Goal: Information Seeking & Learning: Learn about a topic

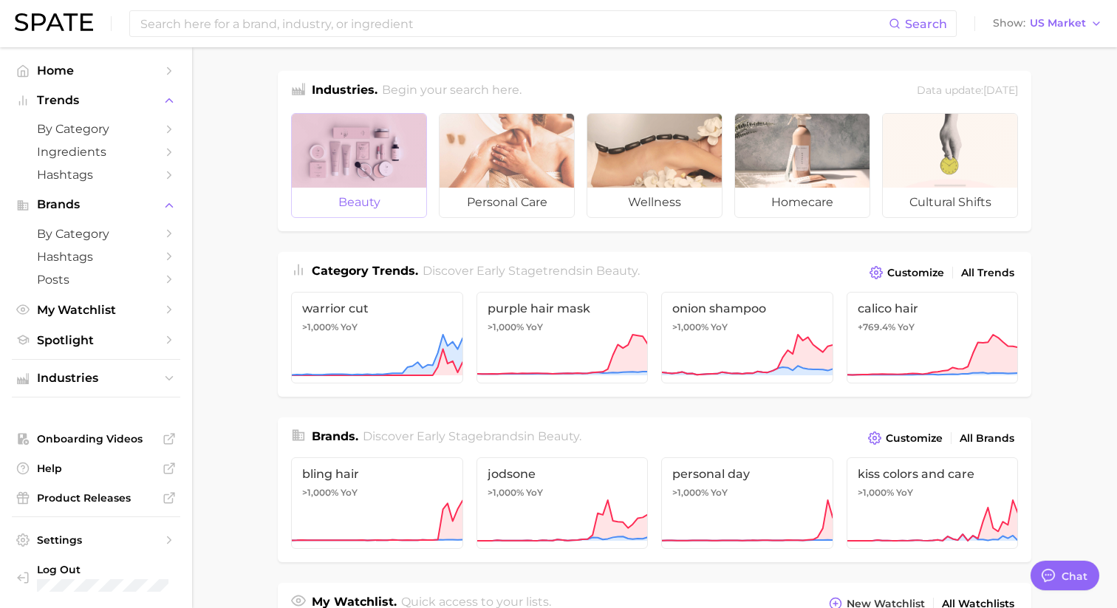
click at [379, 154] on div at bounding box center [359, 151] width 134 height 74
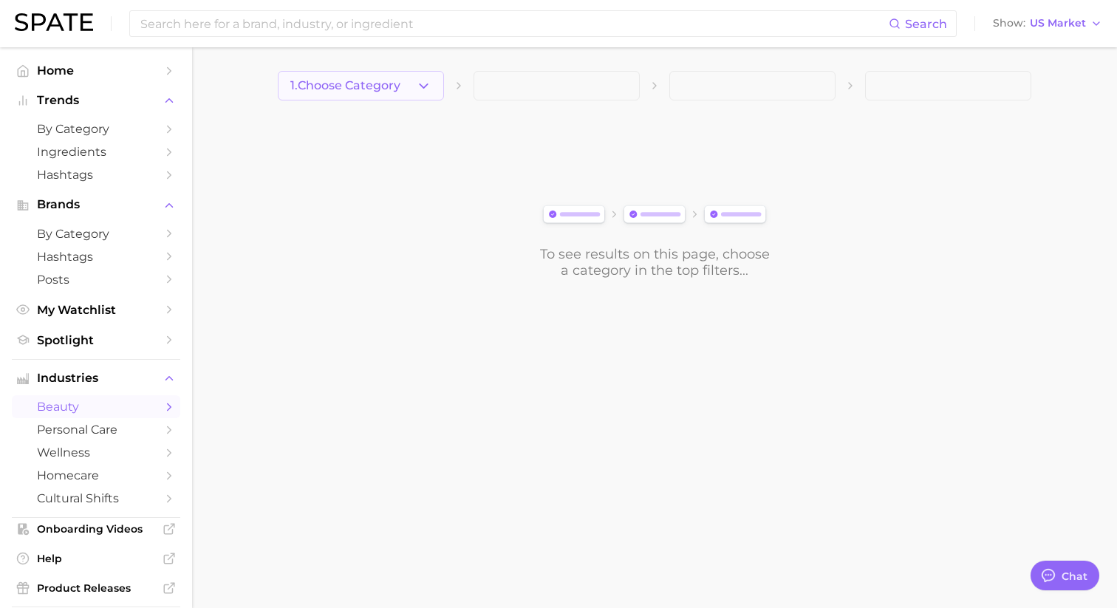
click at [420, 75] on button "1. Choose Category" at bounding box center [361, 86] width 166 height 30
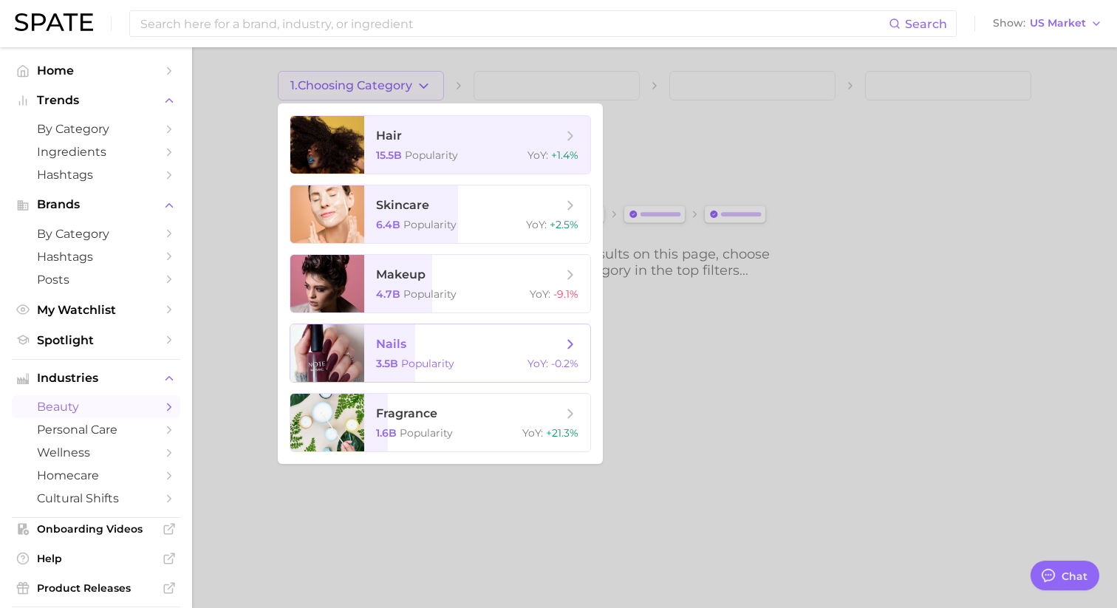
click at [385, 341] on span "nails" at bounding box center [391, 344] width 30 height 14
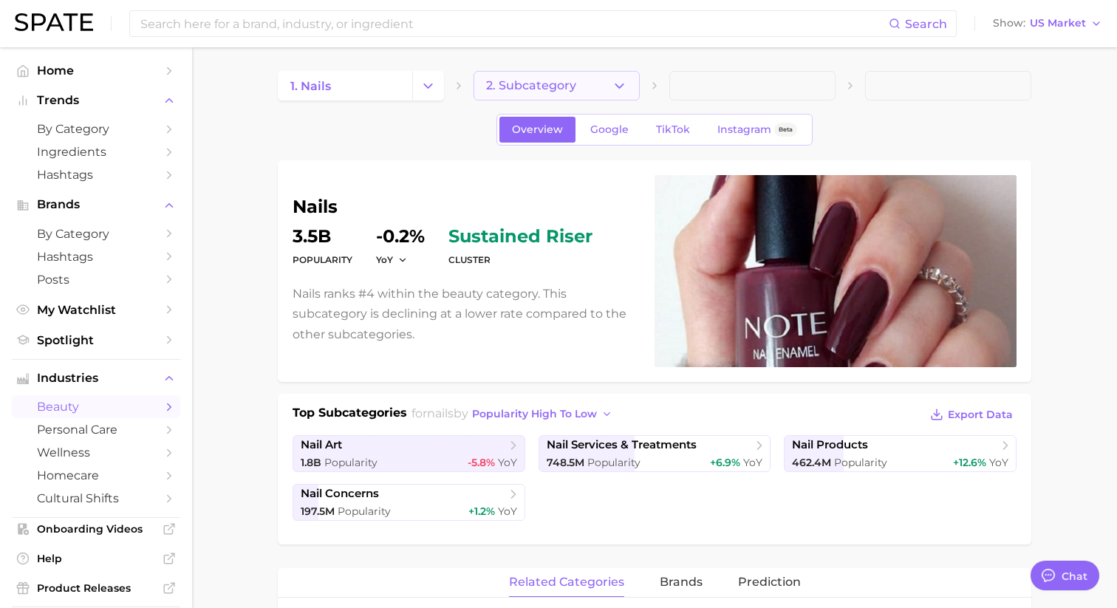
click at [597, 87] on button "2. Subcategory" at bounding box center [557, 86] width 166 height 30
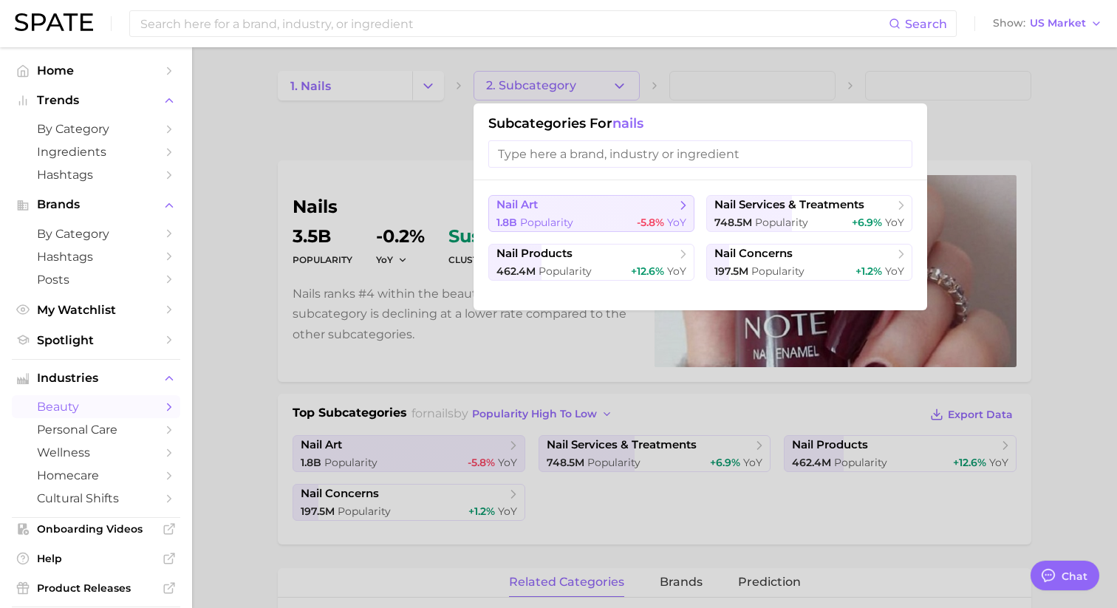
click at [580, 213] on button "nail art 1.8b Popularity -5.8% YoY" at bounding box center [591, 213] width 206 height 37
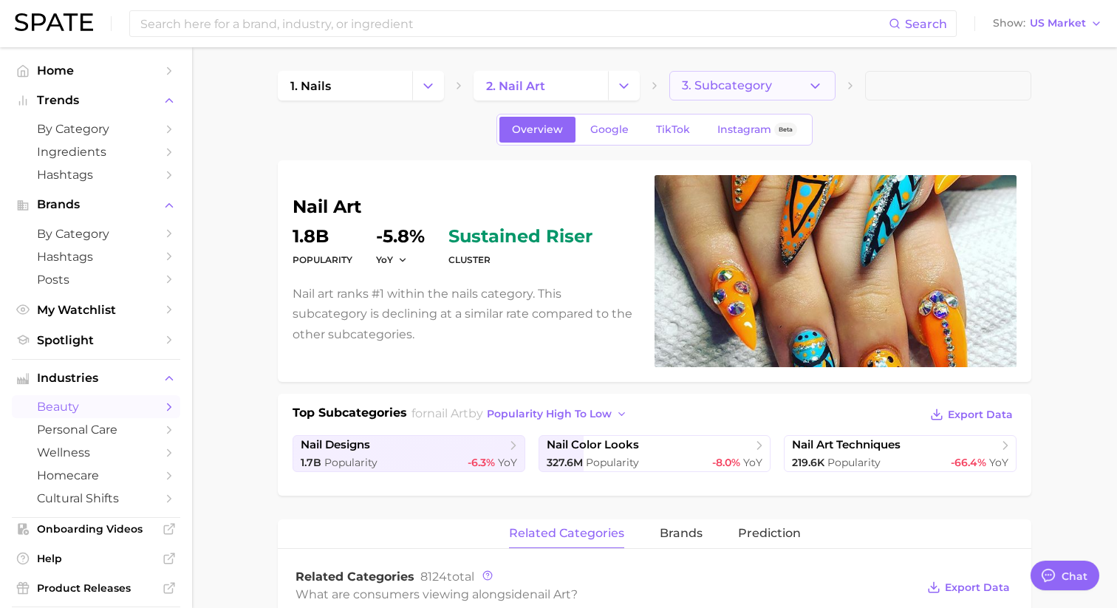
click at [766, 86] on span "3. Subcategory" at bounding box center [727, 85] width 90 height 13
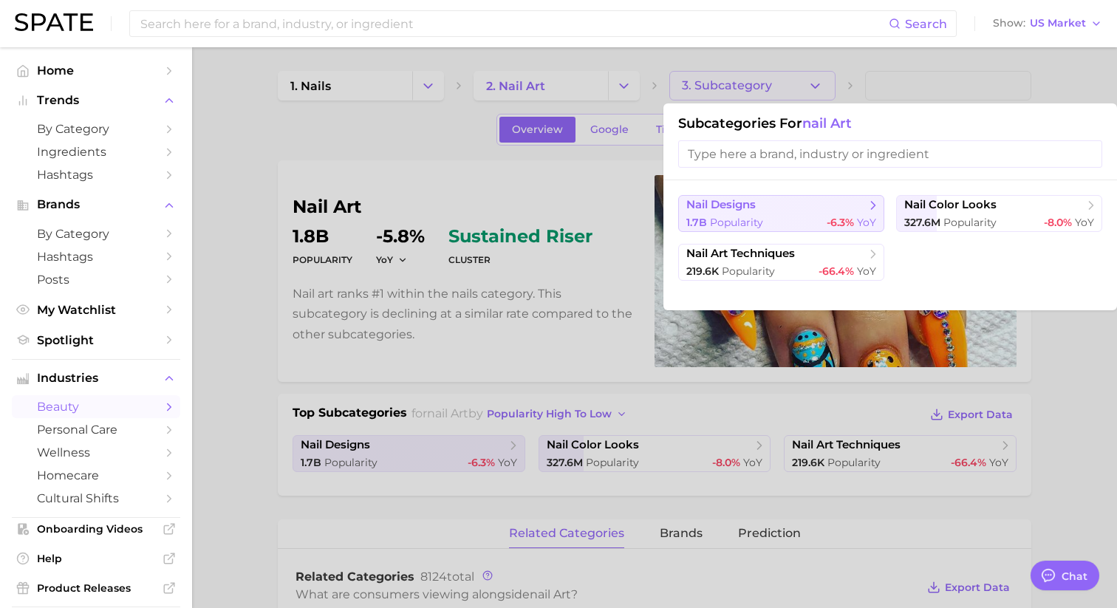
click at [786, 219] on div "1.7b Popularity -6.3% YoY" at bounding box center [782, 223] width 190 height 14
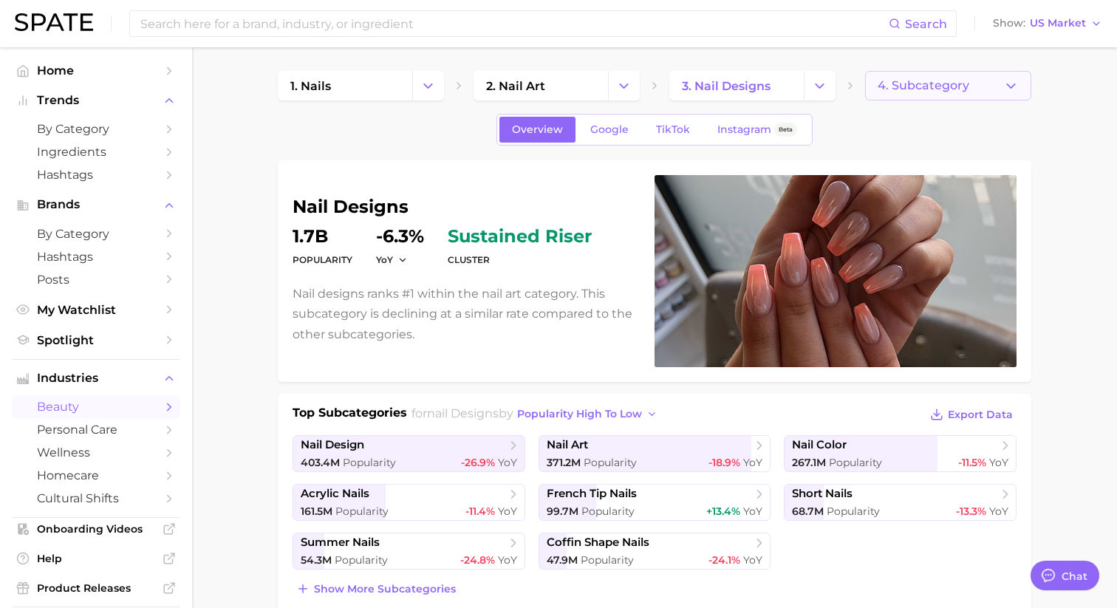
click at [998, 89] on button "4. Subcategory" at bounding box center [948, 86] width 166 height 30
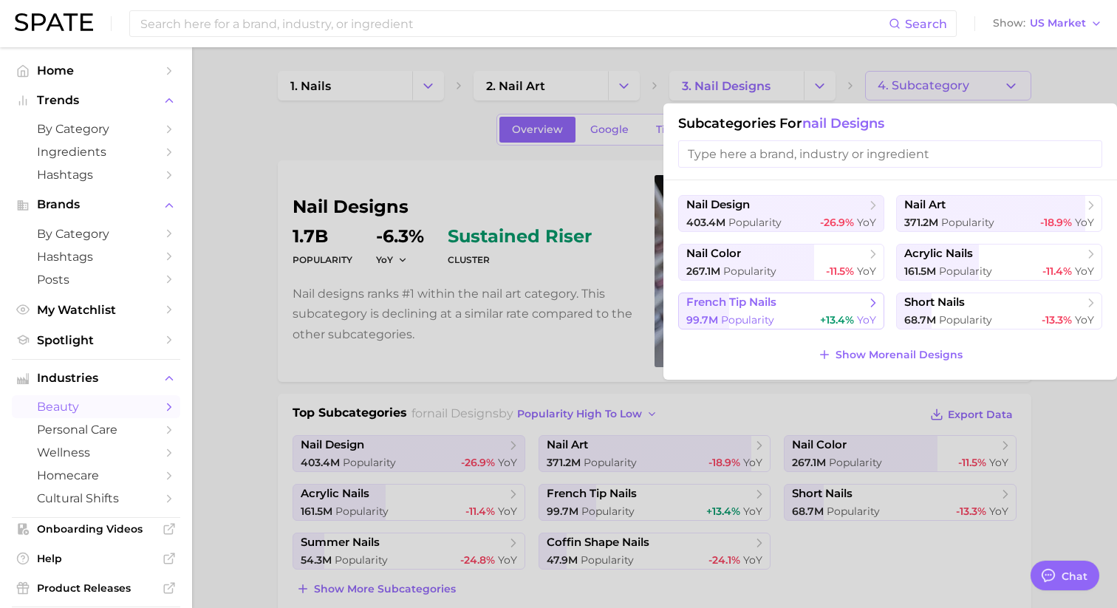
click at [843, 307] on span "french tip nails" at bounding box center [777, 303] width 180 height 15
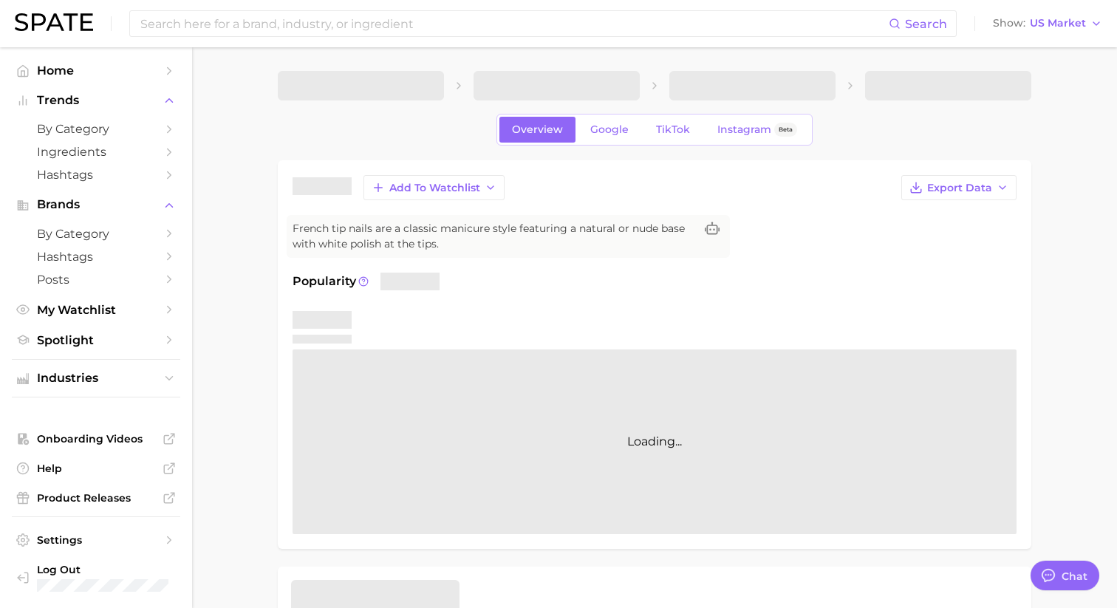
type textarea "x"
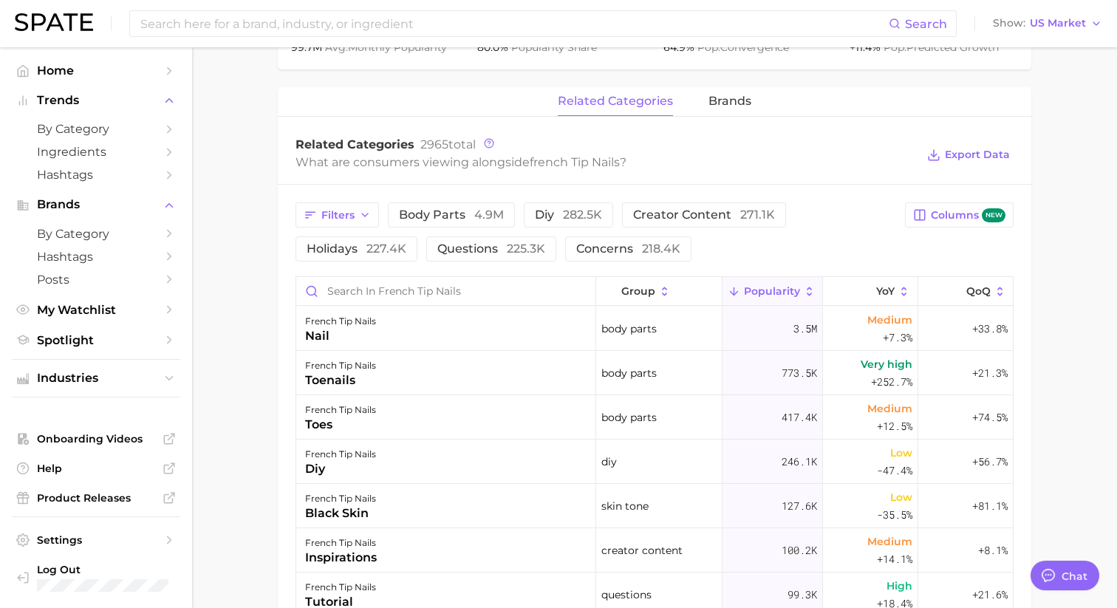
scroll to position [655, 0]
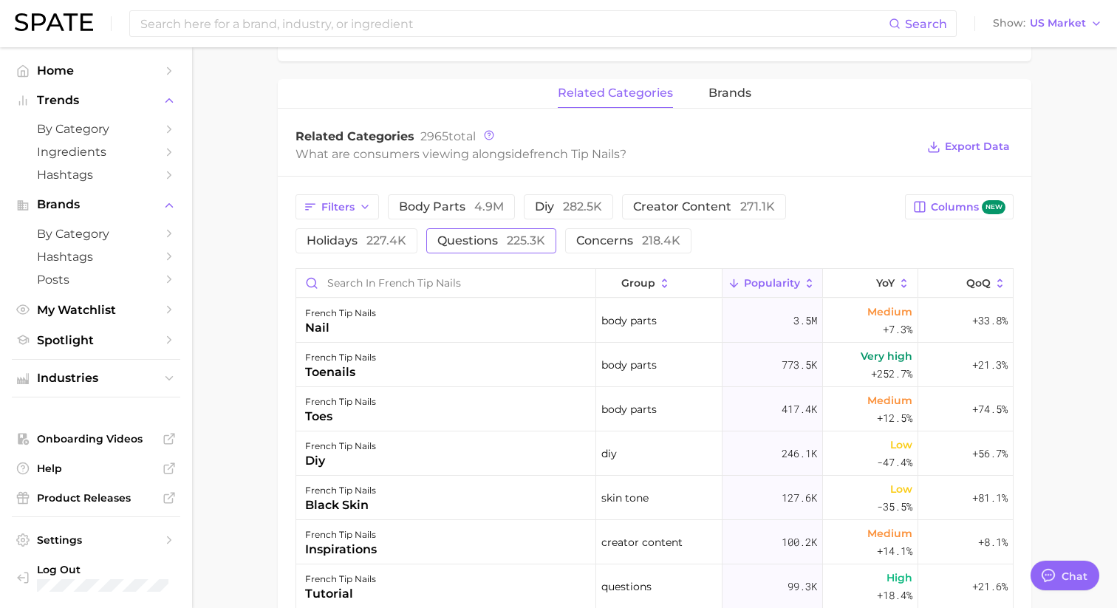
click at [508, 239] on span "225.3k" at bounding box center [526, 241] width 38 height 14
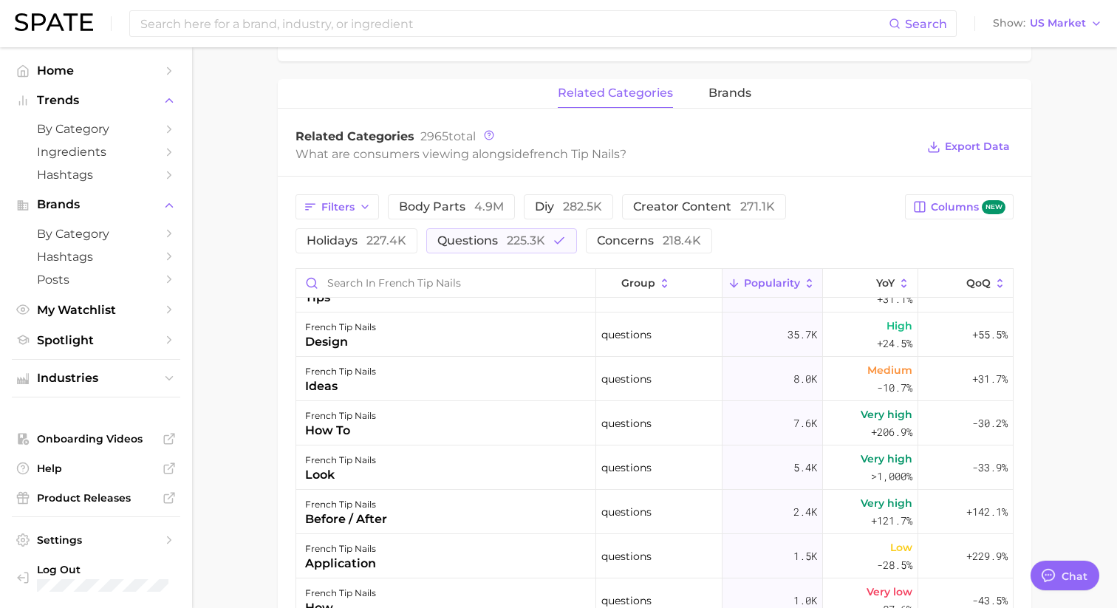
scroll to position [0, 0]
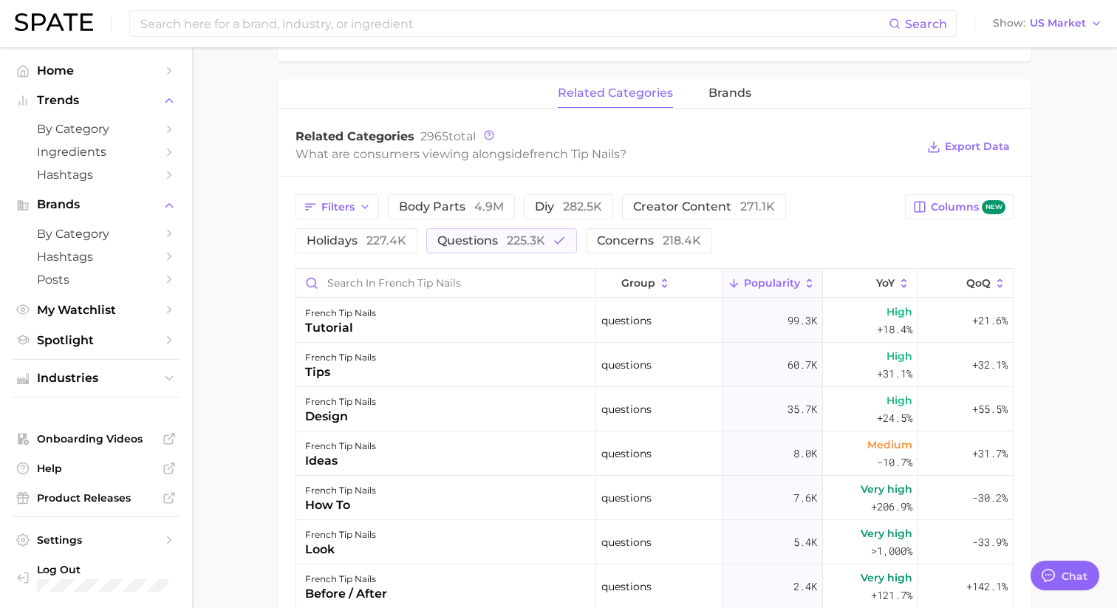
click at [778, 148] on div "What are consumers viewing alongside french tip nails ?" at bounding box center [606, 154] width 621 height 20
click at [692, 153] on div "What are consumers viewing alongside french tip nails ?" at bounding box center [606, 154] width 621 height 20
click at [660, 241] on span "concerns 218.4k" at bounding box center [649, 241] width 104 height 12
click at [678, 153] on div "What are consumers viewing alongside french tip nails ?" at bounding box center [606, 154] width 621 height 20
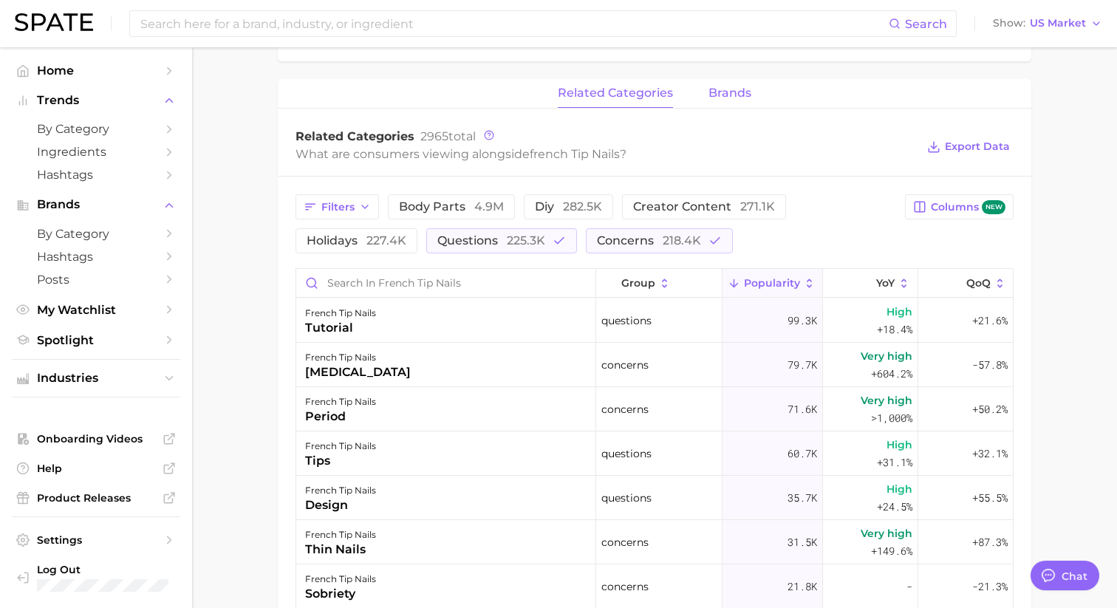
click at [733, 87] on span "brands" at bounding box center [730, 92] width 43 height 13
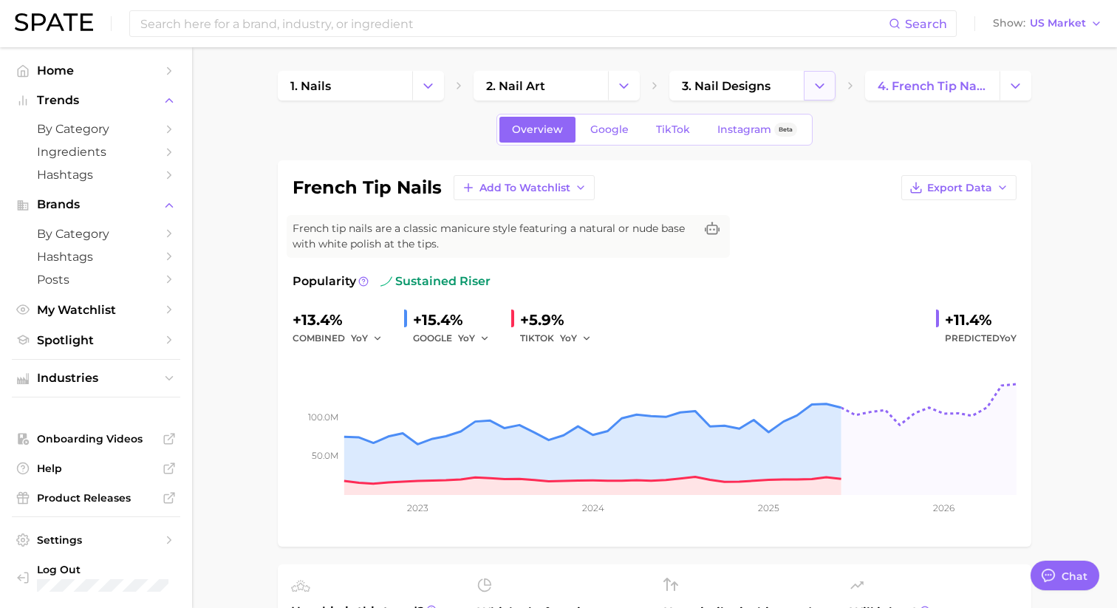
click at [814, 85] on icon "Change Category" at bounding box center [820, 86] width 16 height 16
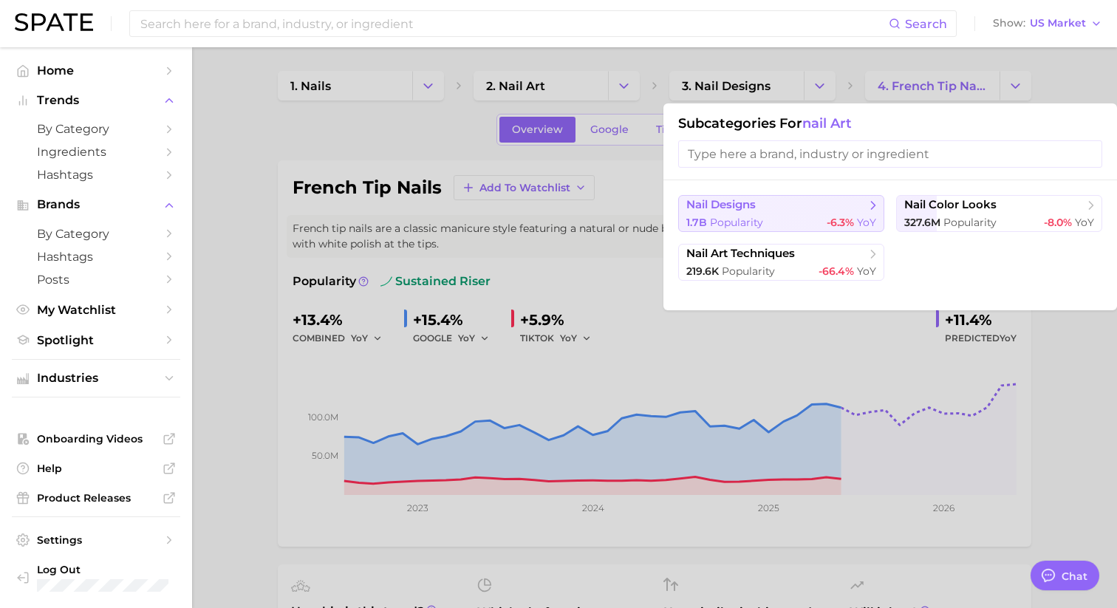
click at [816, 209] on span "nail designs" at bounding box center [777, 205] width 180 height 15
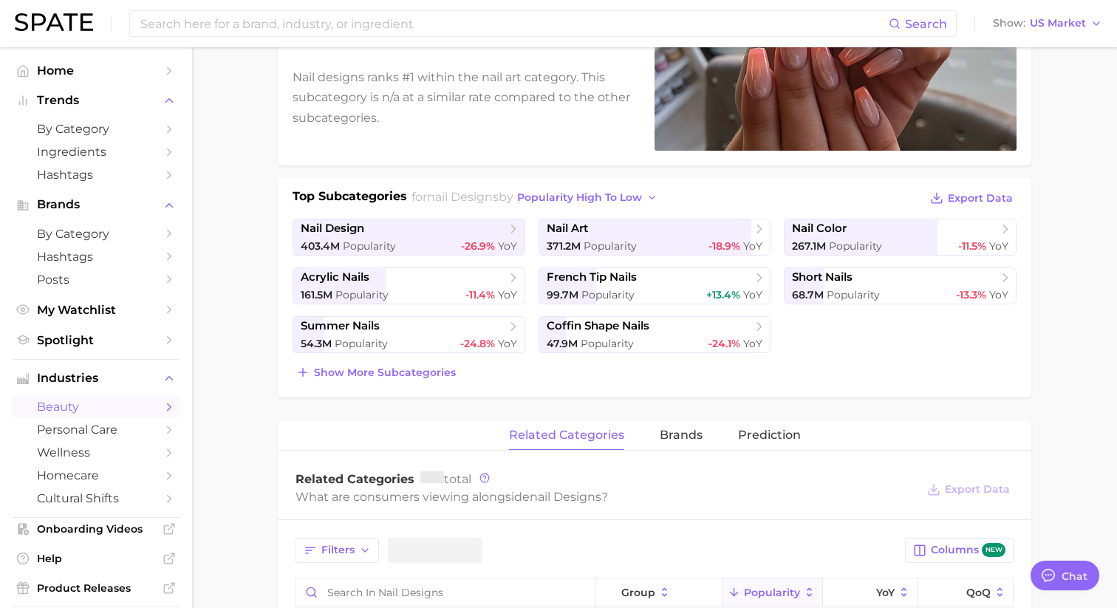
scroll to position [330, 0]
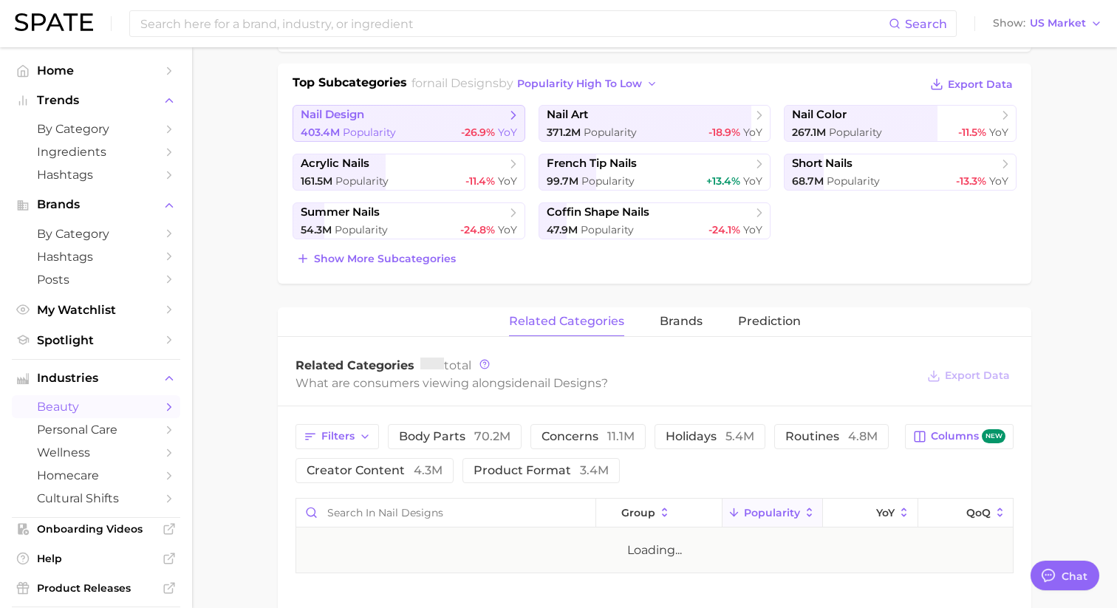
click at [459, 118] on span "nail design" at bounding box center [403, 115] width 205 height 15
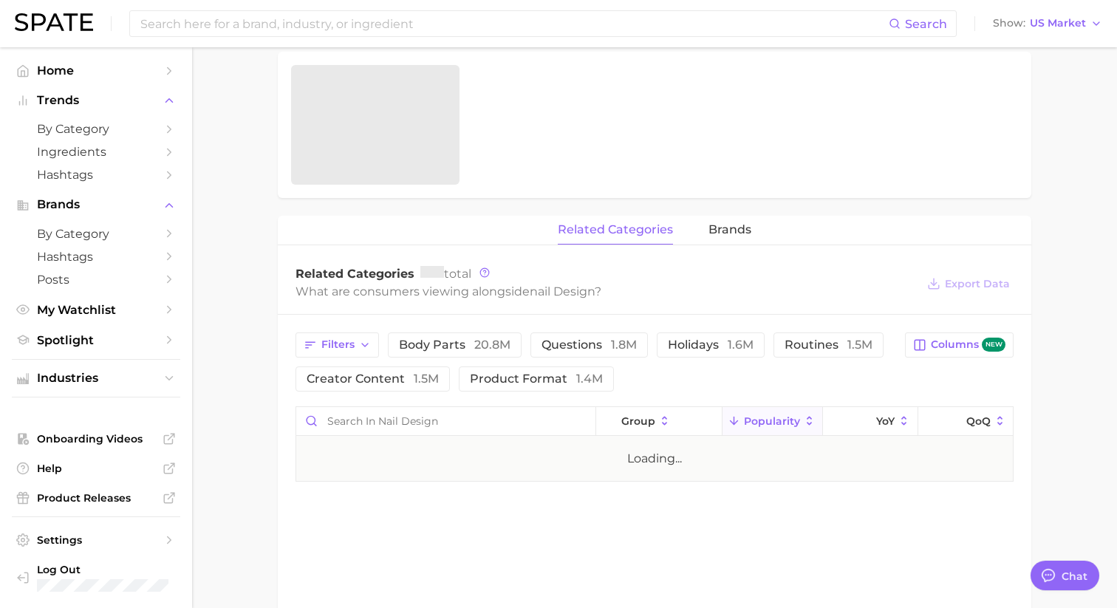
scroll to position [515, 0]
click at [729, 232] on span "brands" at bounding box center [730, 229] width 43 height 13
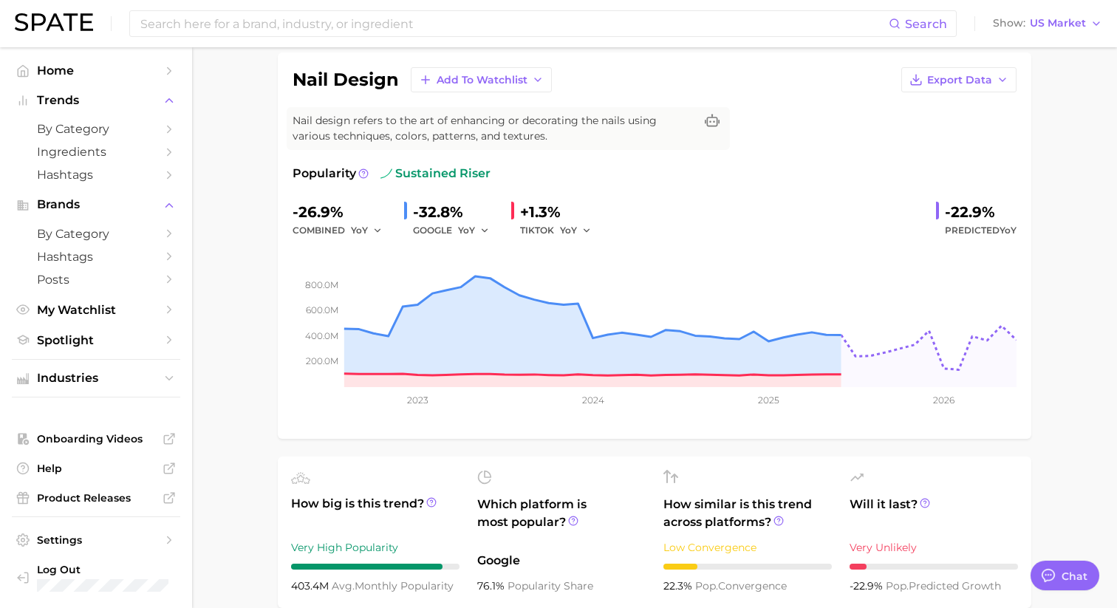
scroll to position [0, 0]
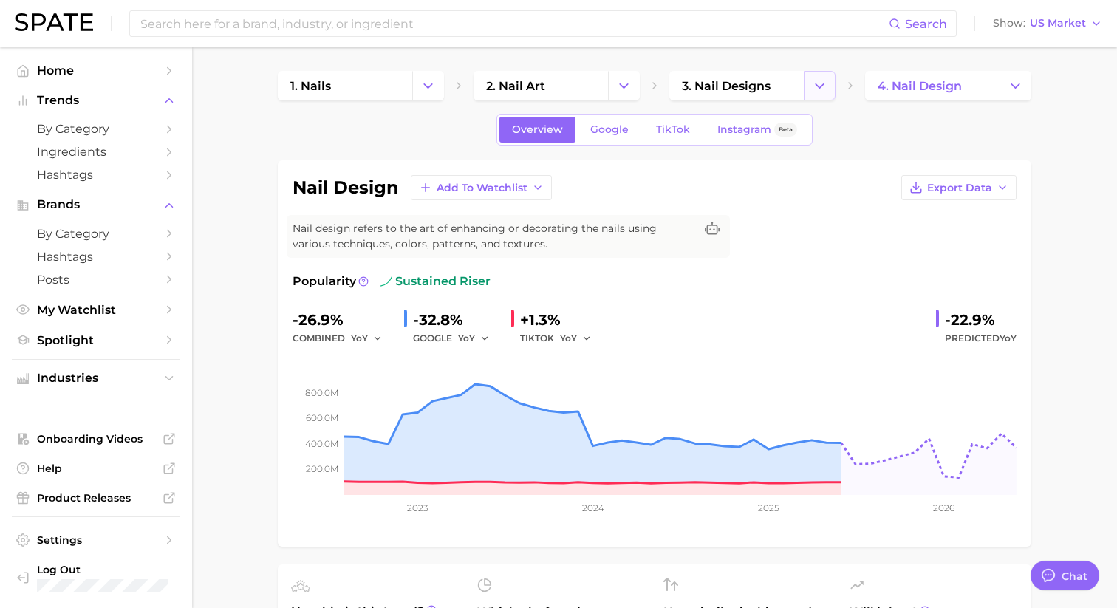
click at [810, 95] on button "Change Category" at bounding box center [820, 86] width 32 height 30
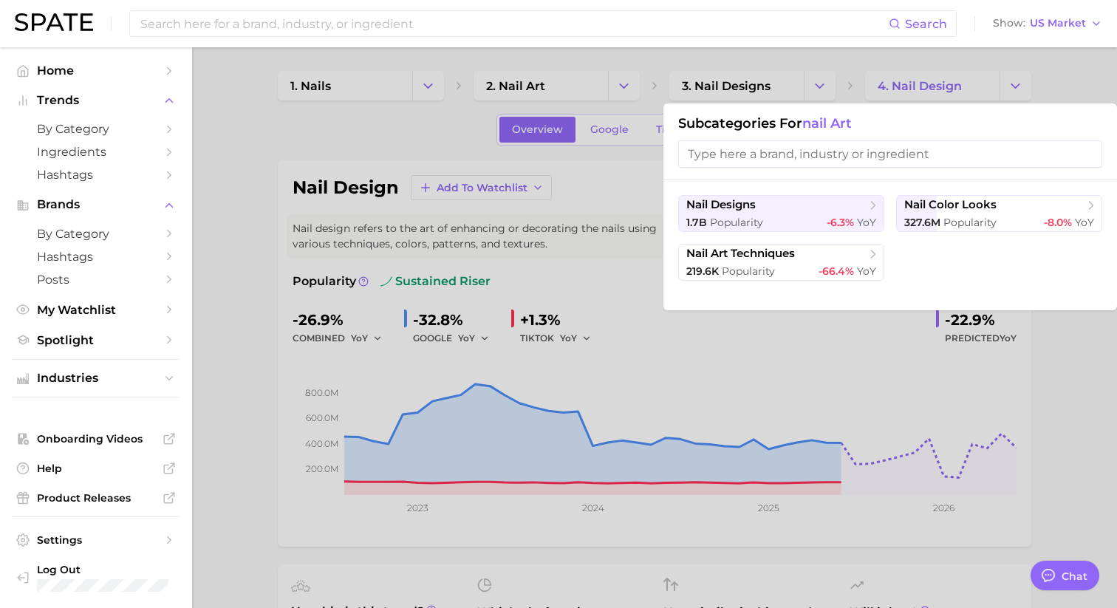
click at [966, 87] on div at bounding box center [558, 304] width 1117 height 608
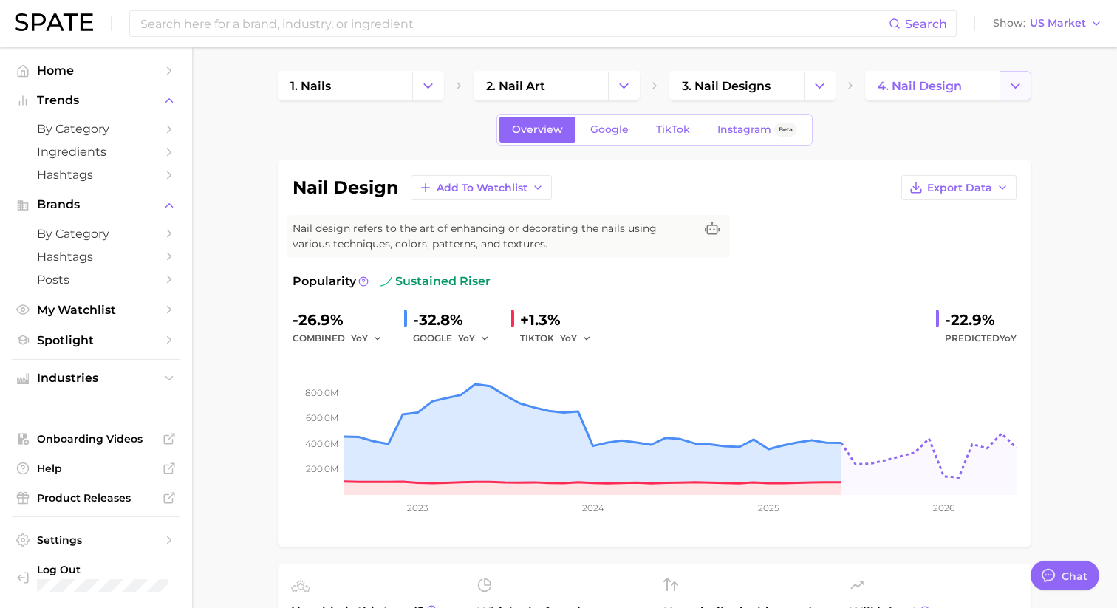
click at [1012, 89] on icon "Change Category" at bounding box center [1016, 86] width 16 height 16
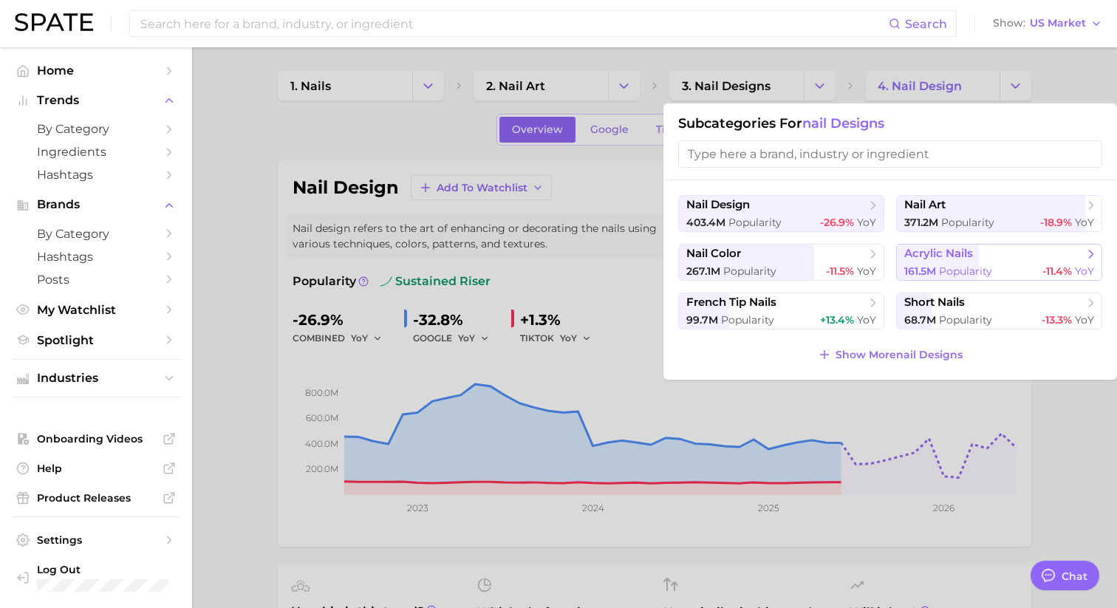
click at [930, 253] on span "acrylic nails" at bounding box center [939, 254] width 69 height 14
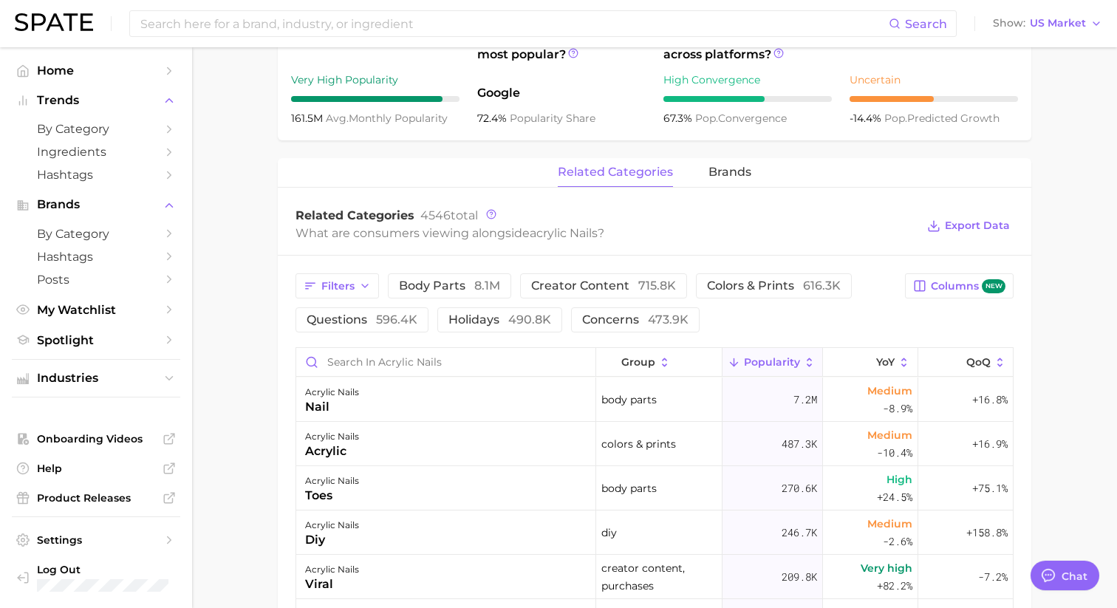
scroll to position [579, 0]
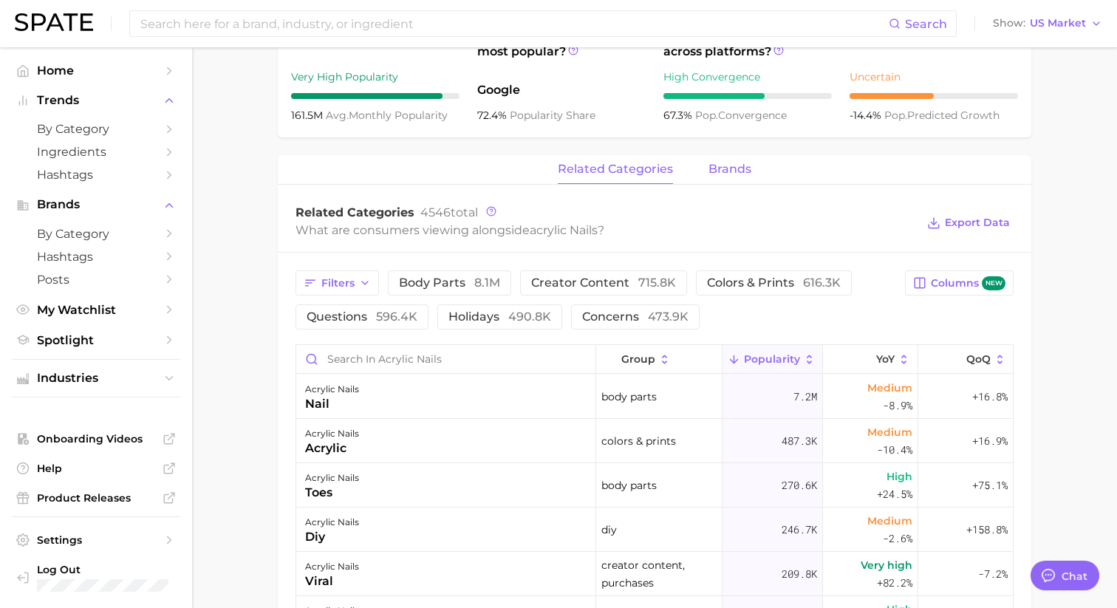
click at [726, 174] on span "brands" at bounding box center [730, 169] width 43 height 13
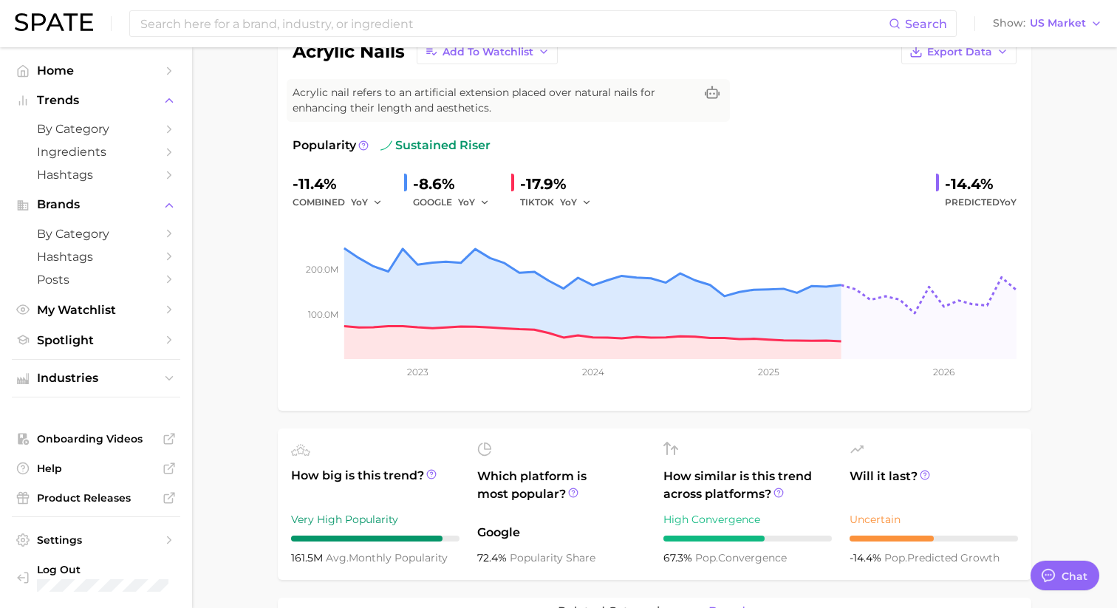
scroll to position [0, 0]
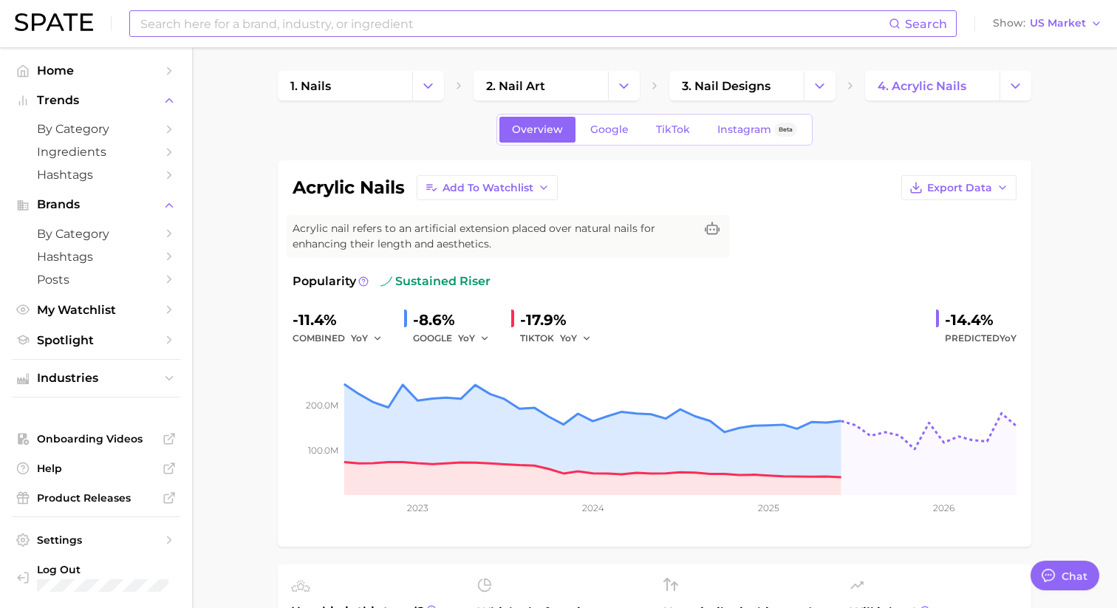
click at [206, 27] on input at bounding box center [514, 23] width 750 height 25
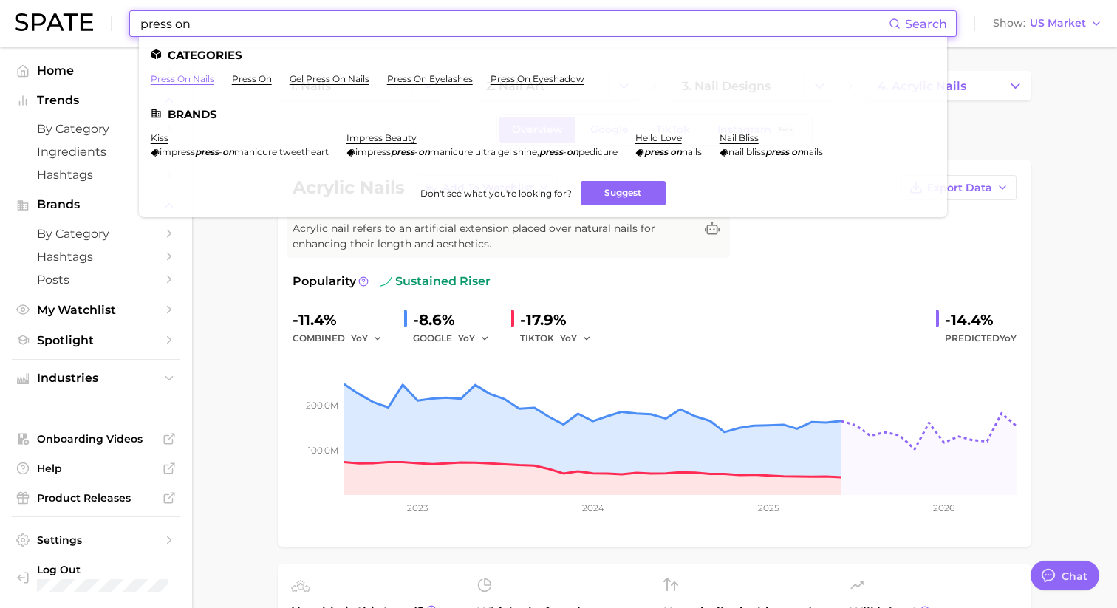
type input "press on"
click at [180, 78] on link "press on nails" at bounding box center [183, 78] width 64 height 11
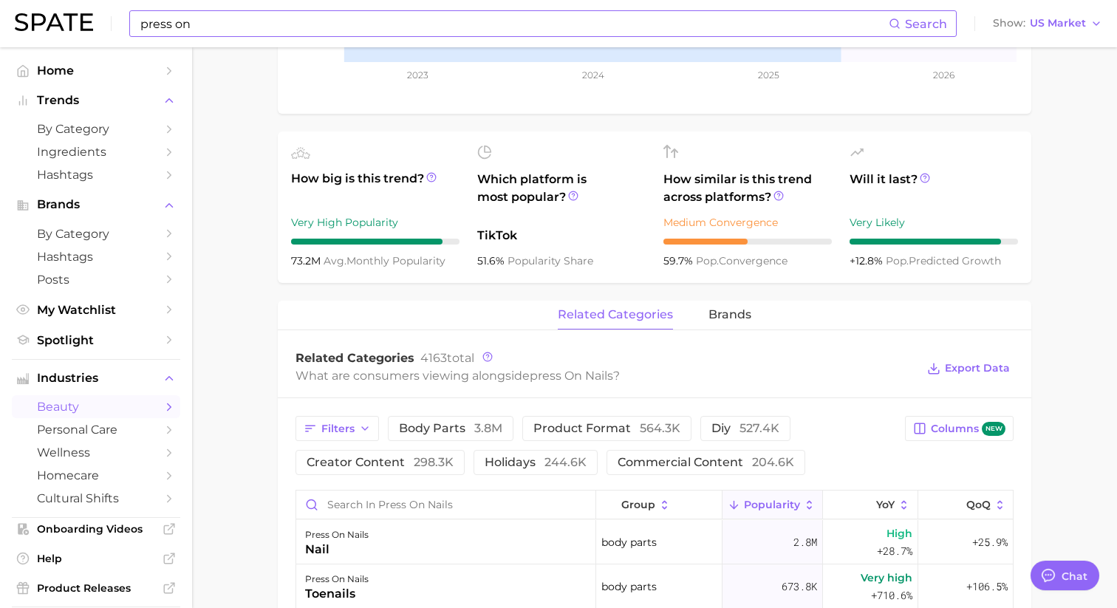
scroll to position [458, 0]
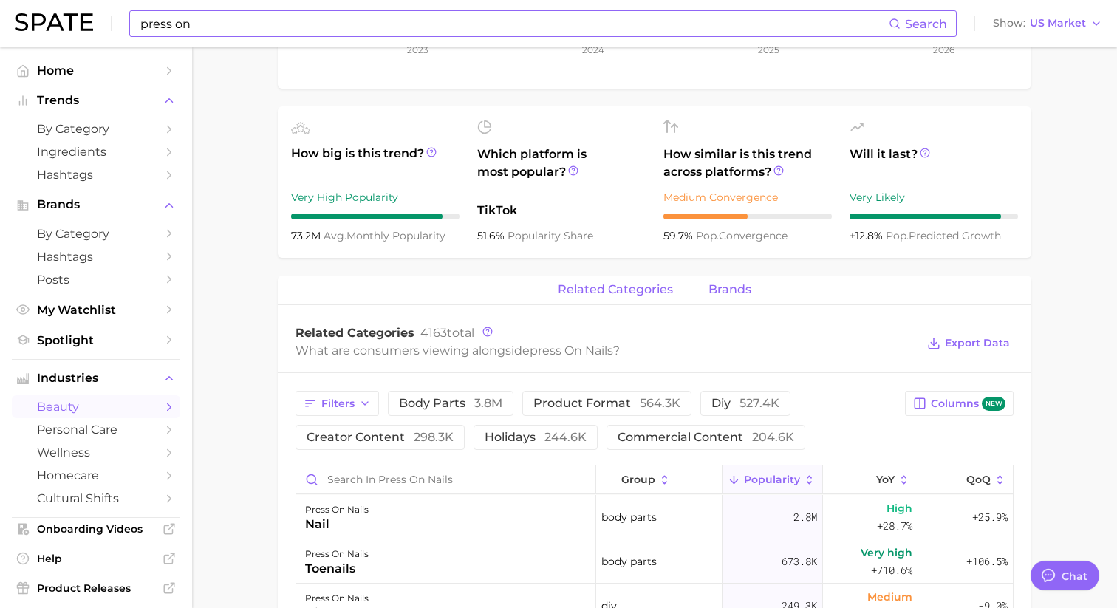
click at [734, 293] on span "brands" at bounding box center [730, 289] width 43 height 13
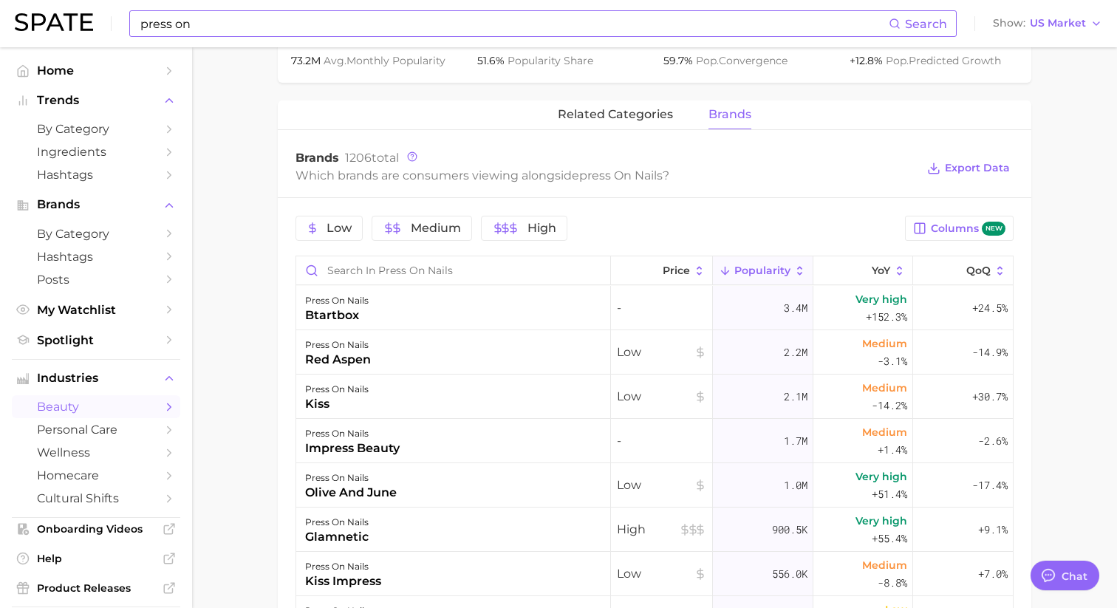
scroll to position [696, 0]
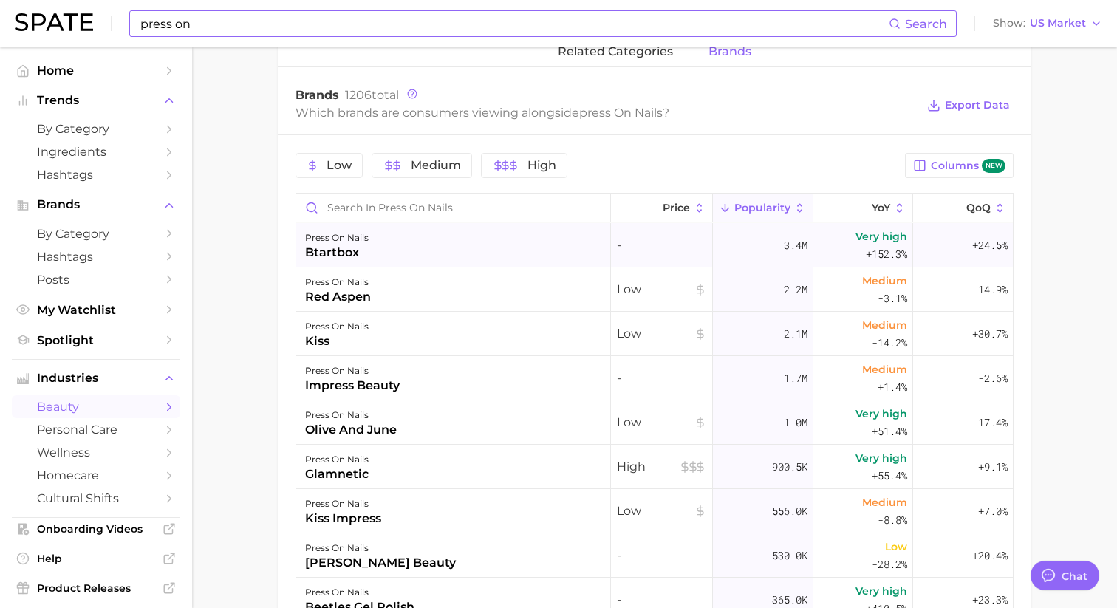
click at [396, 253] on div "press on nails btartbox" at bounding box center [453, 245] width 315 height 44
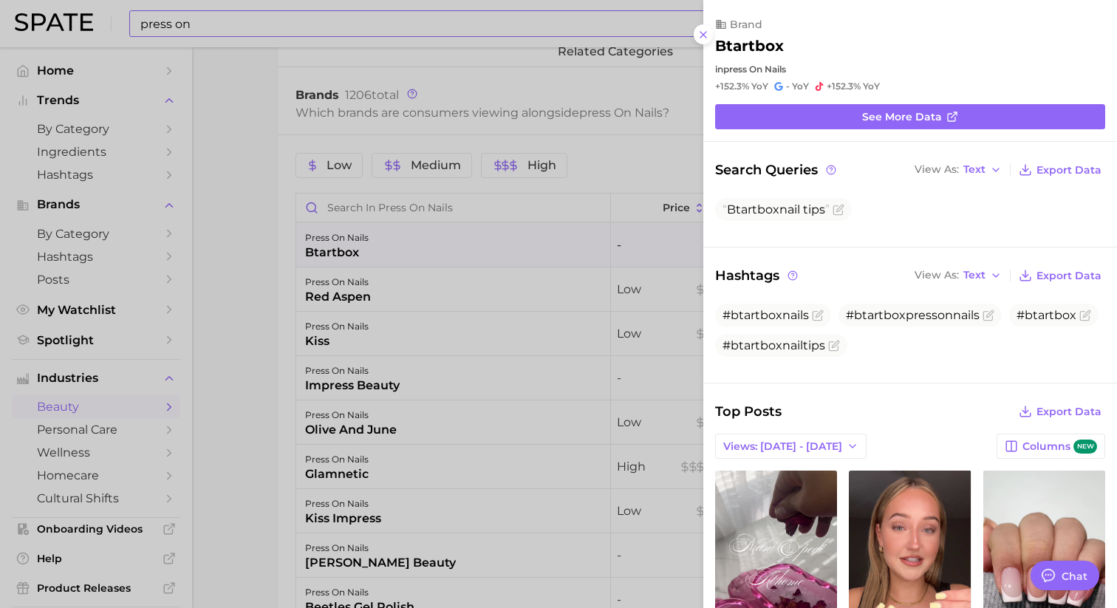
scroll to position [0, 0]
click at [700, 36] on icon at bounding box center [704, 35] width 12 height 12
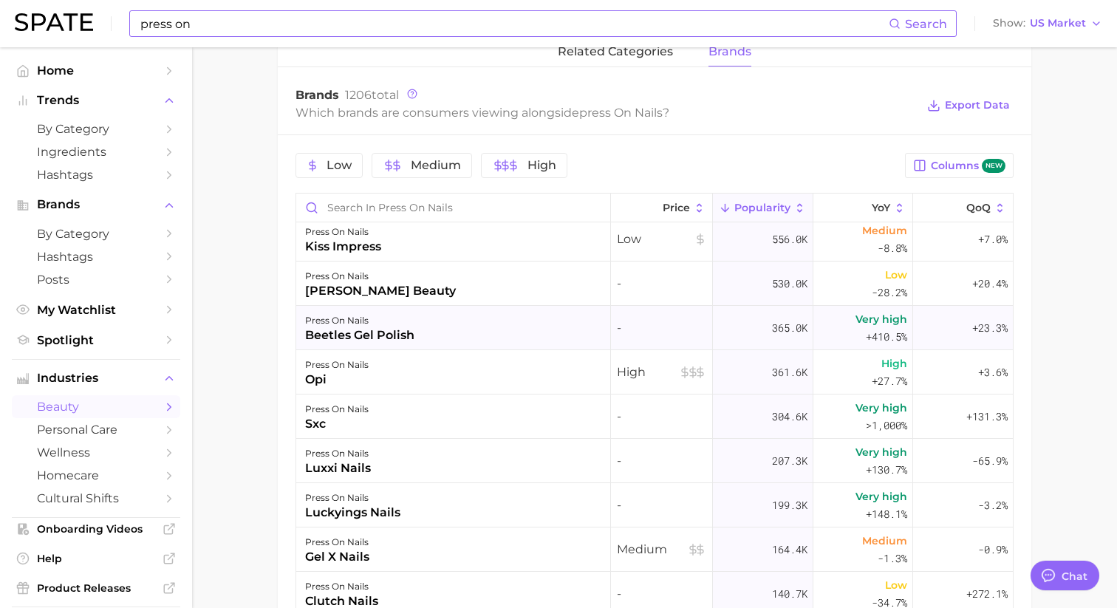
scroll to position [286, 0]
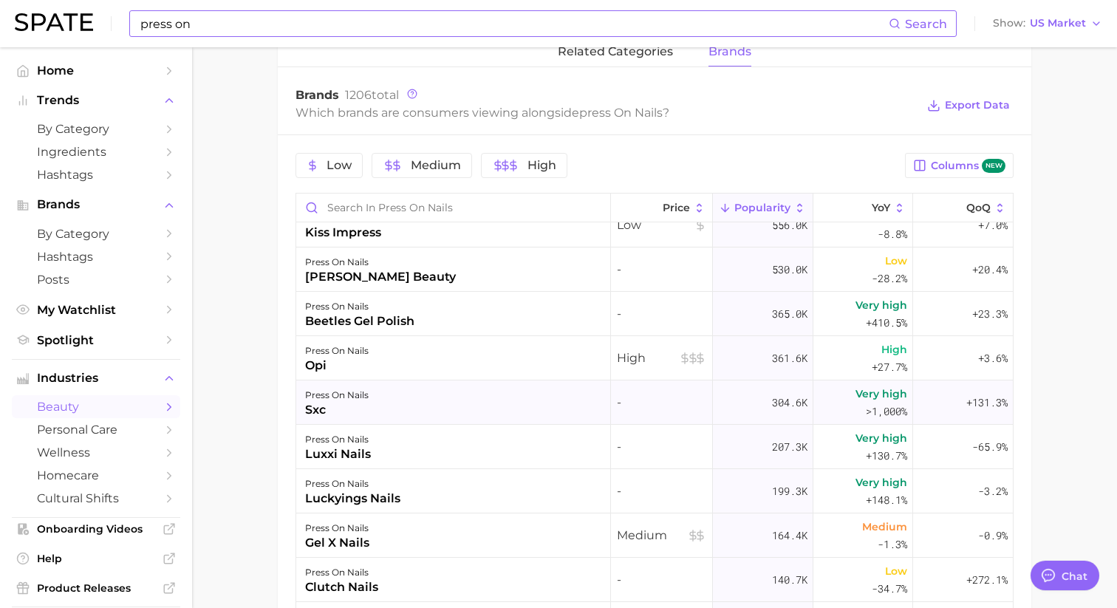
click at [494, 402] on div "press on nails sxc" at bounding box center [453, 403] width 315 height 44
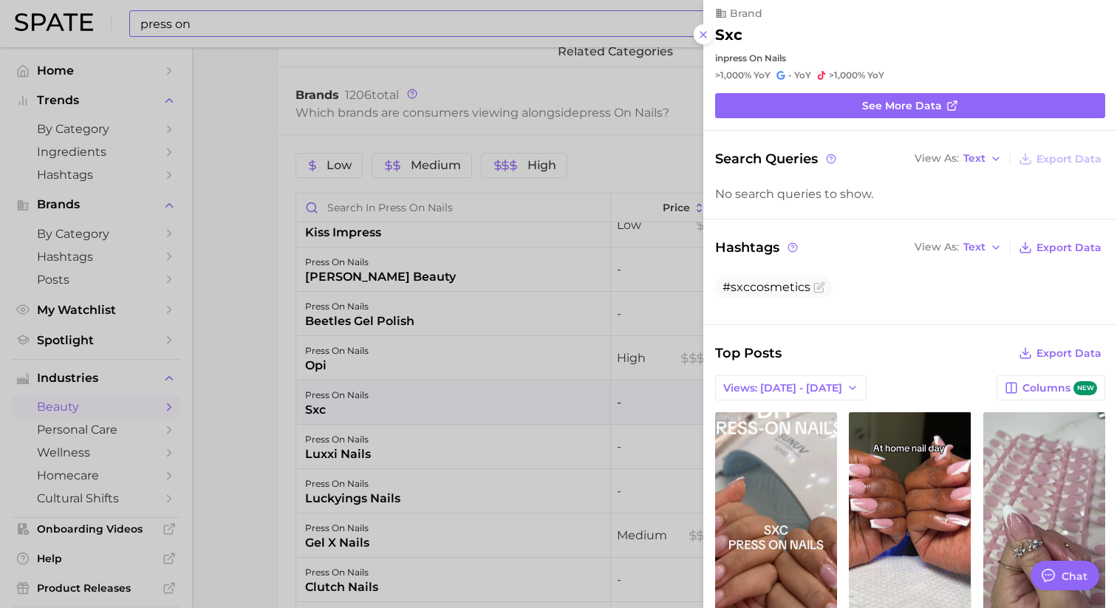
scroll to position [0, 0]
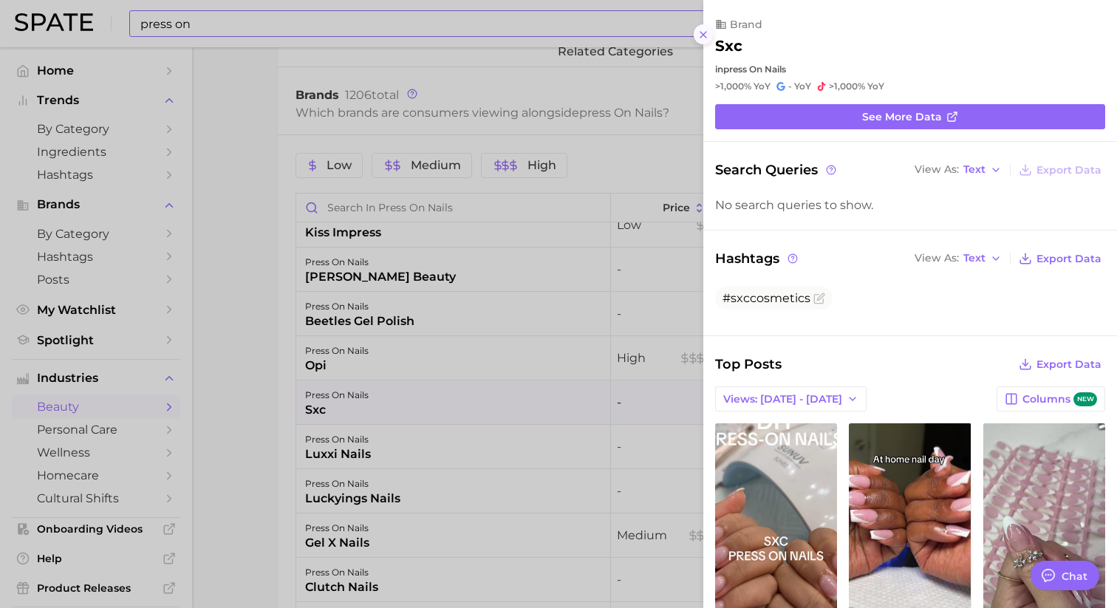
click at [701, 30] on icon at bounding box center [704, 35] width 12 height 12
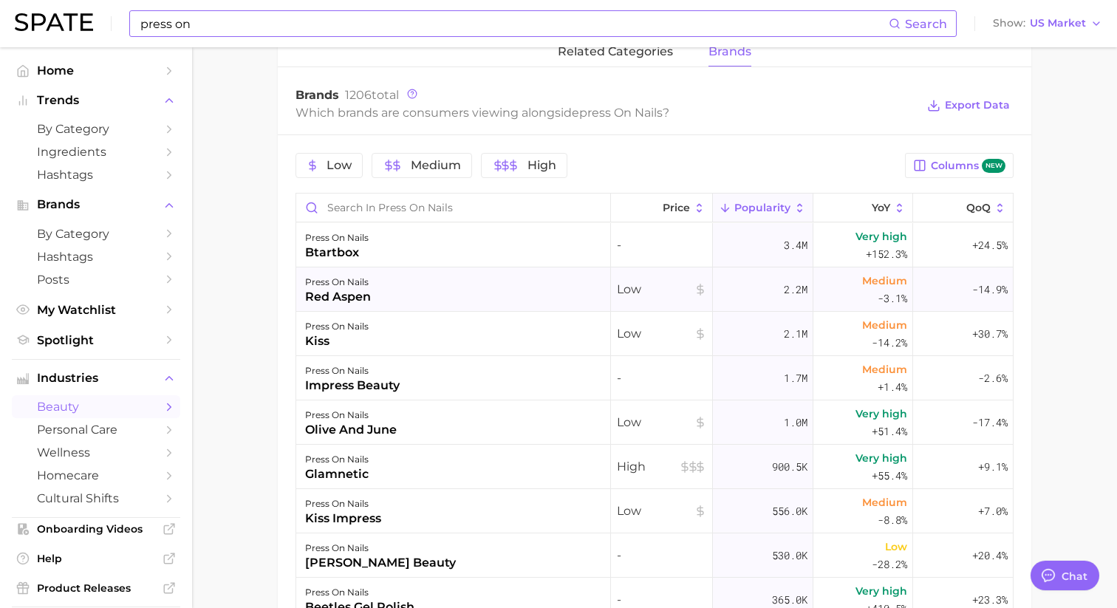
click at [548, 286] on div "press on nails red aspen" at bounding box center [453, 290] width 315 height 44
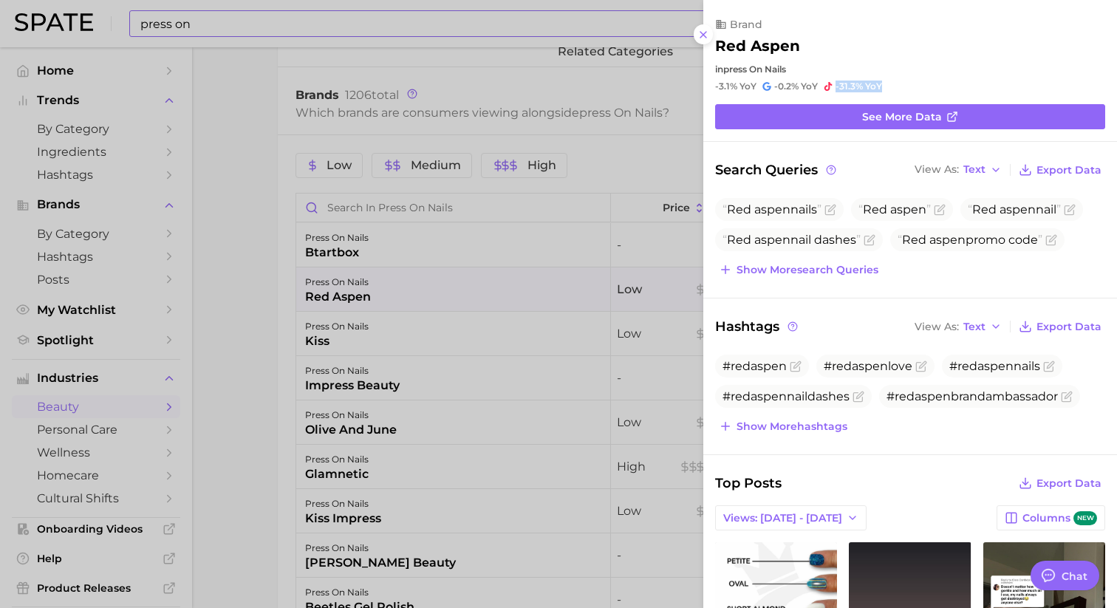
drag, startPoint x: 888, startPoint y: 86, endPoint x: 832, endPoint y: 88, distance: 56.2
click at [832, 88] on div "-3.1% YoY -0.2% YoY -31.3% YoY" at bounding box center [910, 87] width 390 height 12
drag, startPoint x: 718, startPoint y: 84, endPoint x: 773, endPoint y: 87, distance: 55.5
click at [773, 87] on div "-3.1% YoY -0.2% YoY -31.3% YoY" at bounding box center [910, 87] width 390 height 12
drag, startPoint x: 828, startPoint y: 88, endPoint x: 755, endPoint y: 89, distance: 73.2
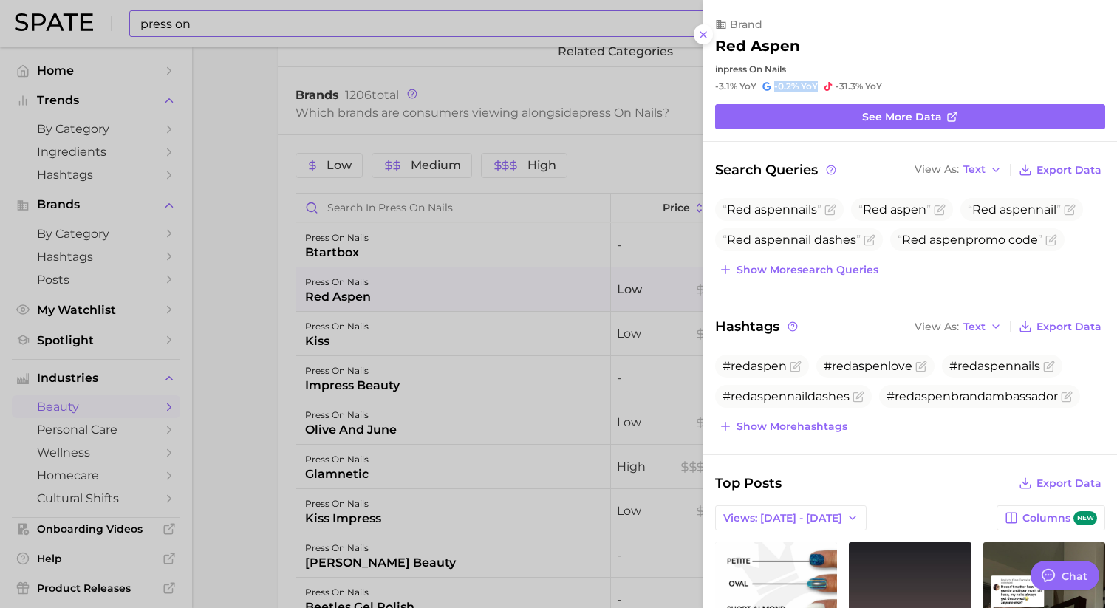
click at [755, 89] on div "-3.1% YoY -0.2% YoY -31.3% YoY" at bounding box center [910, 87] width 390 height 12
click at [833, 71] on div "in press on nails" at bounding box center [910, 69] width 390 height 11
click at [844, 105] on link "See more data" at bounding box center [910, 116] width 390 height 25
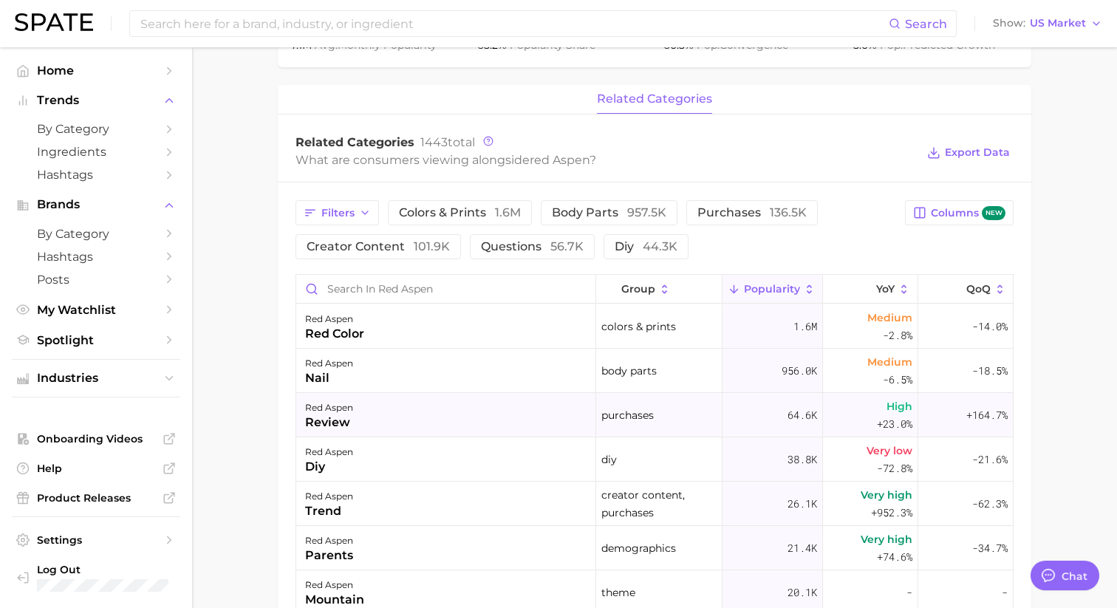
click at [847, 415] on div "High +23.0%" at bounding box center [870, 415] width 95 height 44
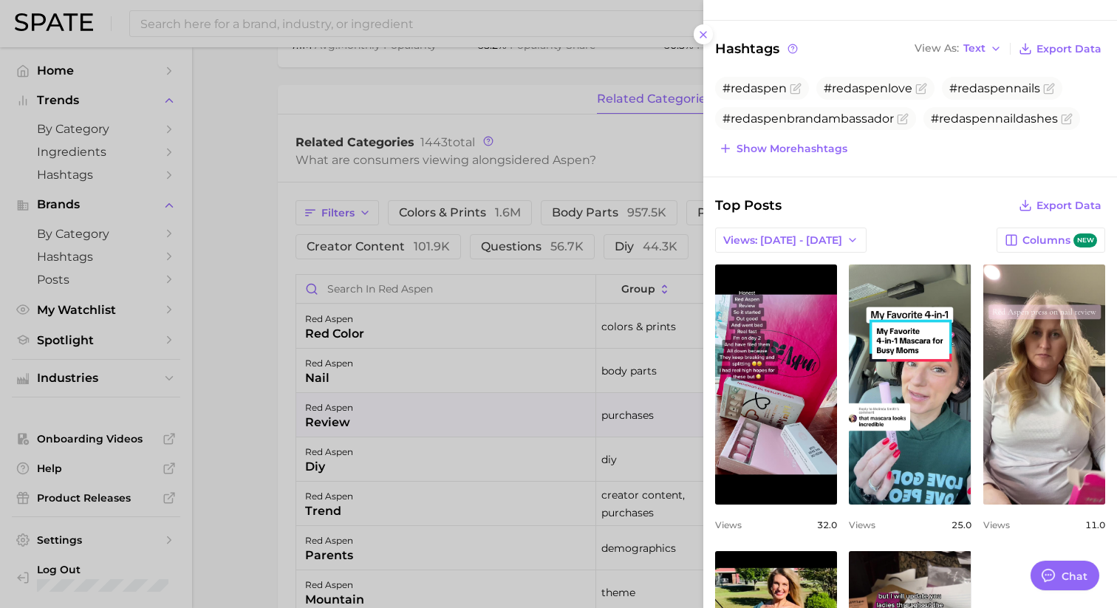
scroll to position [358, 0]
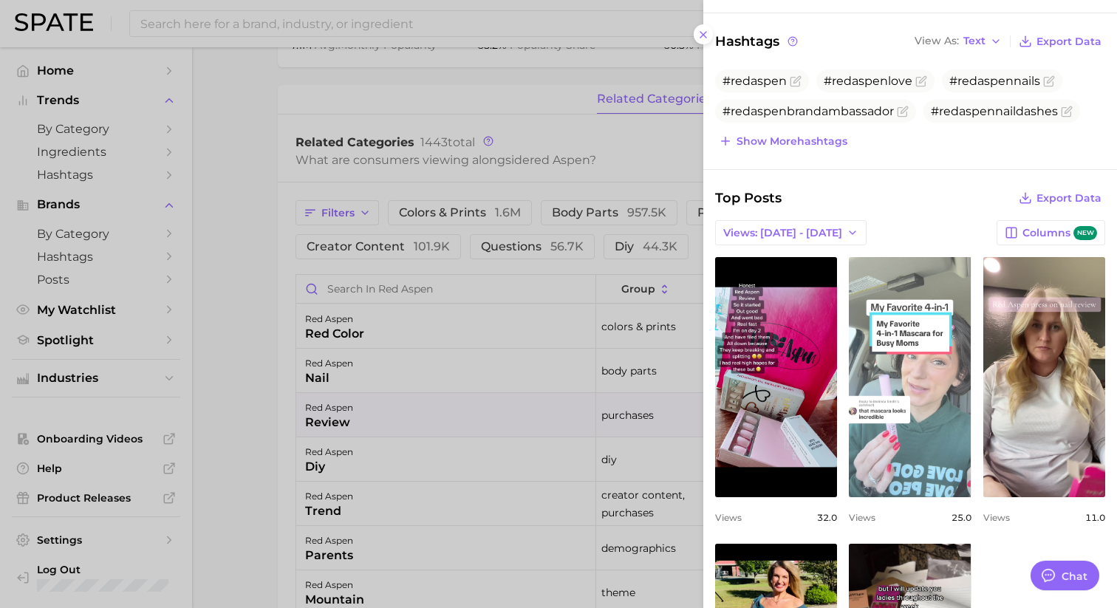
click at [929, 342] on link "view post on TikTok" at bounding box center [910, 377] width 122 height 240
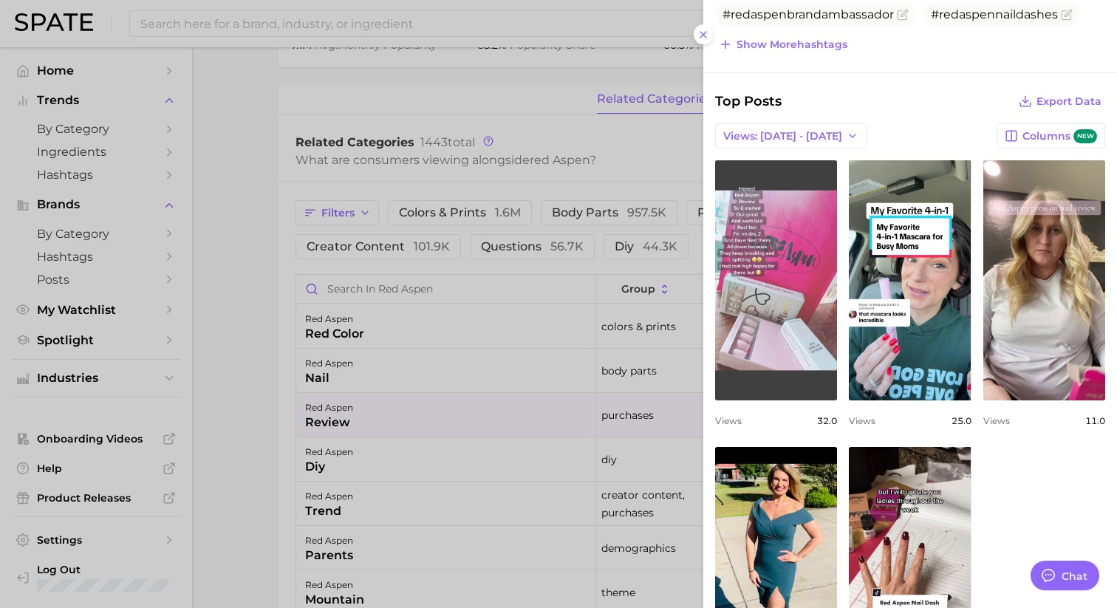
scroll to position [601, 0]
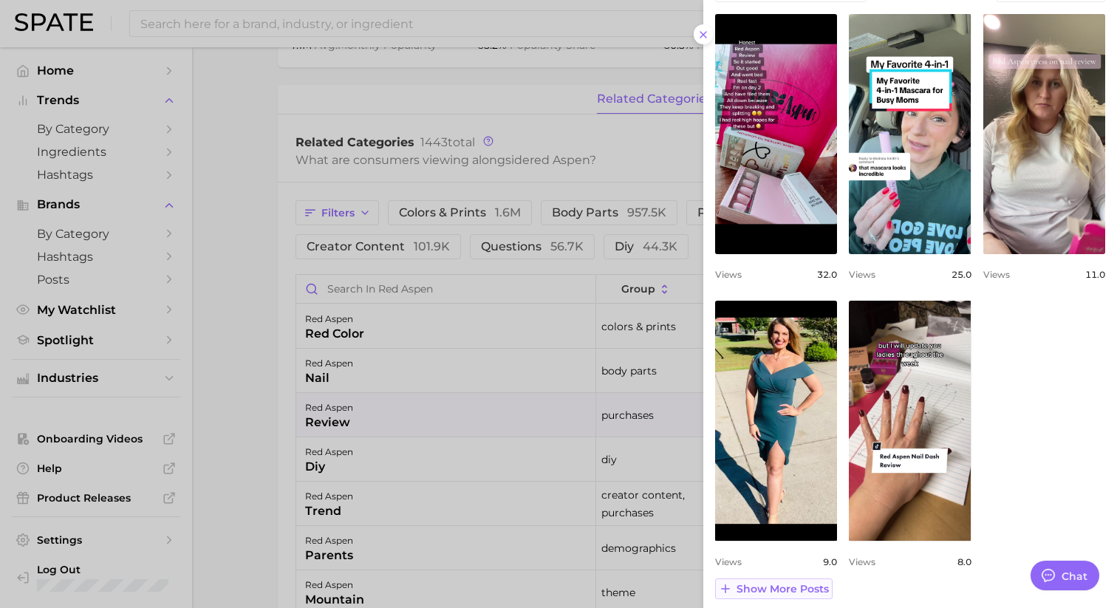
click at [786, 586] on span "Show more posts" at bounding box center [783, 589] width 92 height 13
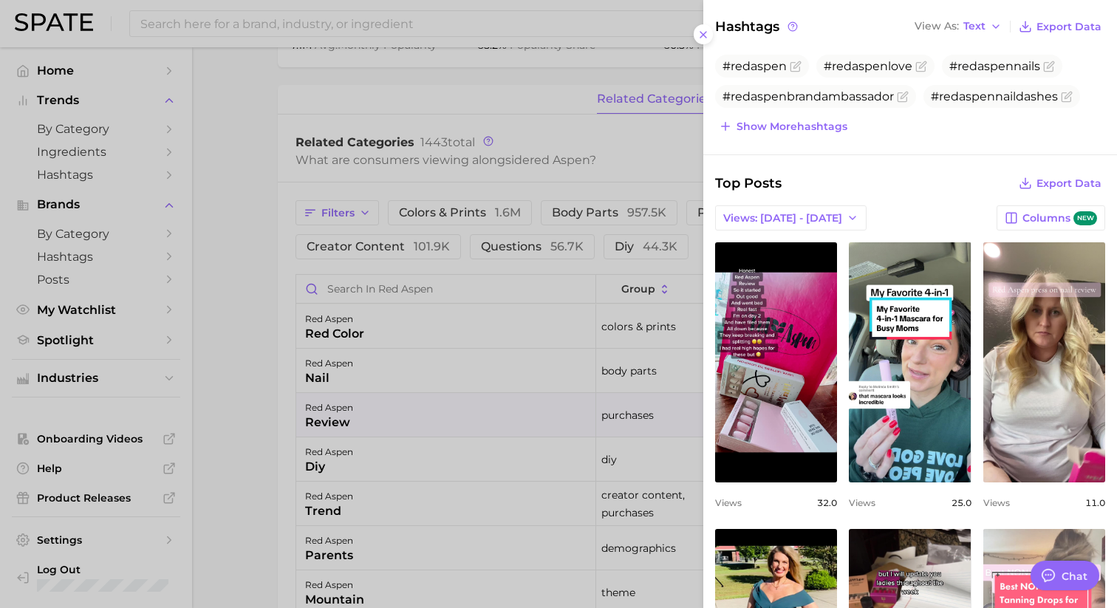
scroll to position [370, 0]
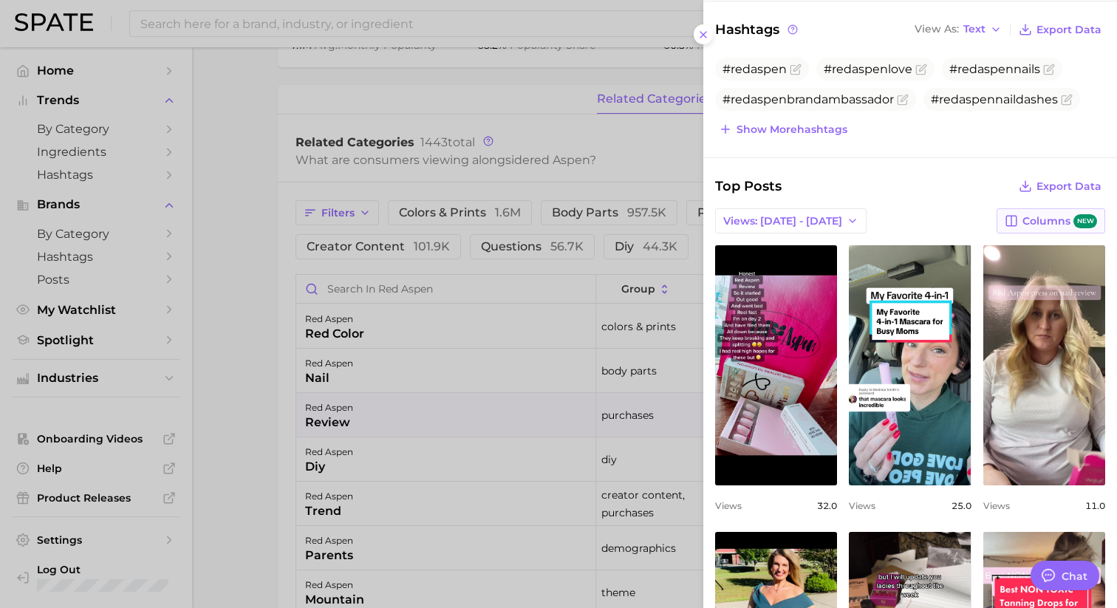
click at [1044, 222] on span "Columns new" at bounding box center [1060, 221] width 75 height 14
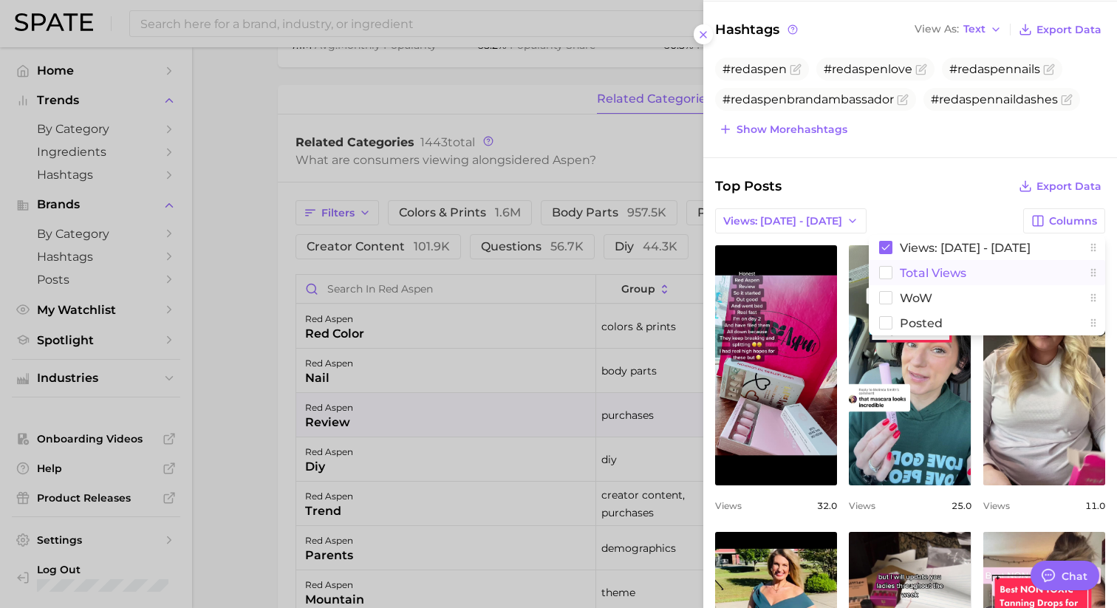
click at [885, 270] on rect at bounding box center [886, 273] width 13 height 13
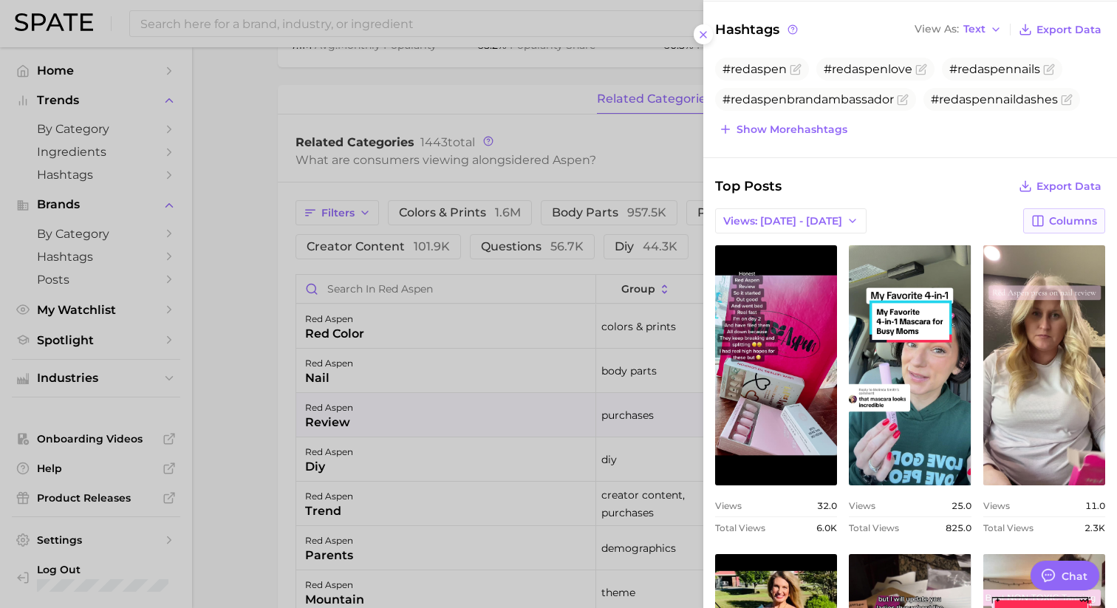
click at [1073, 225] on span "Columns" at bounding box center [1073, 221] width 48 height 13
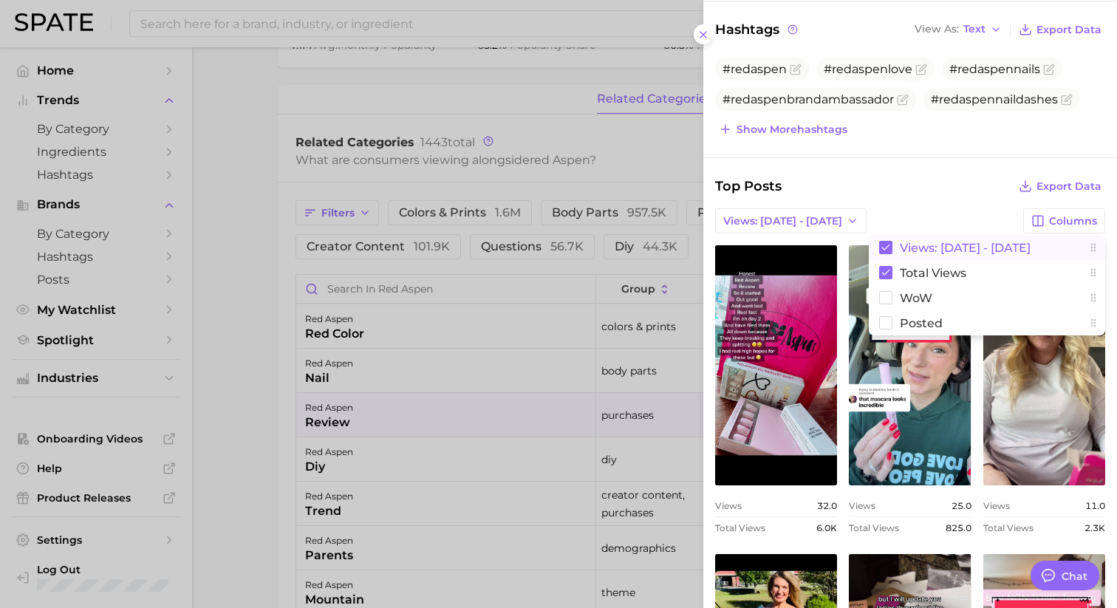
click at [881, 246] on rect at bounding box center [885, 247] width 13 height 13
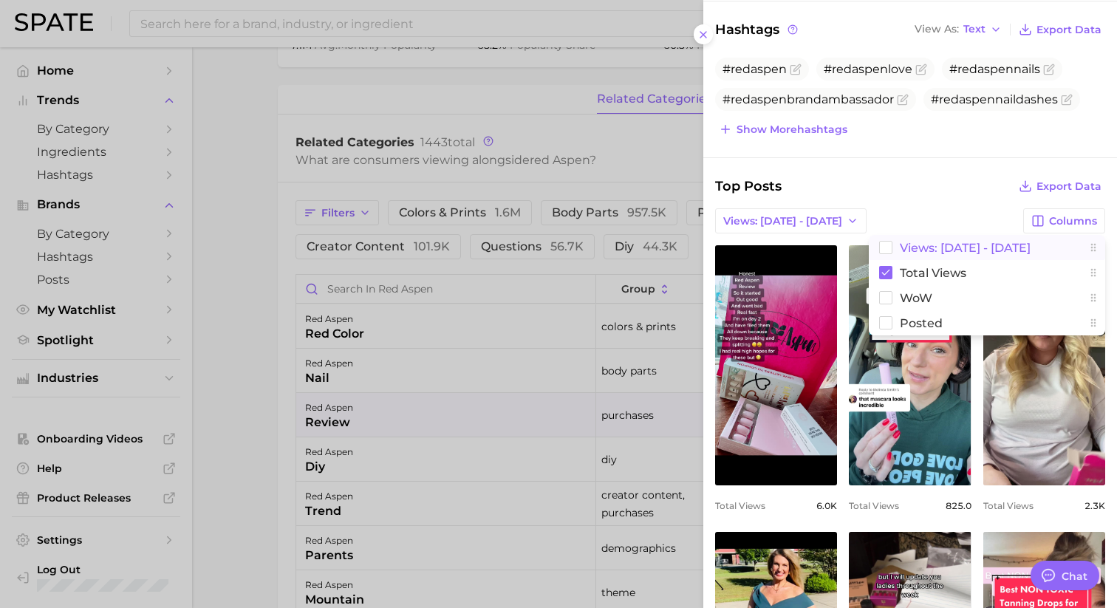
click at [906, 209] on div "Views: Jul 27 - Aug 3 Columns Views: Jul 27 - Aug 3 Total Views WoW Posted" at bounding box center [910, 220] width 390 height 25
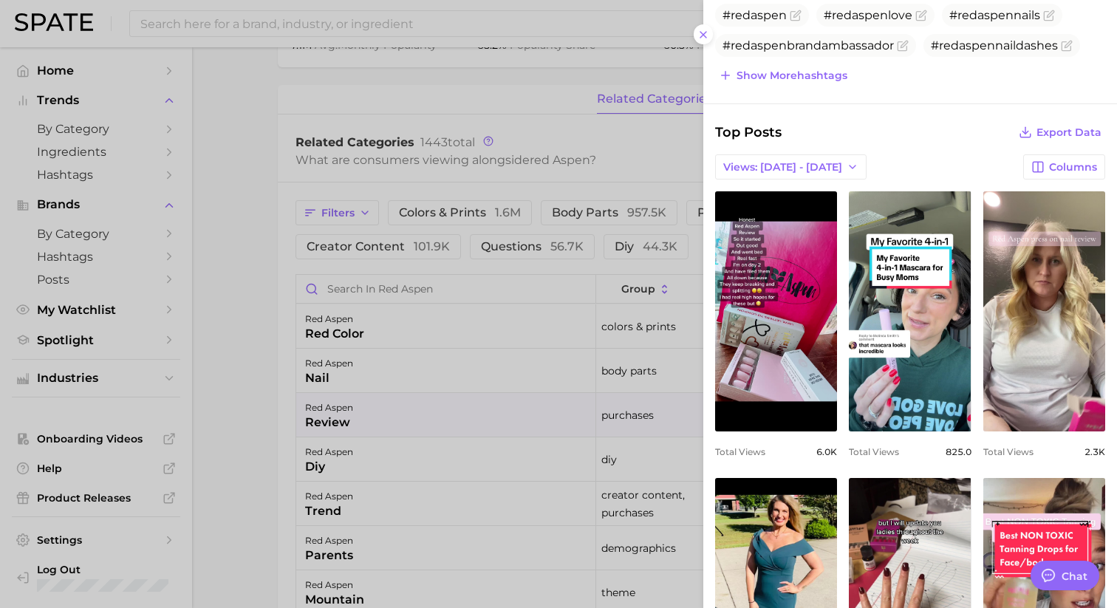
scroll to position [363, 0]
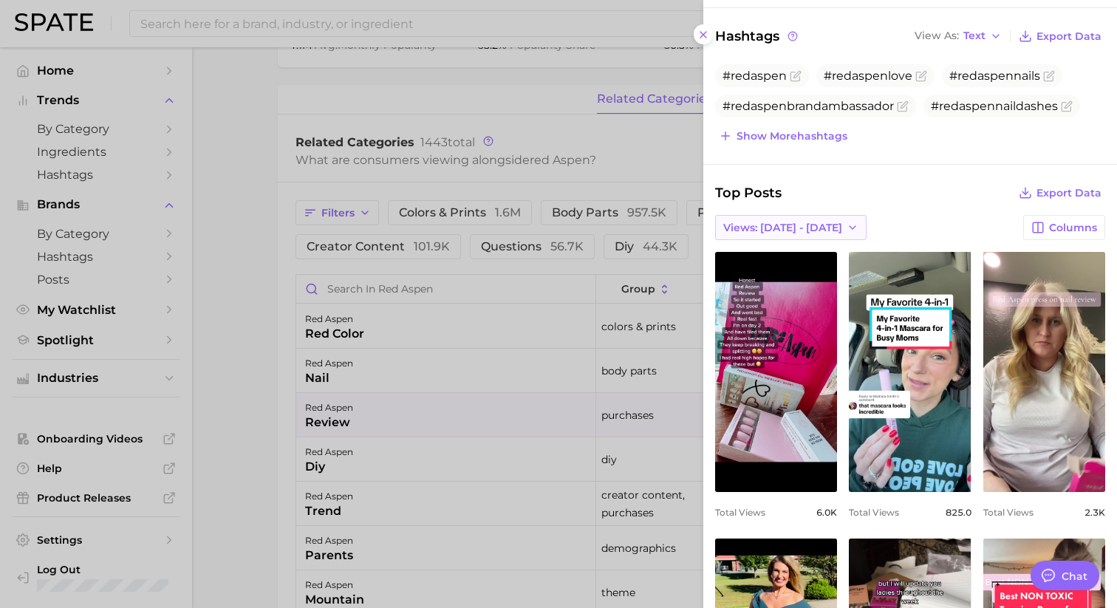
click at [805, 228] on span "Views: Jul 27 - Aug 3" at bounding box center [782, 228] width 119 height 13
click at [807, 278] on button "Total Views" at bounding box center [796, 281] width 163 height 27
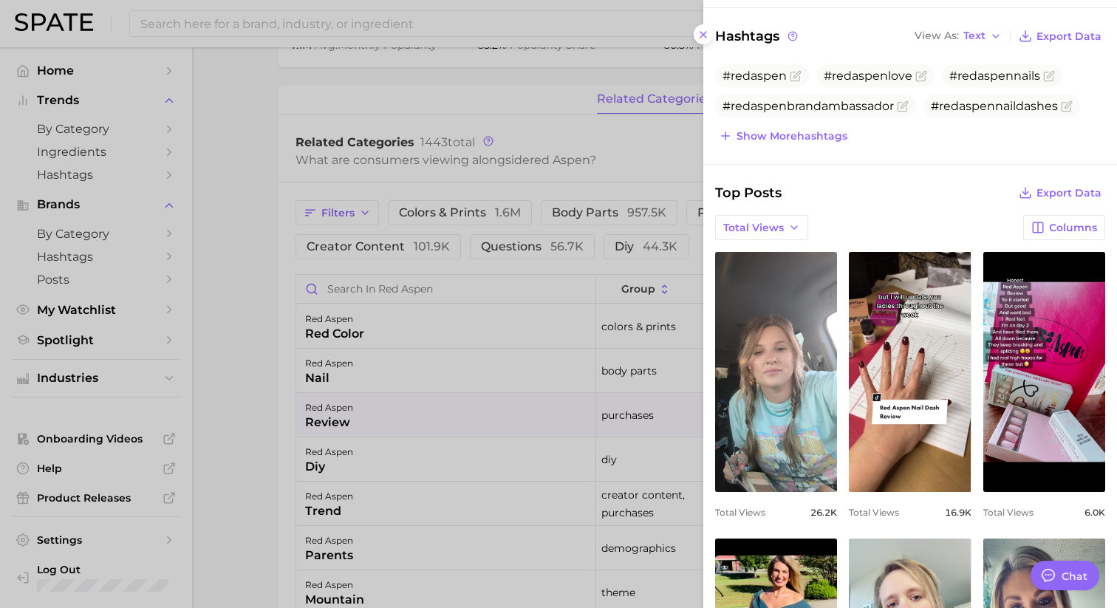
scroll to position [0, 0]
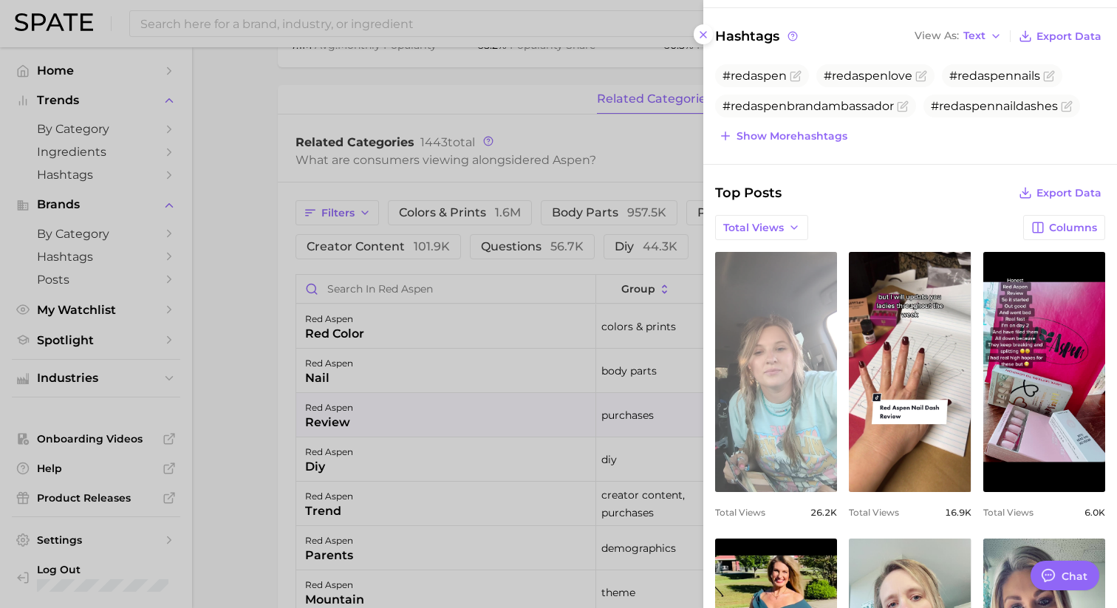
click at [797, 352] on link "view post on TikTok" at bounding box center [776, 372] width 122 height 240
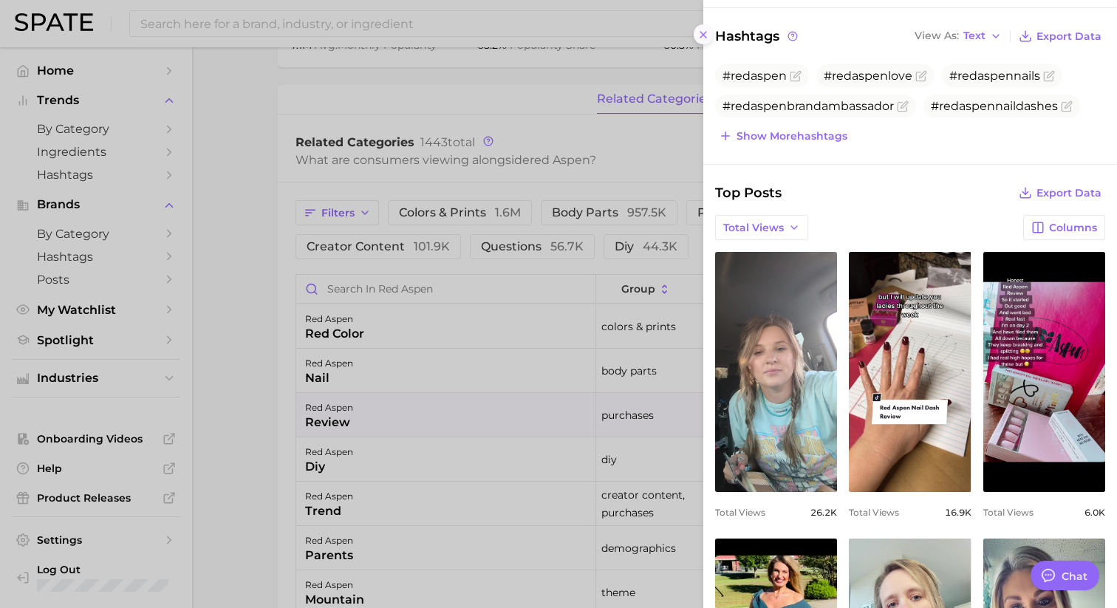
click at [708, 38] on icon at bounding box center [704, 35] width 12 height 12
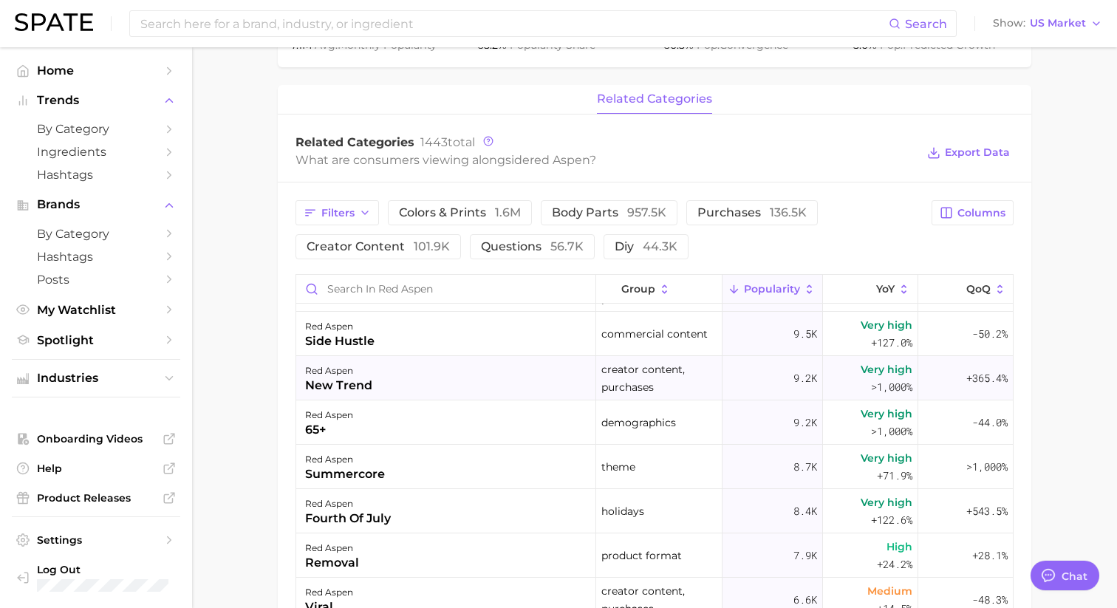
scroll to position [884, 0]
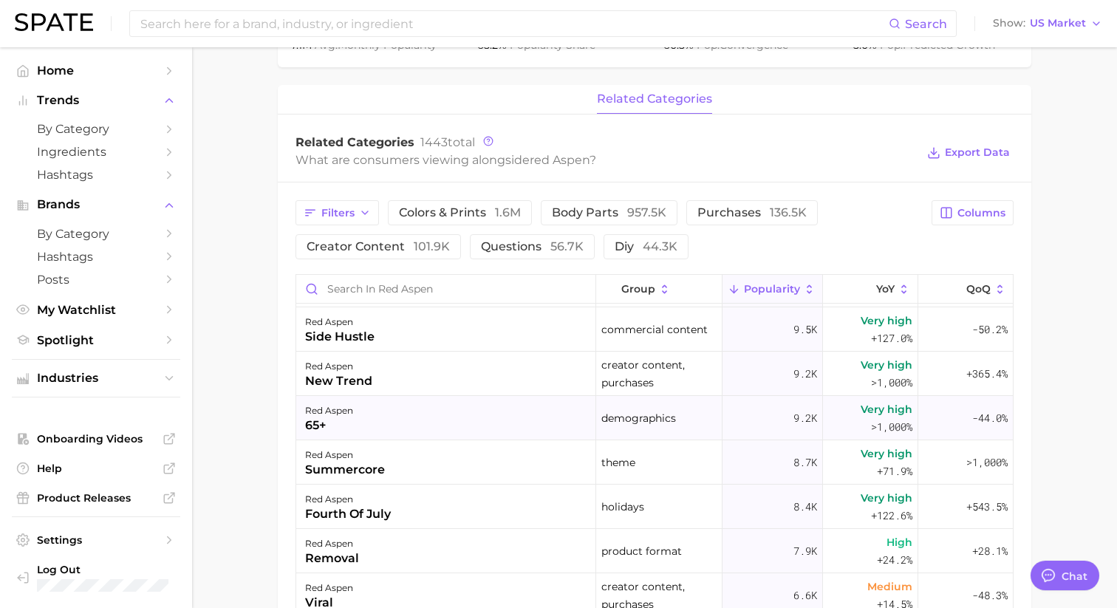
click at [531, 430] on div "red aspen 65+" at bounding box center [446, 418] width 300 height 44
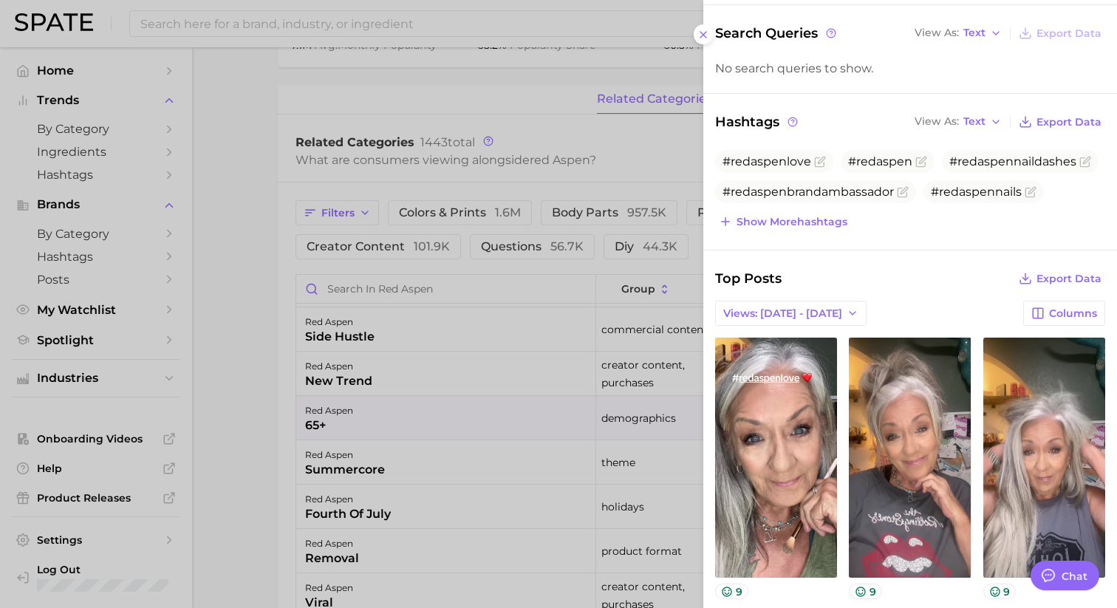
scroll to position [149, 0]
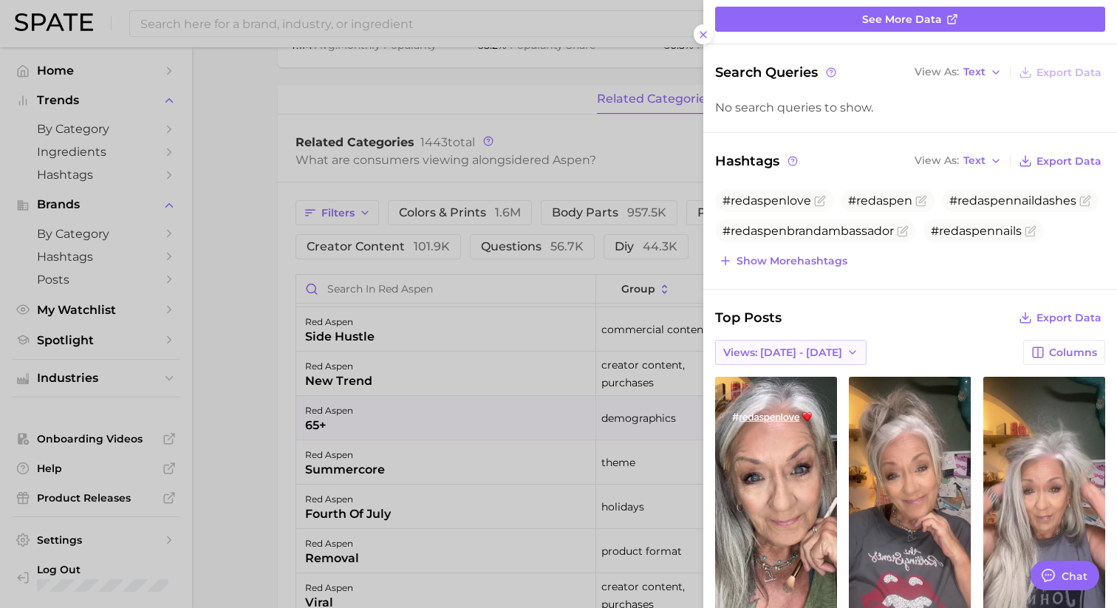
click at [834, 358] on button "Views: Jul 27 - Aug 3" at bounding box center [790, 352] width 151 height 25
click at [792, 402] on button "Total Views" at bounding box center [796, 406] width 163 height 27
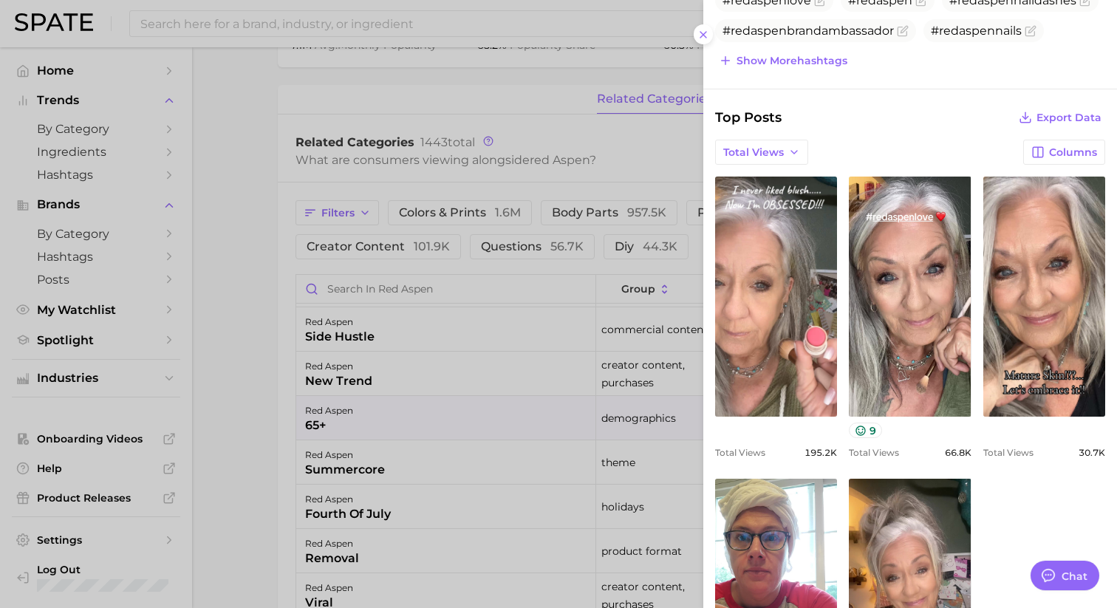
scroll to position [352, 0]
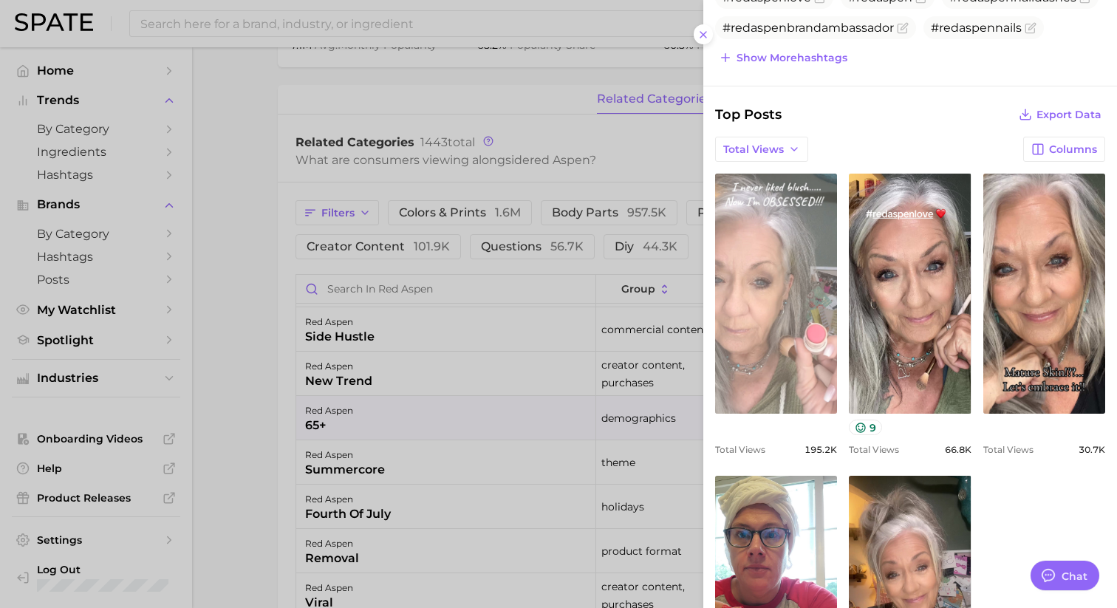
click at [806, 370] on link "view post on TikTok" at bounding box center [776, 294] width 122 height 240
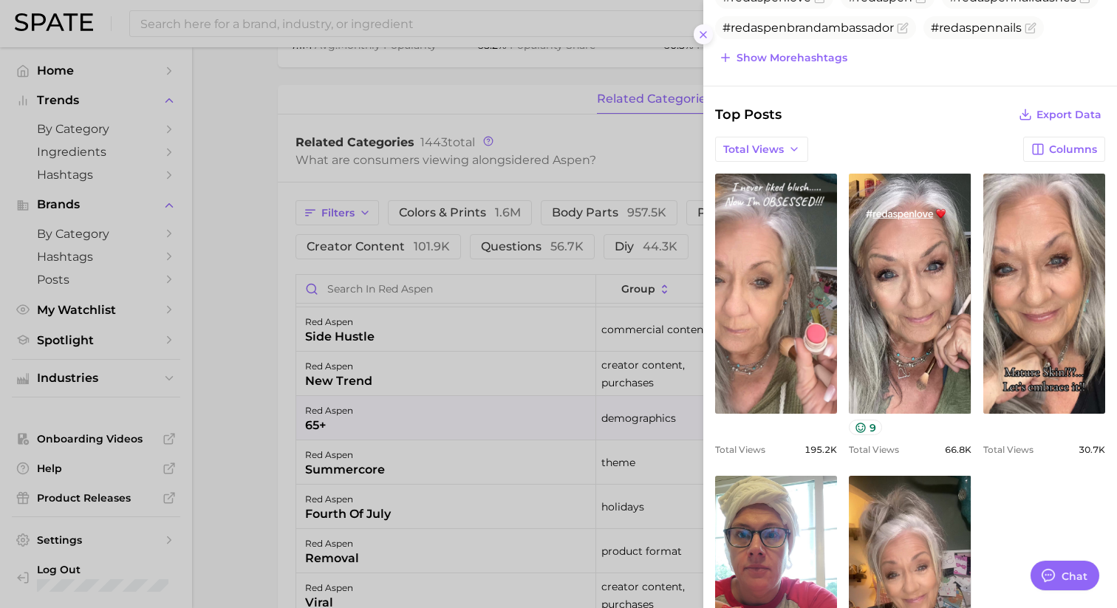
click at [706, 35] on icon at bounding box center [704, 35] width 12 height 12
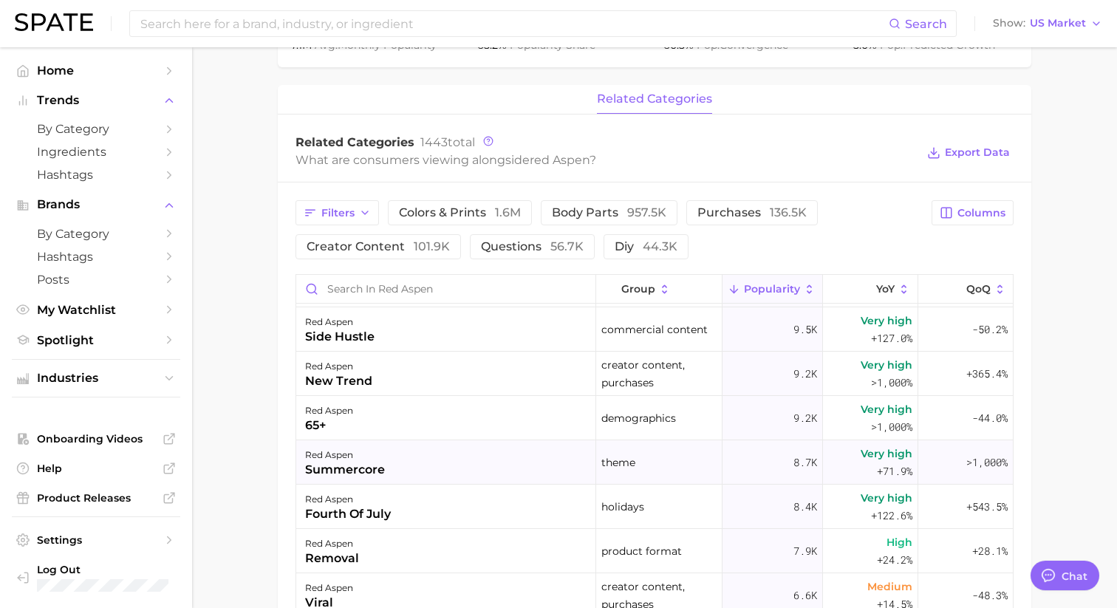
click at [514, 461] on div "red aspen summercore" at bounding box center [446, 462] width 300 height 44
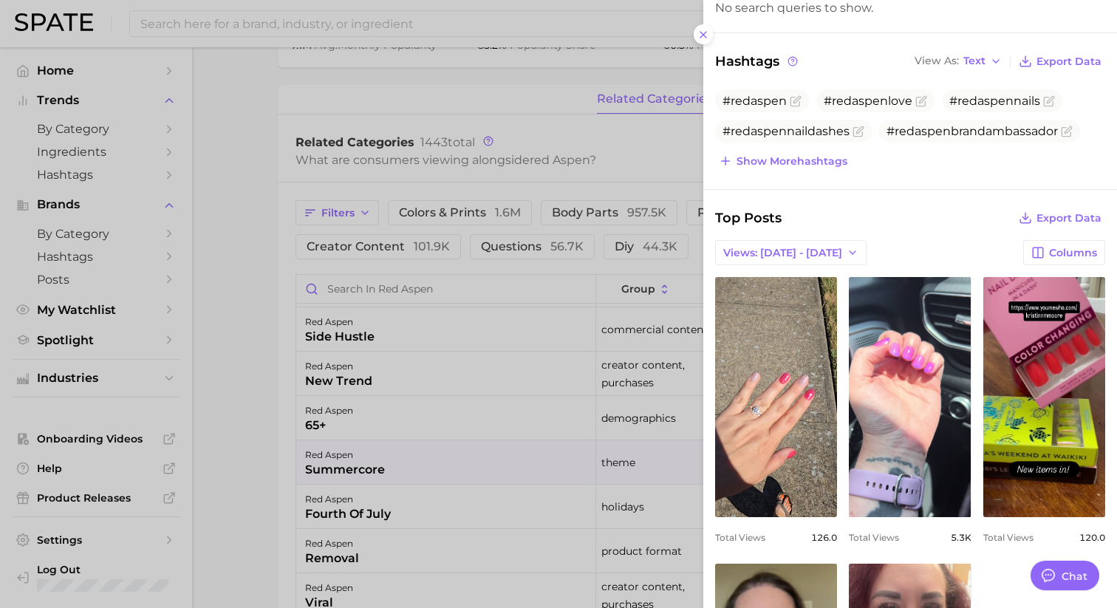
scroll to position [300, 0]
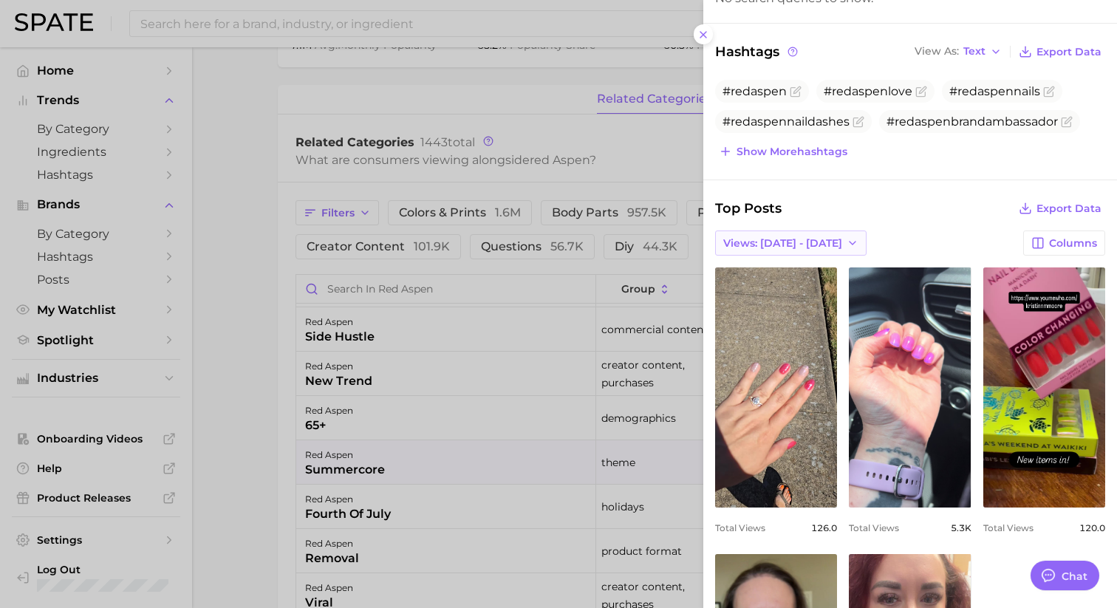
click at [811, 235] on button "Views: Jul 27 - Aug 3" at bounding box center [790, 243] width 151 height 25
click at [794, 290] on button "Total Views" at bounding box center [796, 297] width 163 height 27
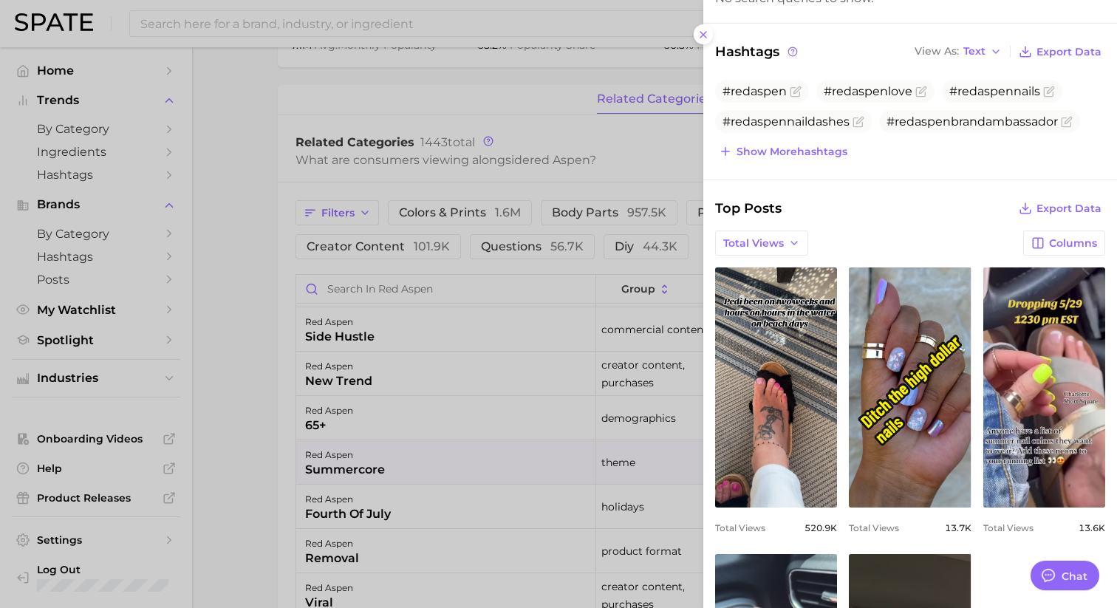
scroll to position [0, 0]
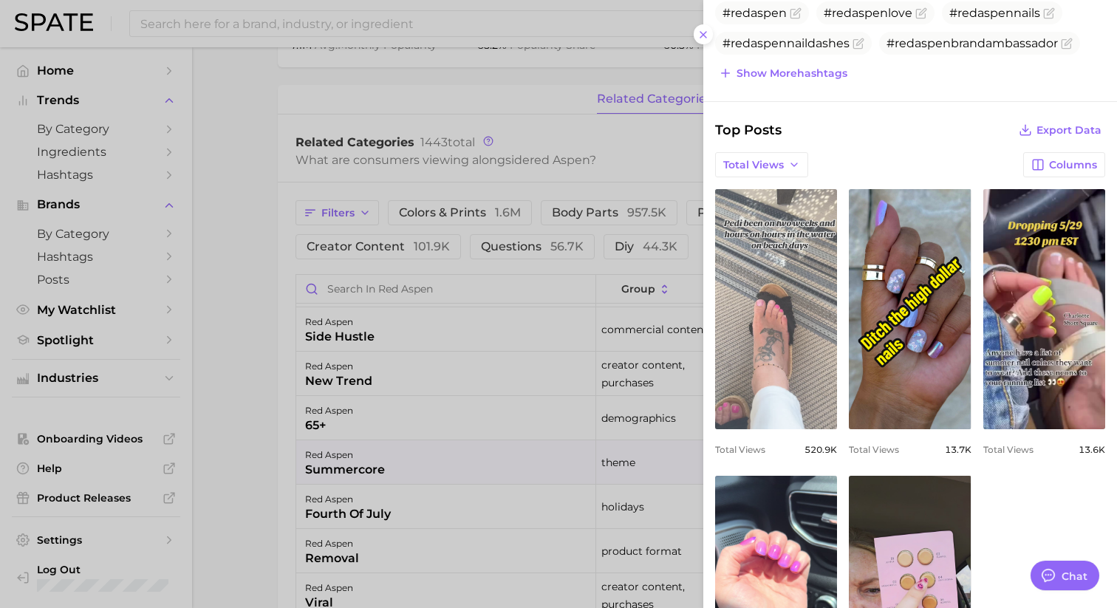
click at [813, 321] on link "view post on TikTok" at bounding box center [776, 309] width 122 height 240
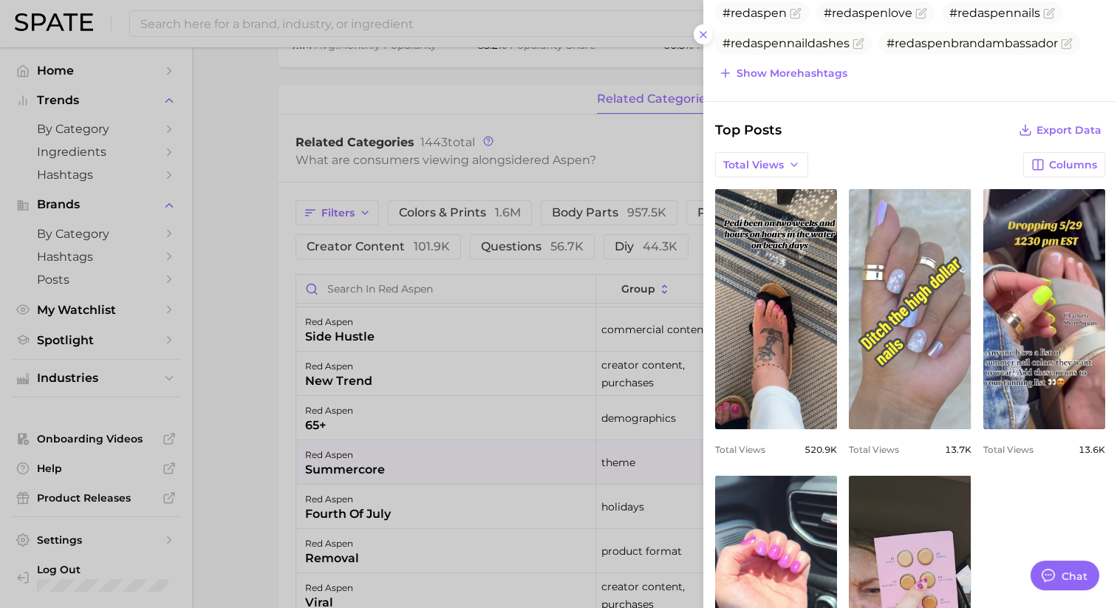
click at [919, 375] on link "view post on TikTok" at bounding box center [910, 309] width 122 height 240
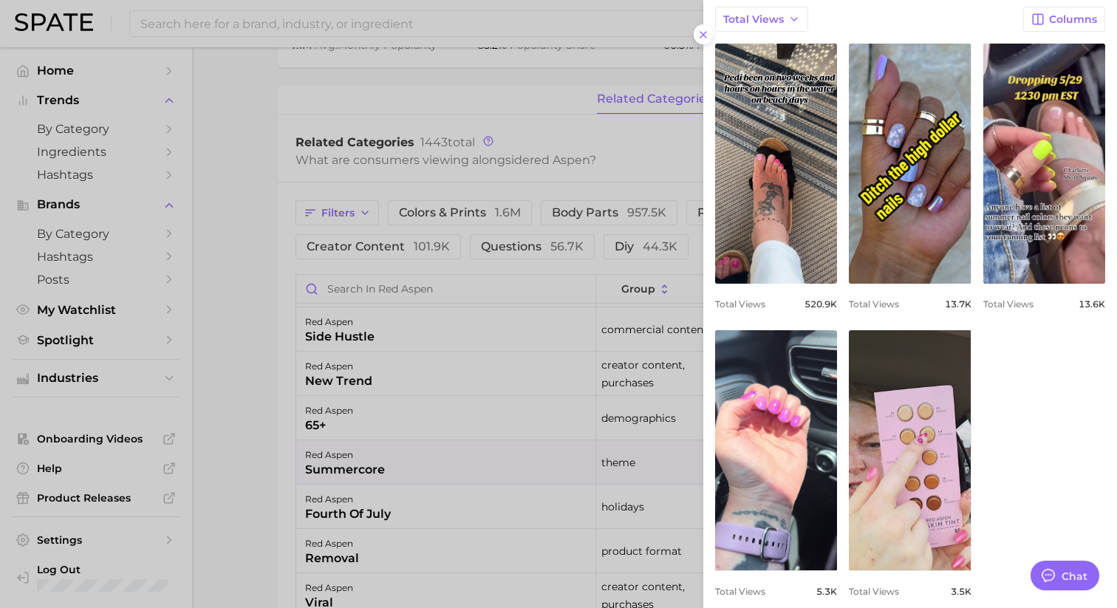
scroll to position [528, 0]
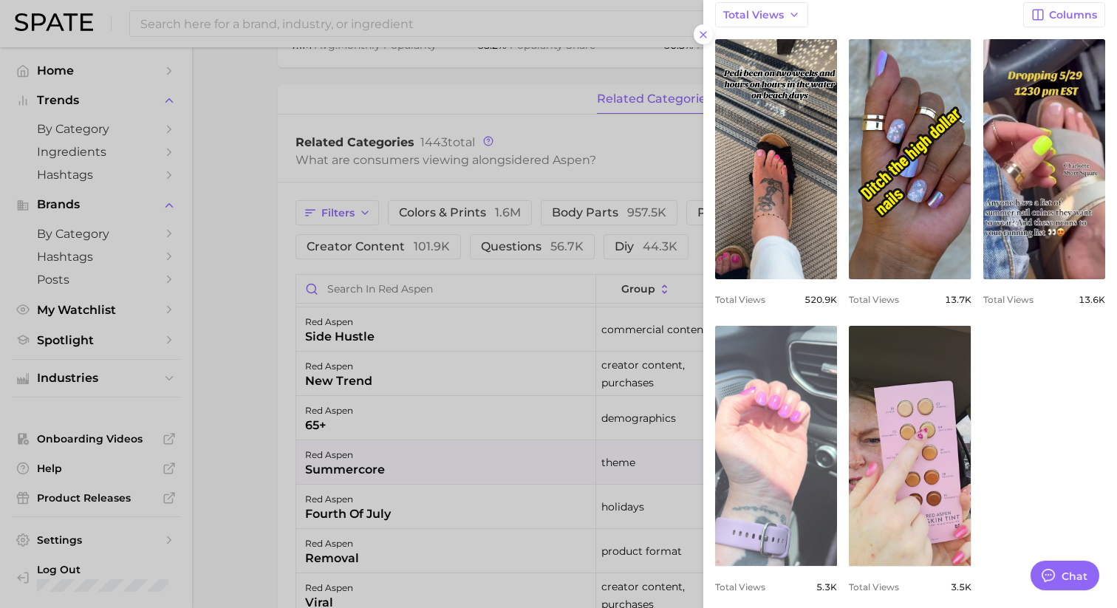
click at [823, 427] on link "view post on TikTok" at bounding box center [776, 446] width 122 height 240
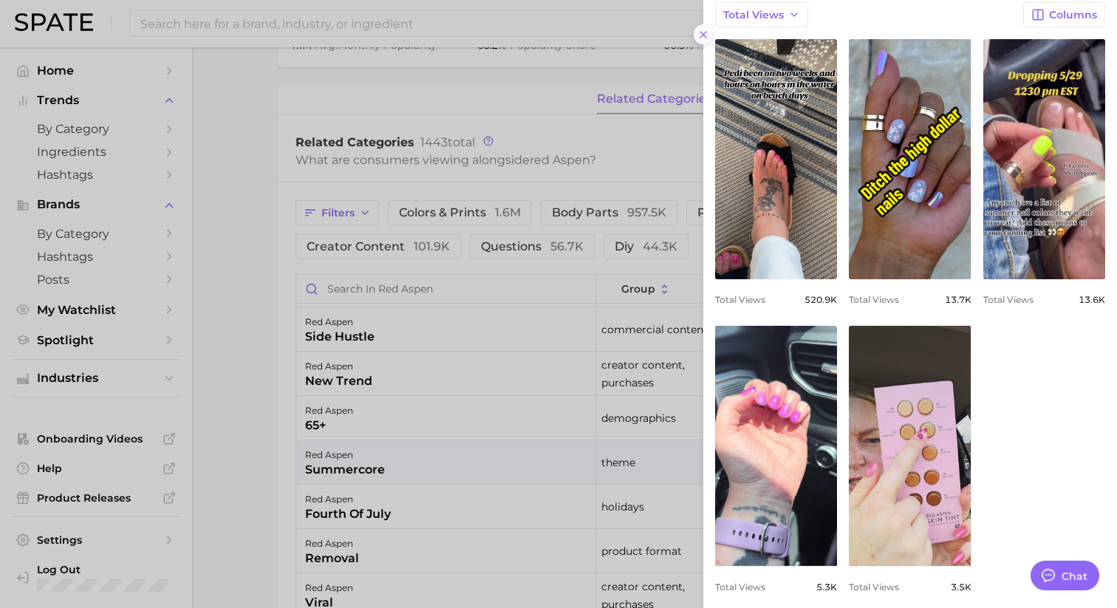
click at [700, 35] on icon at bounding box center [704, 35] width 12 height 12
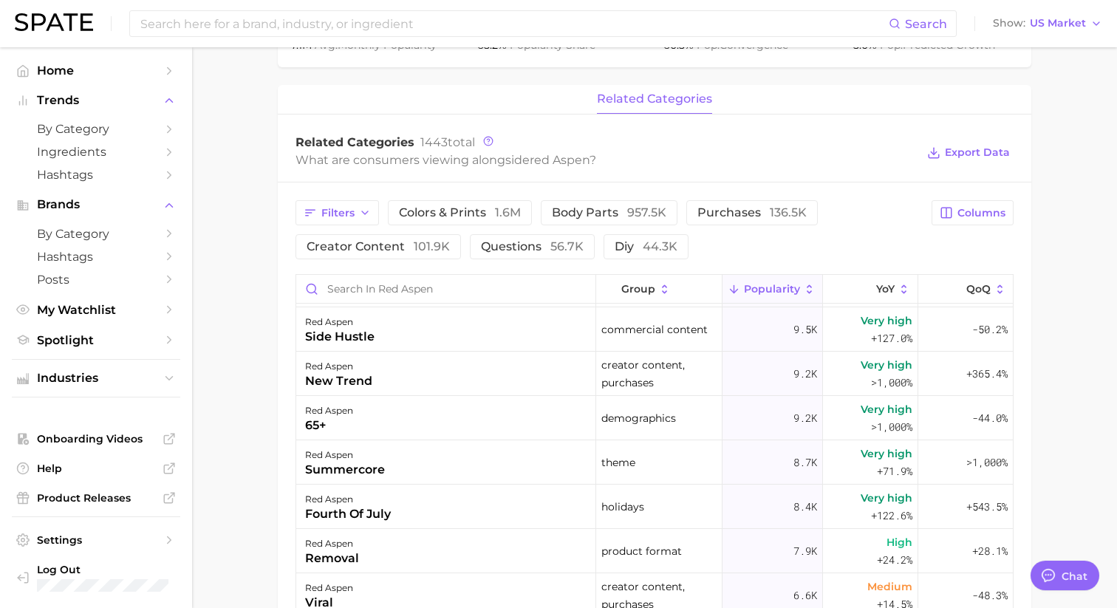
click at [557, 97] on div "related categories" at bounding box center [655, 100] width 754 height 30
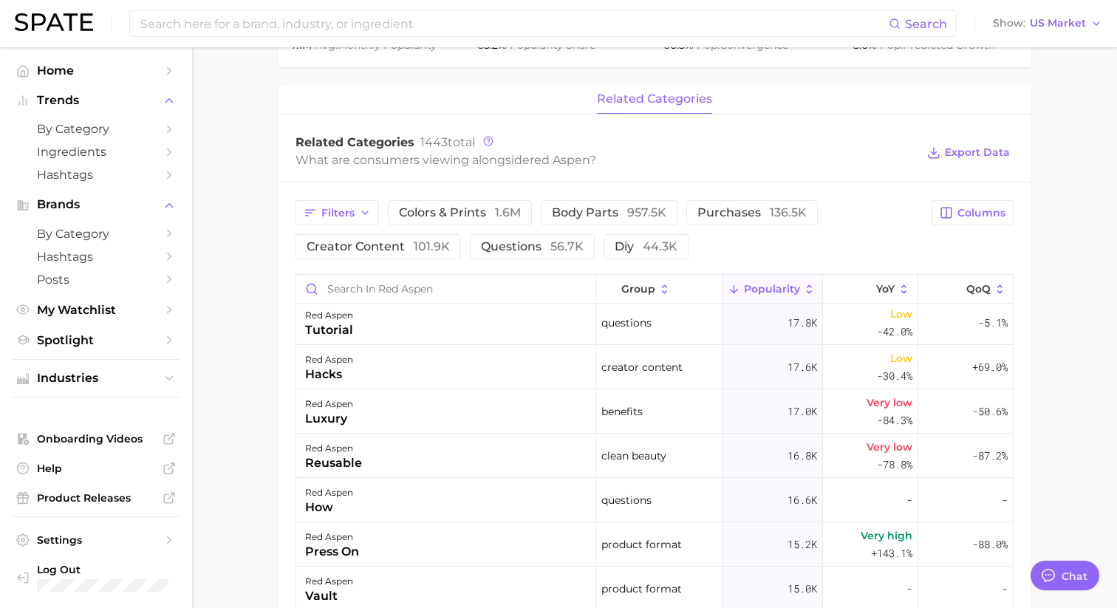
scroll to position [0, 0]
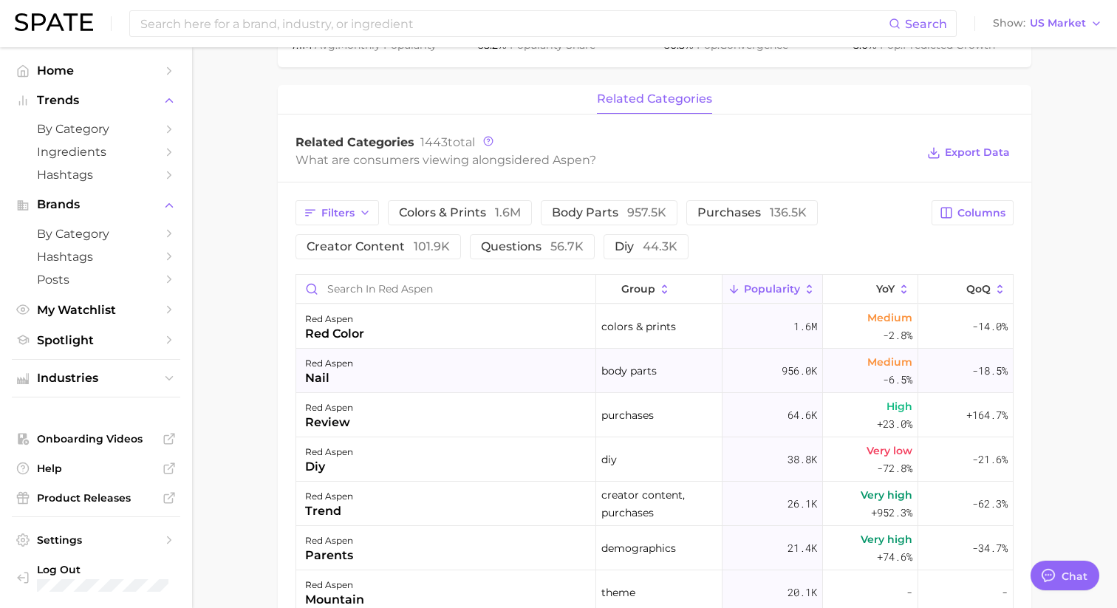
click at [515, 375] on div "red aspen nail" at bounding box center [446, 371] width 300 height 44
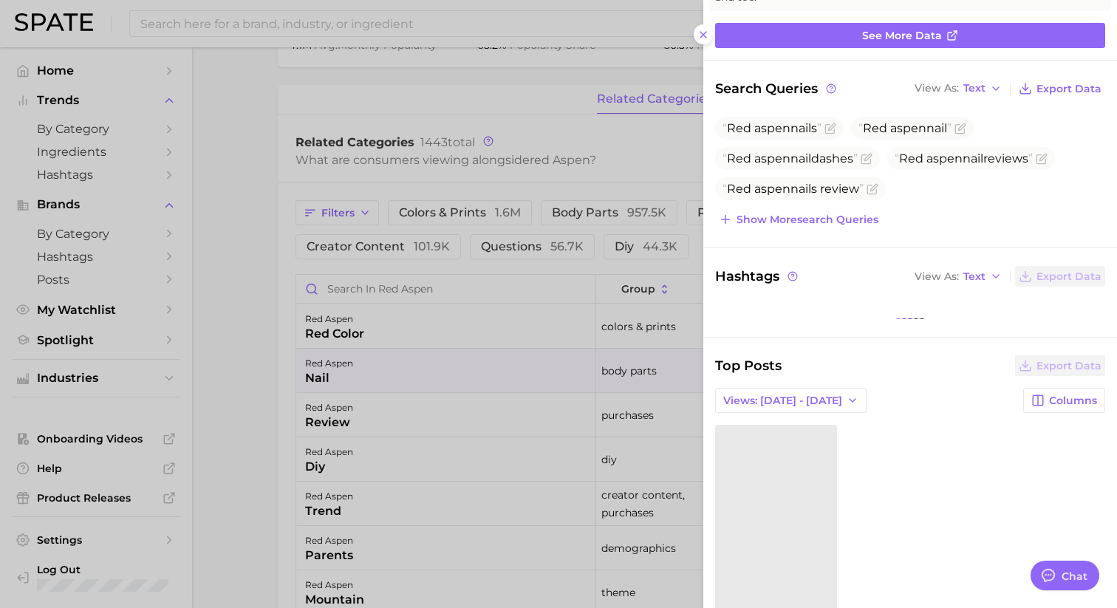
scroll to position [154, 0]
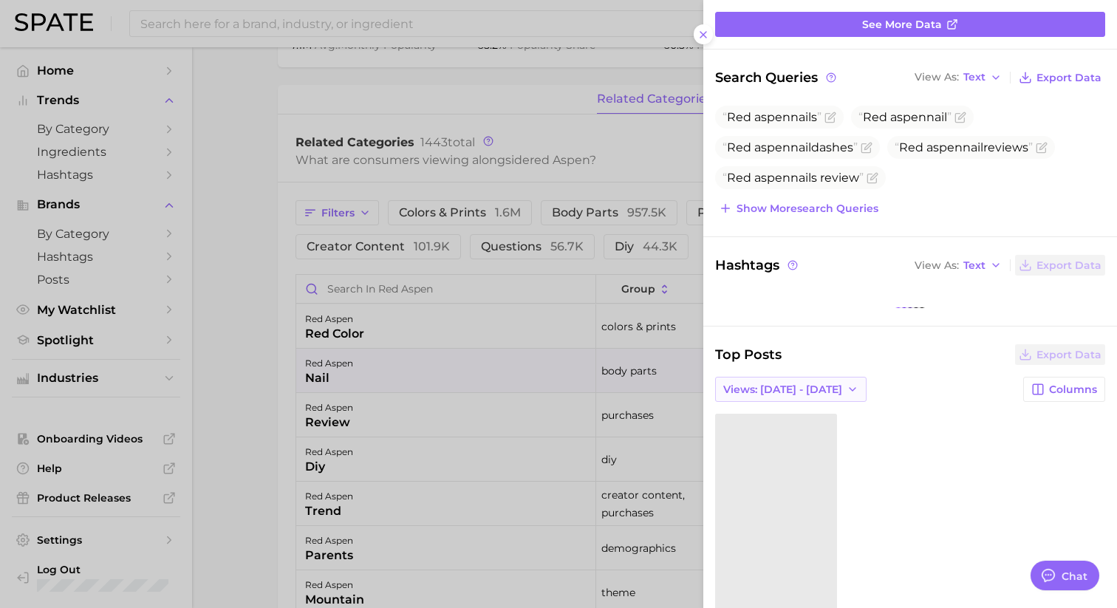
click at [791, 398] on button "Views: Jul 27 - Aug 3" at bounding box center [790, 389] width 151 height 25
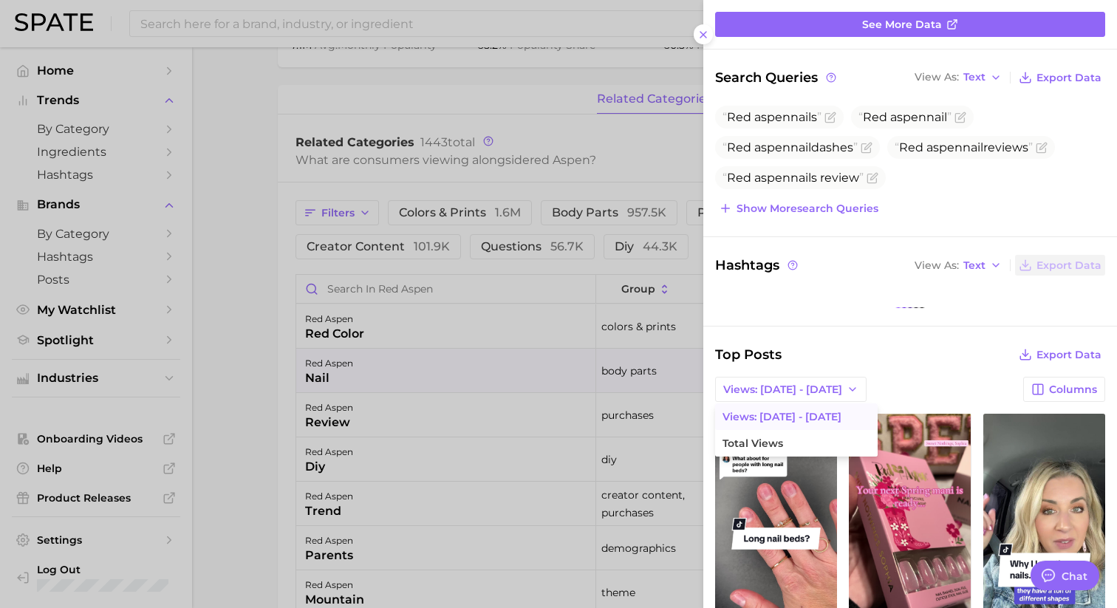
scroll to position [0, 0]
click at [792, 435] on button "Total Views" at bounding box center [796, 443] width 163 height 27
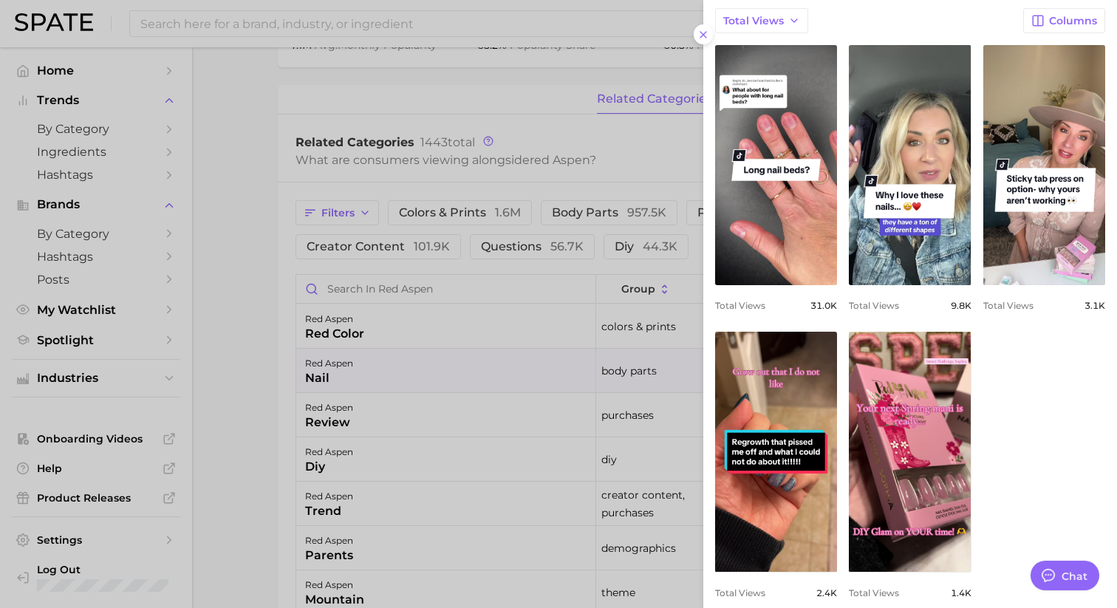
scroll to position [609, 0]
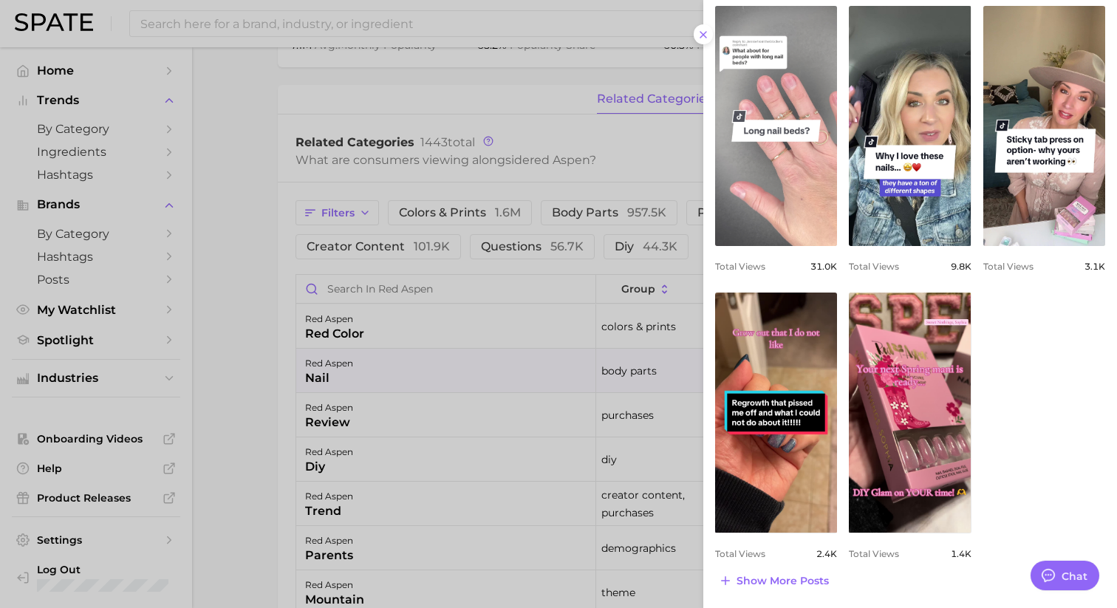
click at [783, 227] on link "view post on TikTok" at bounding box center [776, 126] width 122 height 240
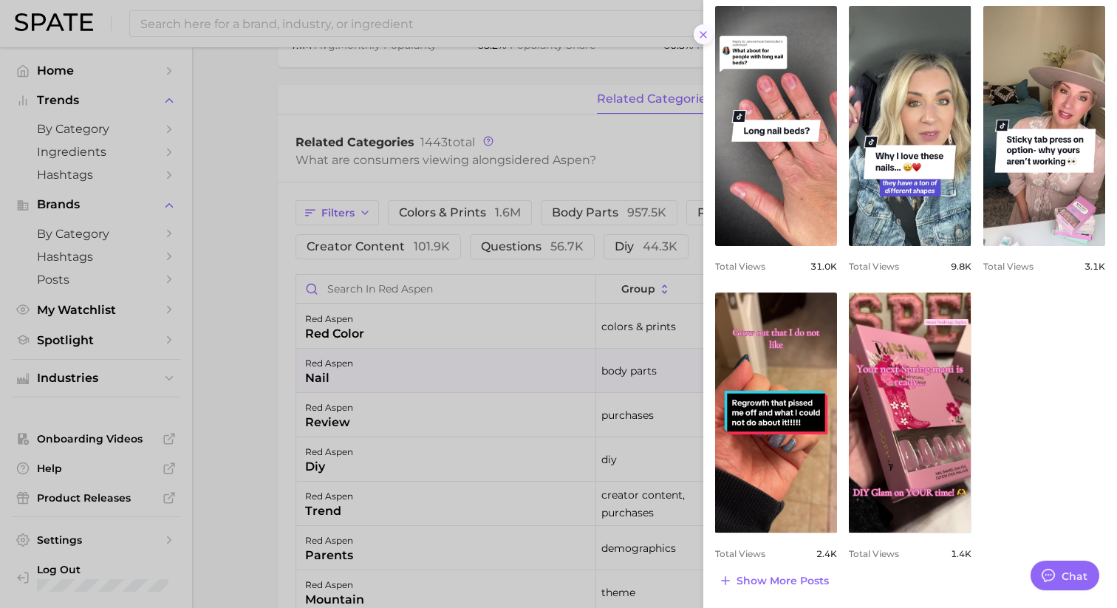
click at [703, 29] on icon at bounding box center [704, 35] width 12 height 12
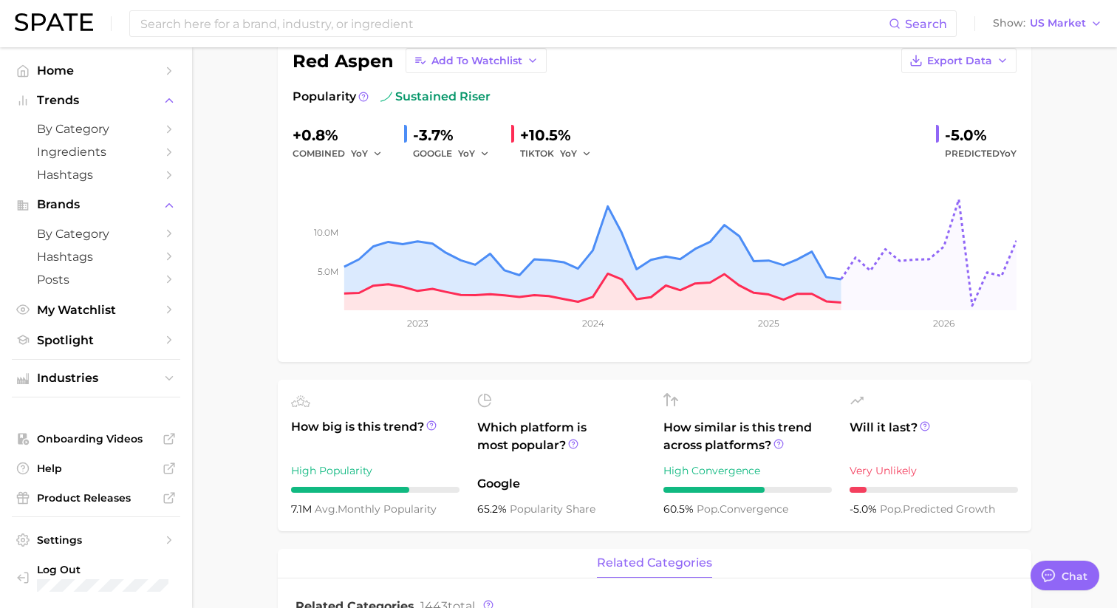
scroll to position [20, 0]
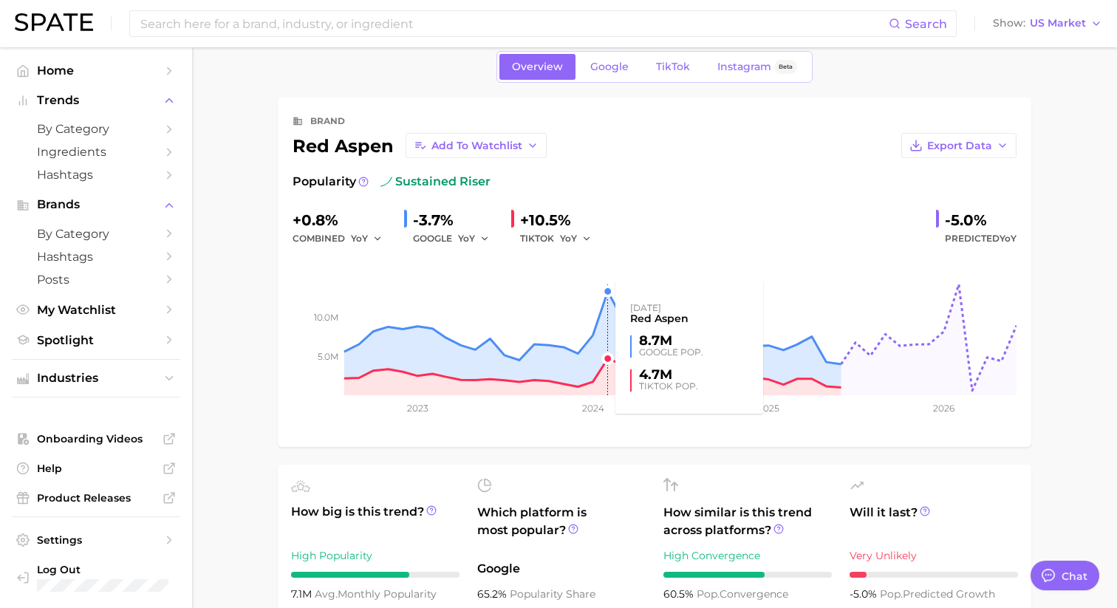
click at [605, 325] on rect at bounding box center [655, 322] width 724 height 148
click at [607, 375] on rect at bounding box center [655, 322] width 724 height 148
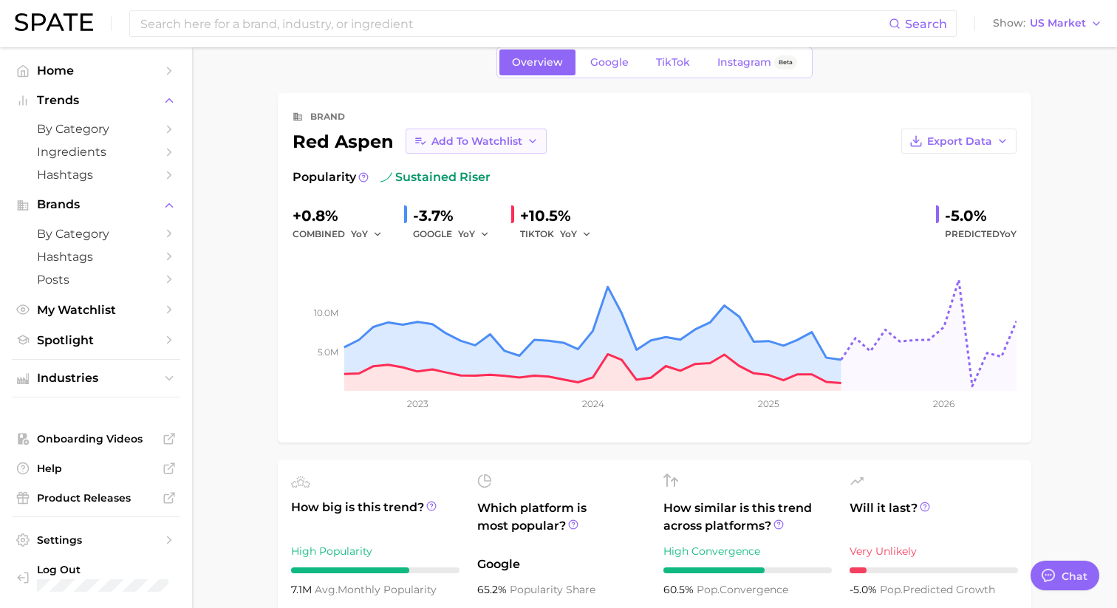
click at [537, 146] on button "Add to Watchlist" at bounding box center [476, 141] width 141 height 25
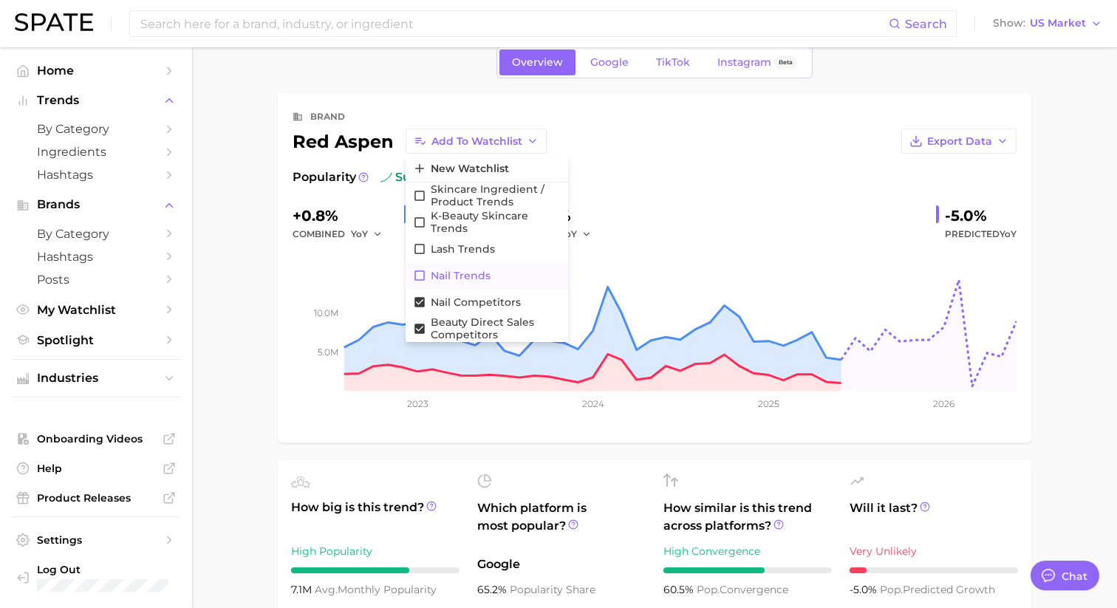
click at [426, 275] on button "Nail Trends" at bounding box center [487, 275] width 163 height 27
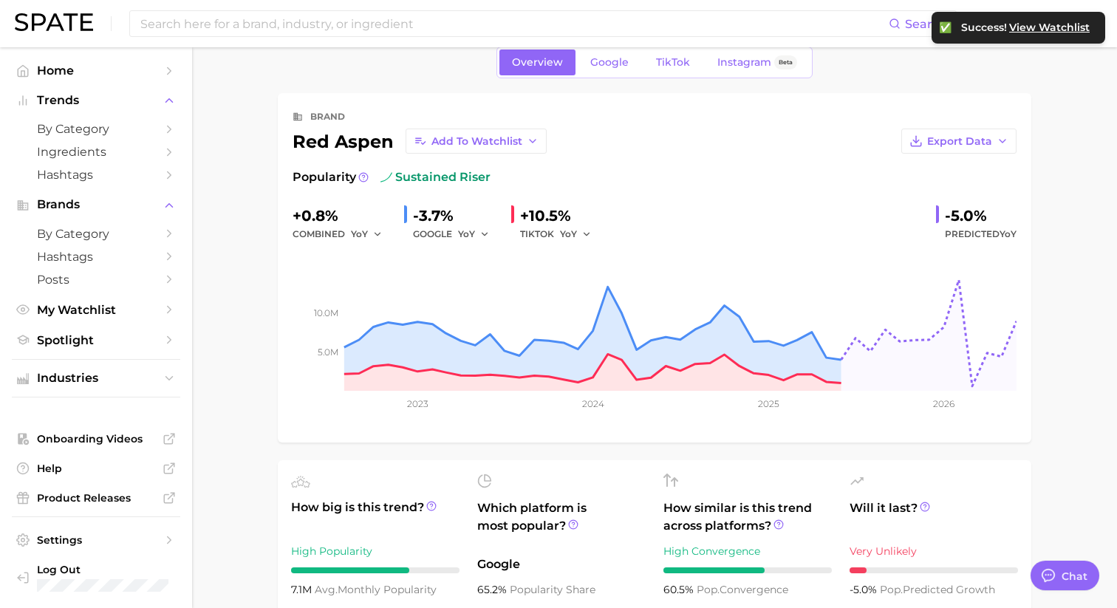
click at [808, 131] on div "Export Data" at bounding box center [782, 141] width 470 height 25
click at [1049, 24] on span "View Watchlist" at bounding box center [1049, 27] width 81 height 13
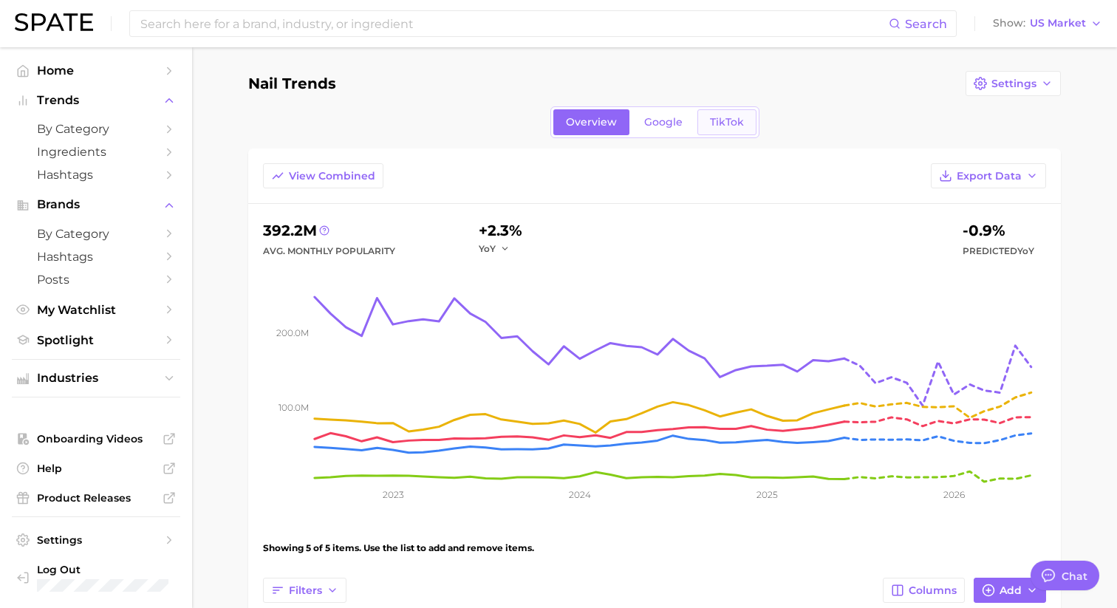
click at [715, 129] on link "TikTok" at bounding box center [727, 122] width 59 height 26
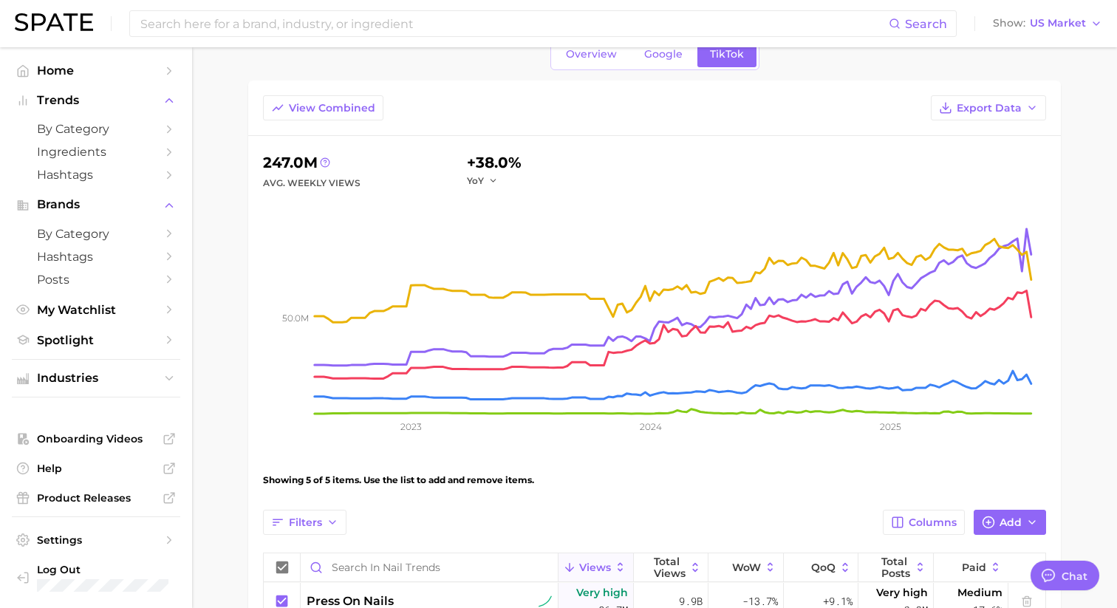
scroll to position [67, 0]
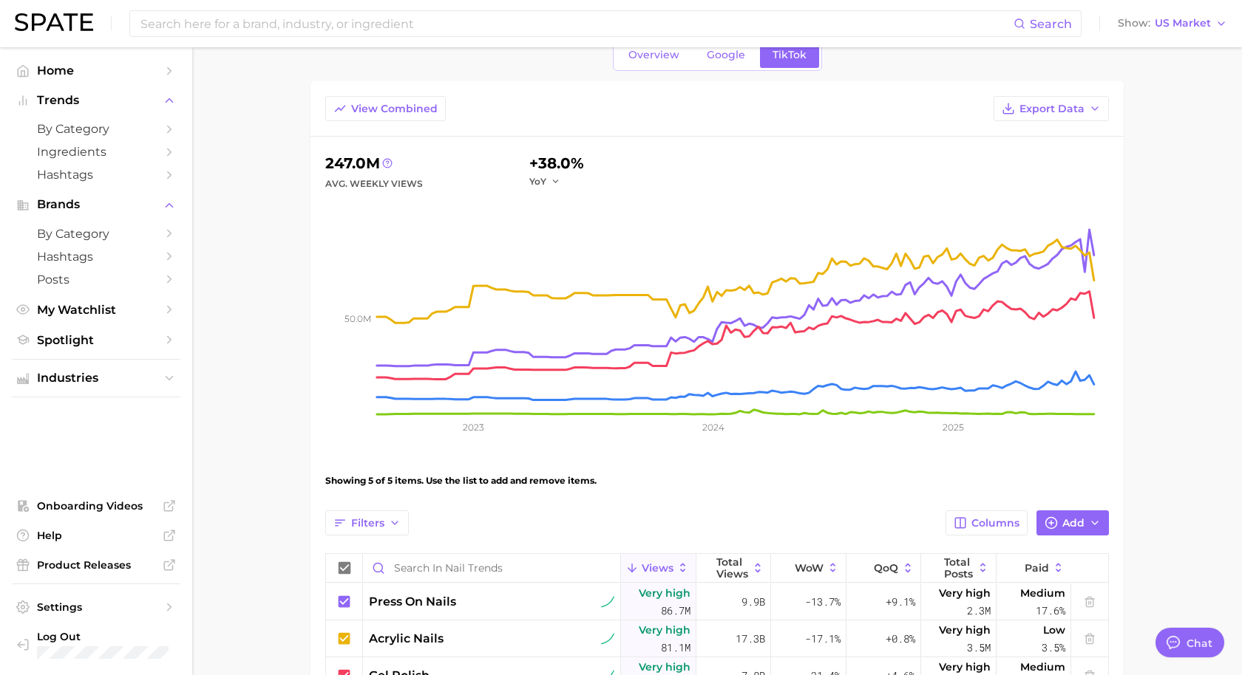
type textarea "x"
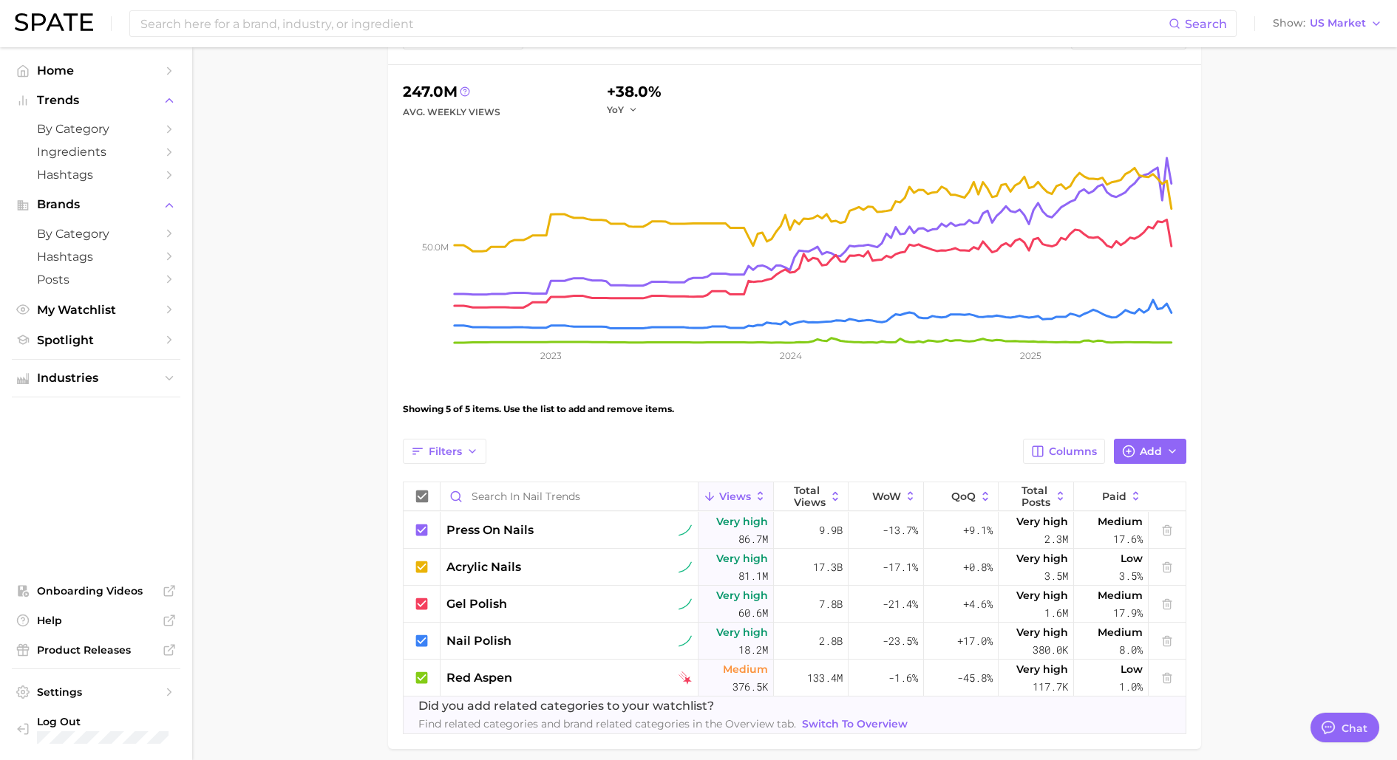
scroll to position [0, 0]
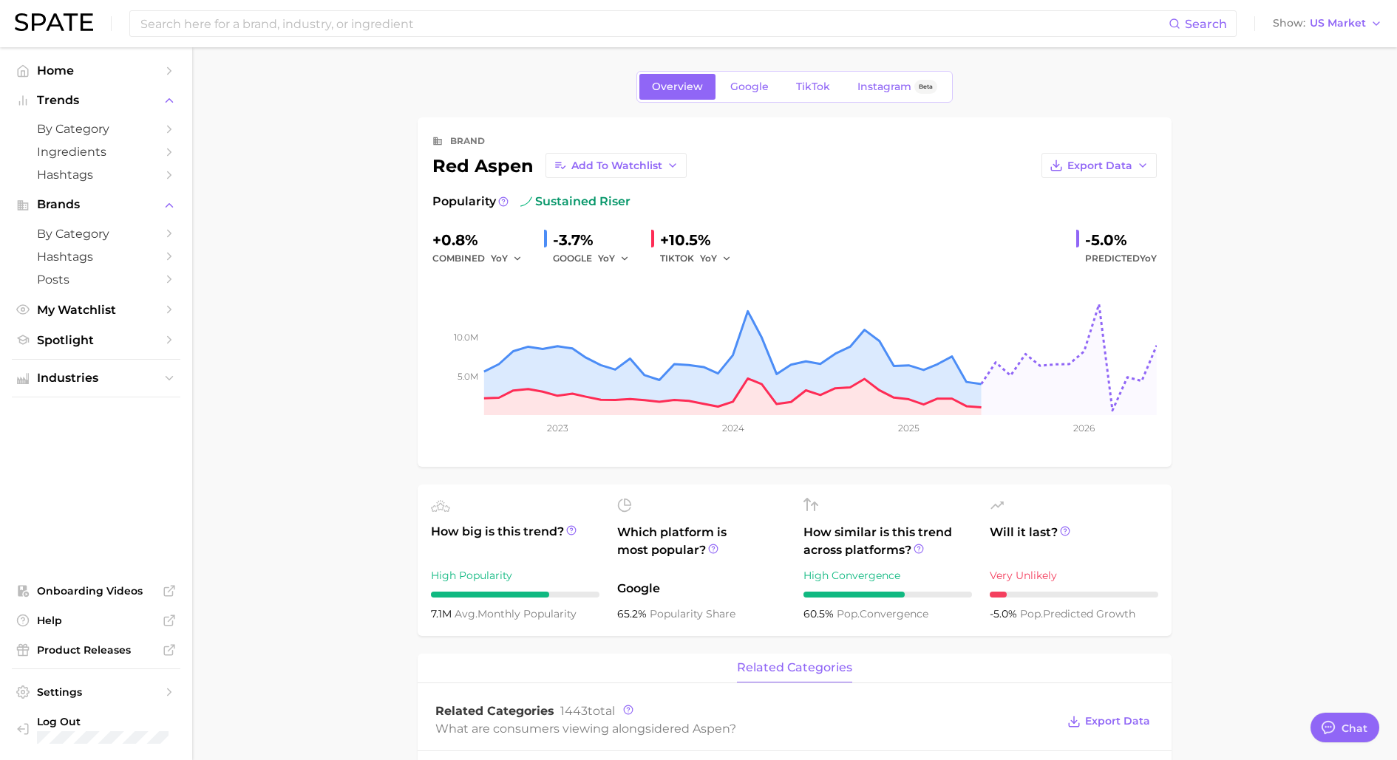
scroll to position [30, 0]
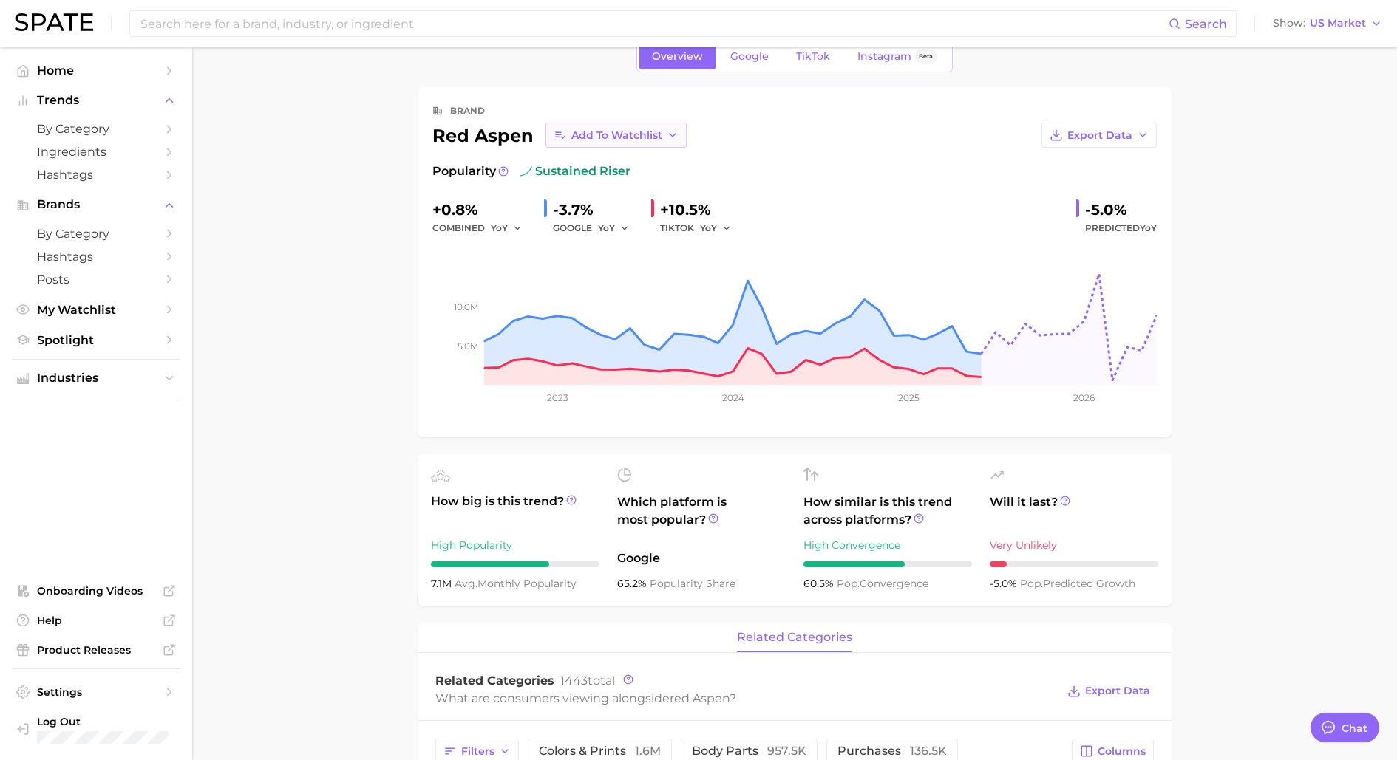
click at [619, 129] on span "Add to Watchlist" at bounding box center [616, 135] width 91 height 13
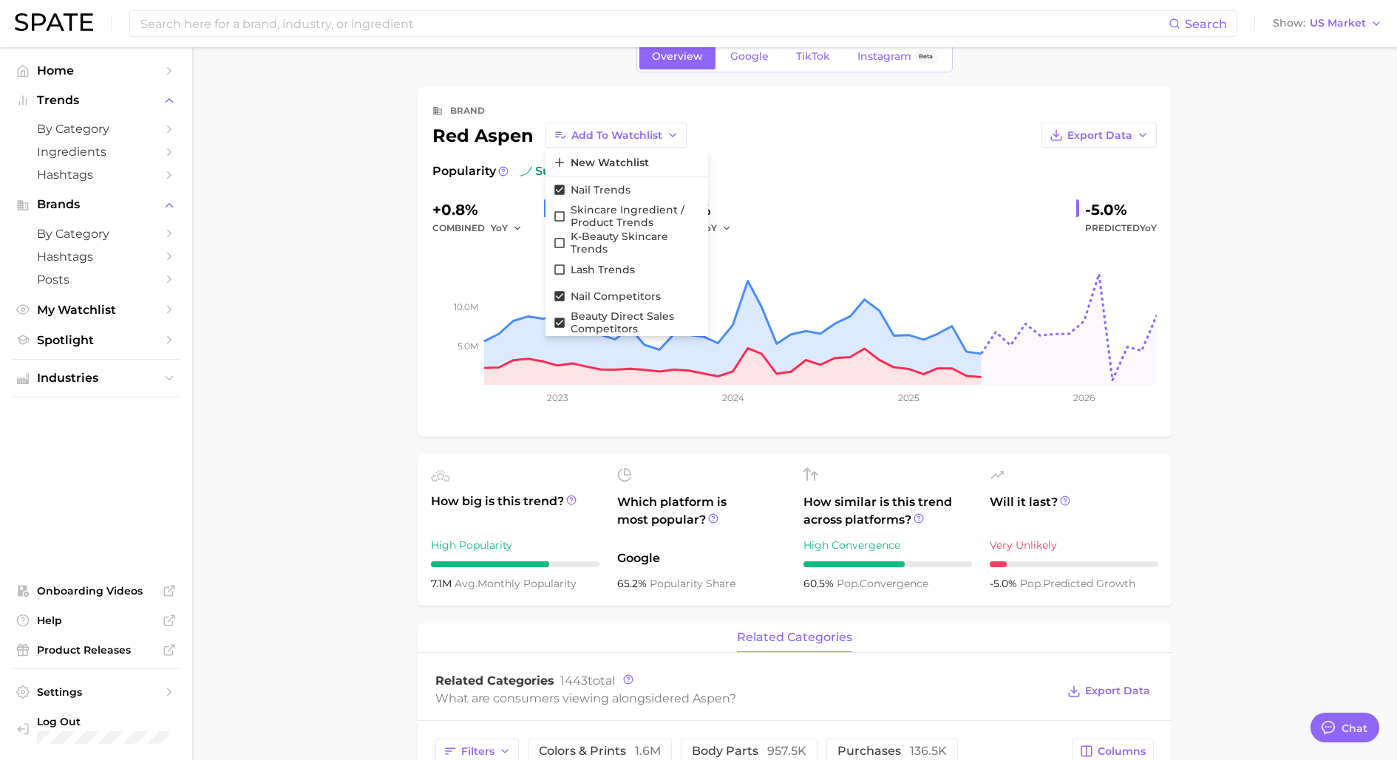
click at [781, 143] on div "Export Data" at bounding box center [922, 135] width 470 height 25
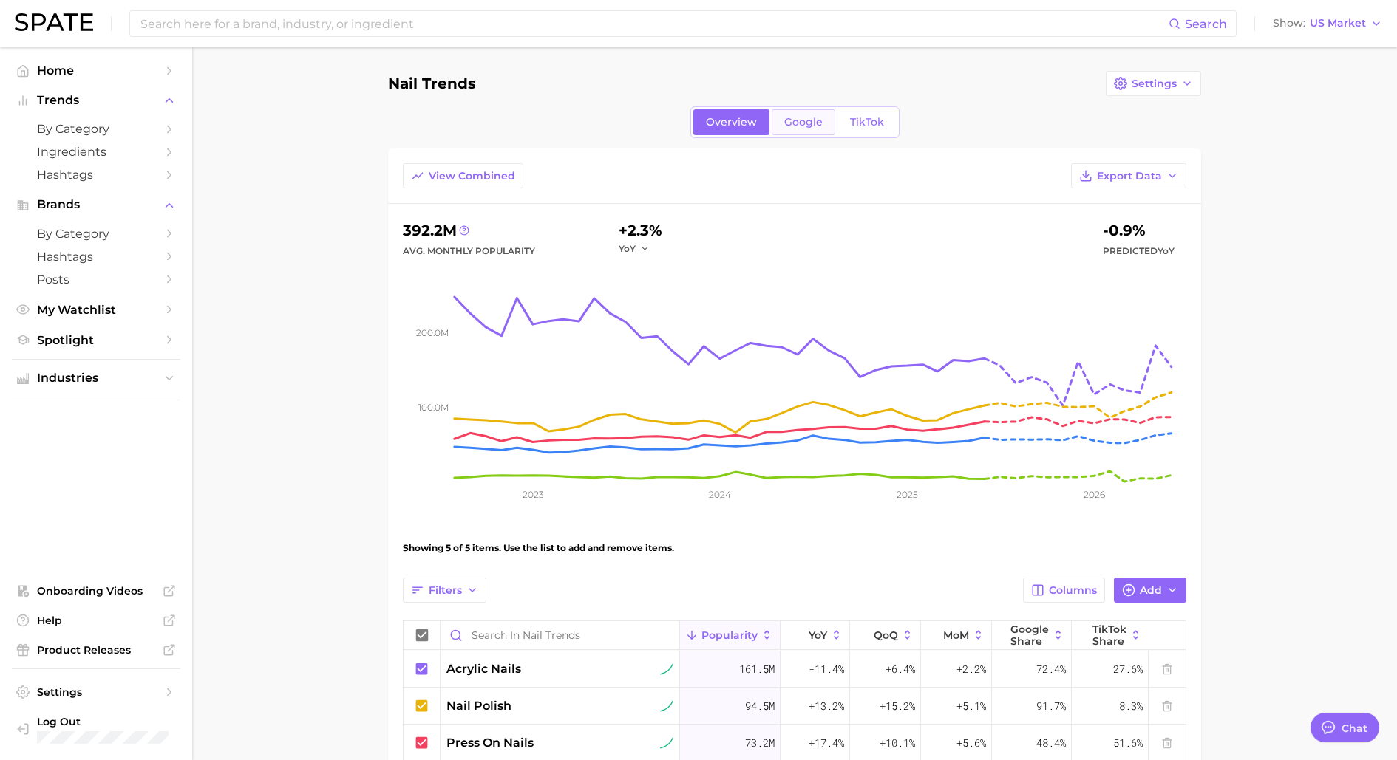
click at [804, 129] on link "Google" at bounding box center [804, 122] width 64 height 26
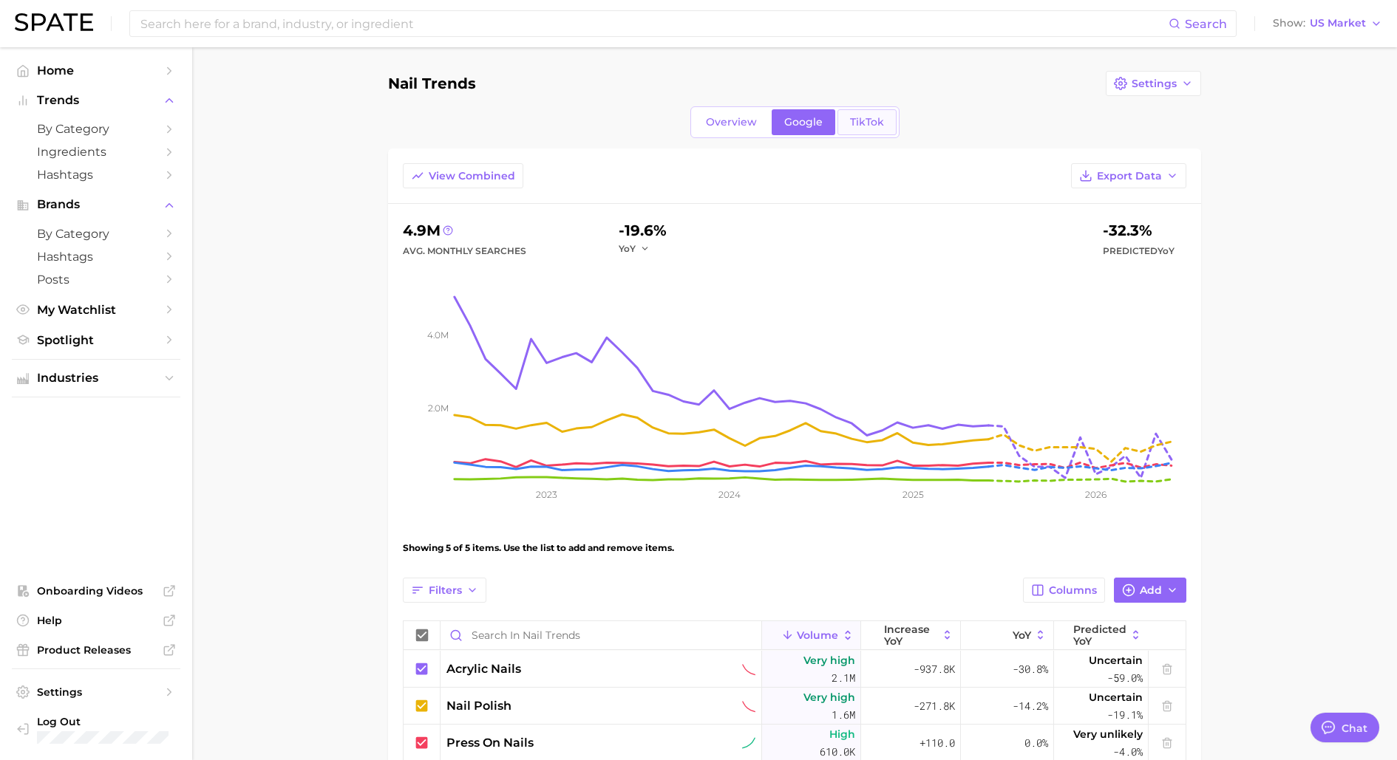
click at [850, 124] on span "TikTok" at bounding box center [867, 122] width 34 height 13
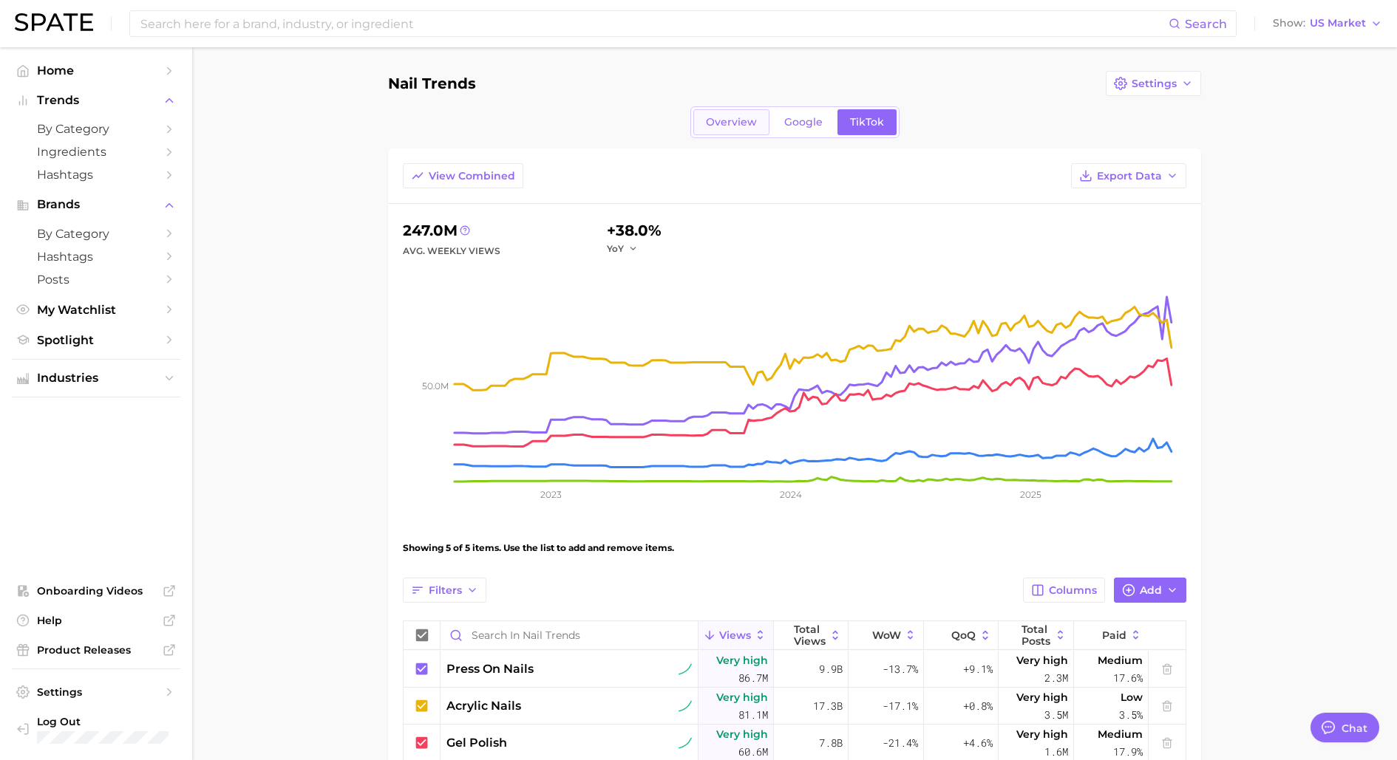
click at [740, 129] on link "Overview" at bounding box center [731, 122] width 76 height 26
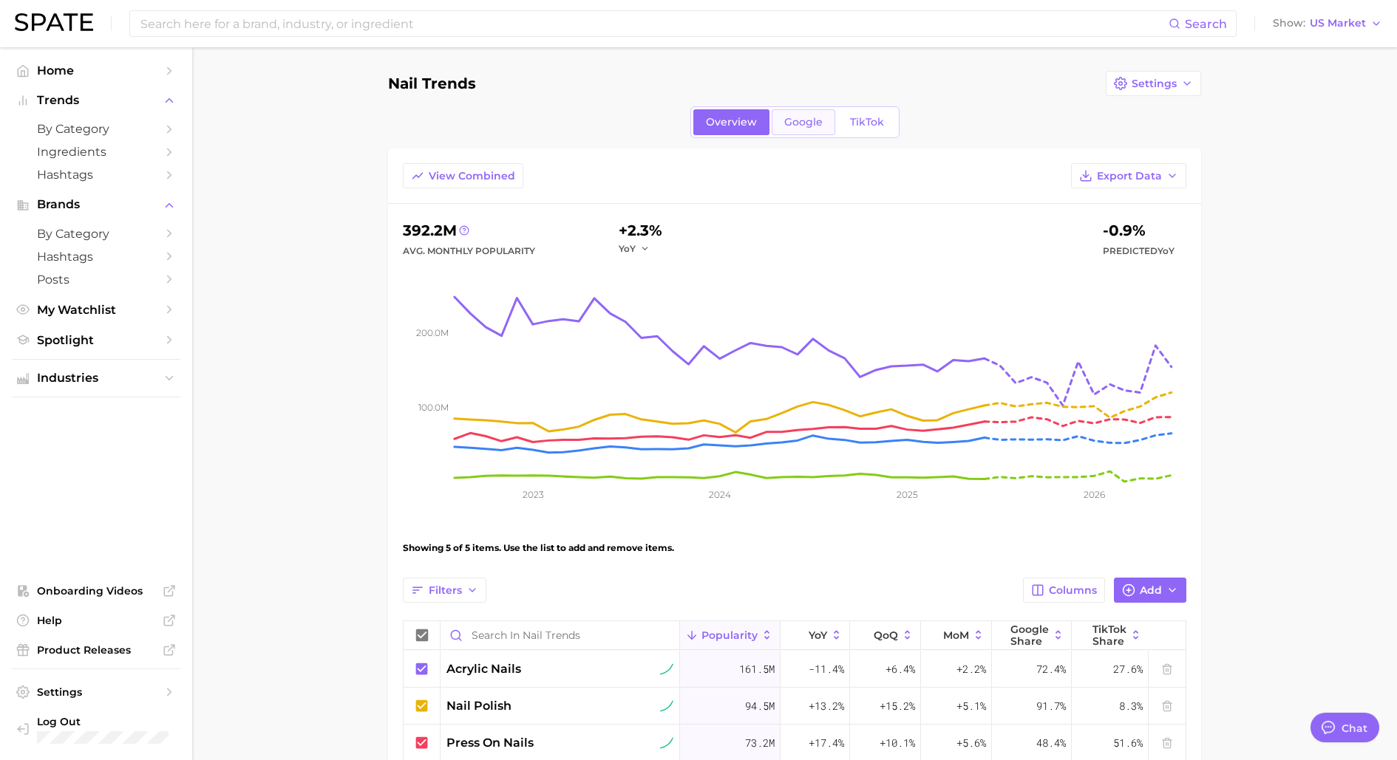
click at [809, 126] on span "Google" at bounding box center [803, 122] width 38 height 13
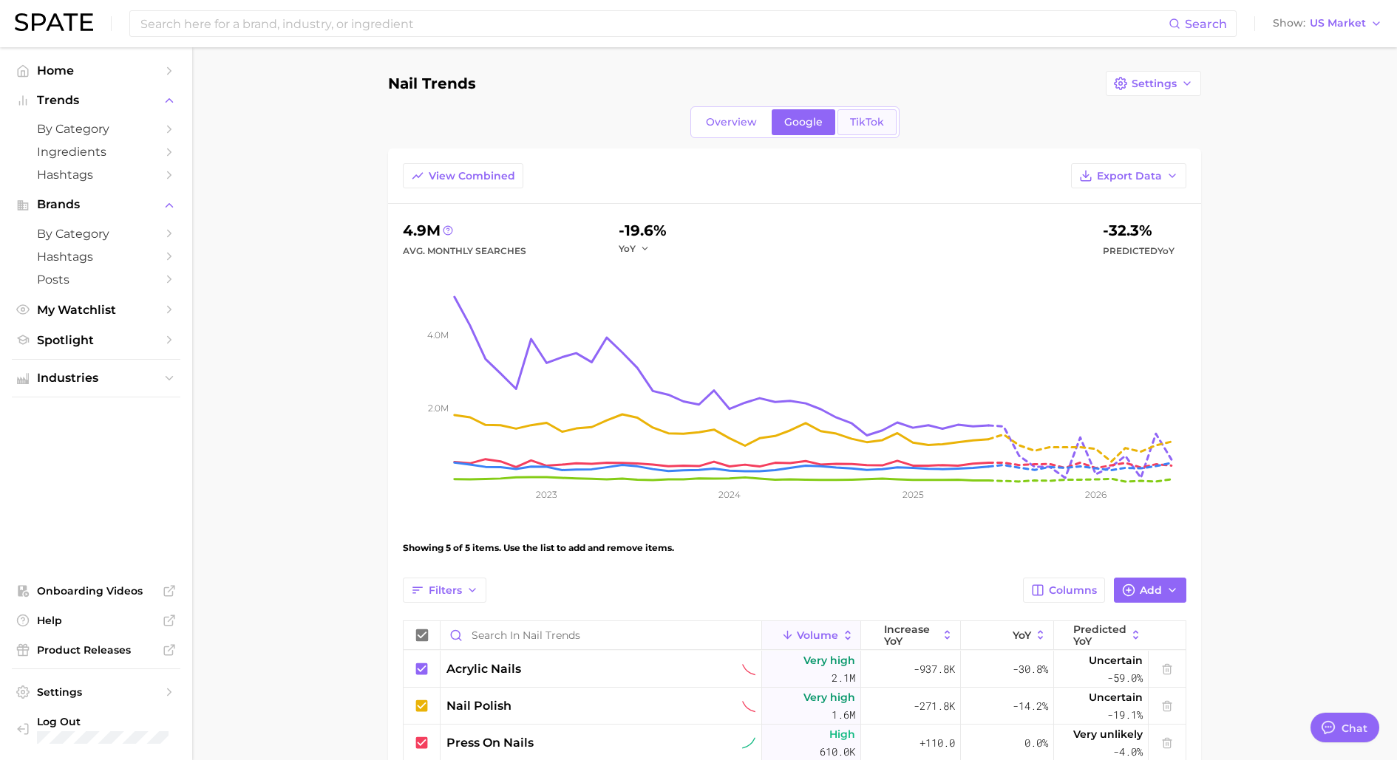
click at [851, 121] on span "TikTok" at bounding box center [867, 122] width 34 height 13
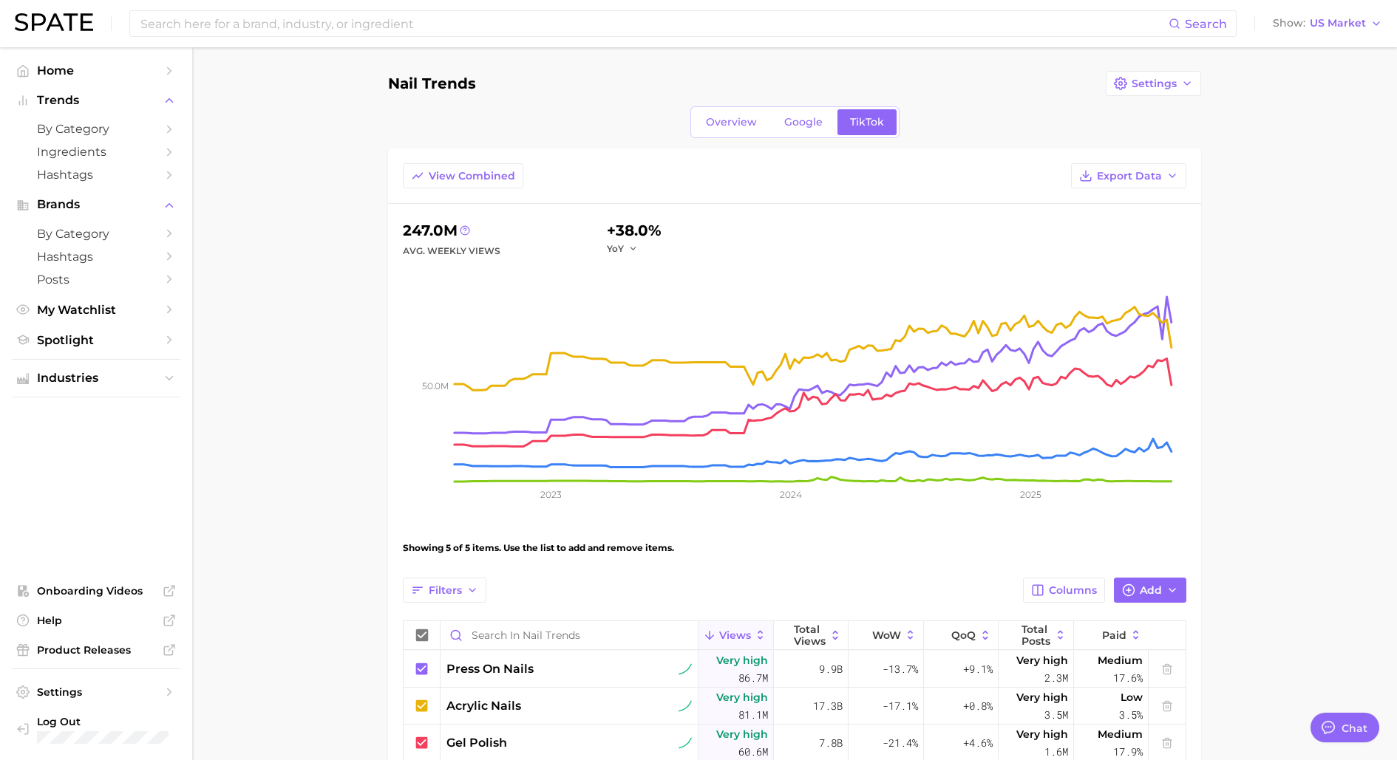
click at [991, 169] on div "View Combined Export Data" at bounding box center [794, 183] width 813 height 41
click at [990, 89] on div "Nail Trends Settings" at bounding box center [794, 83] width 813 height 25
